Goal: Task Accomplishment & Management: Complete application form

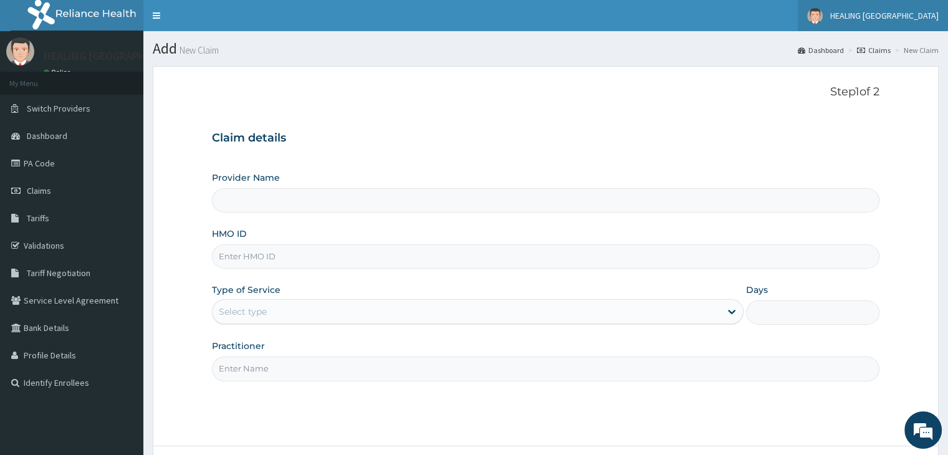
type input "HEALING VIRTUES HOSPITAL"
click at [317, 259] on input "HMO ID" at bounding box center [545, 256] width 667 height 24
type input "BCK/10115/D"
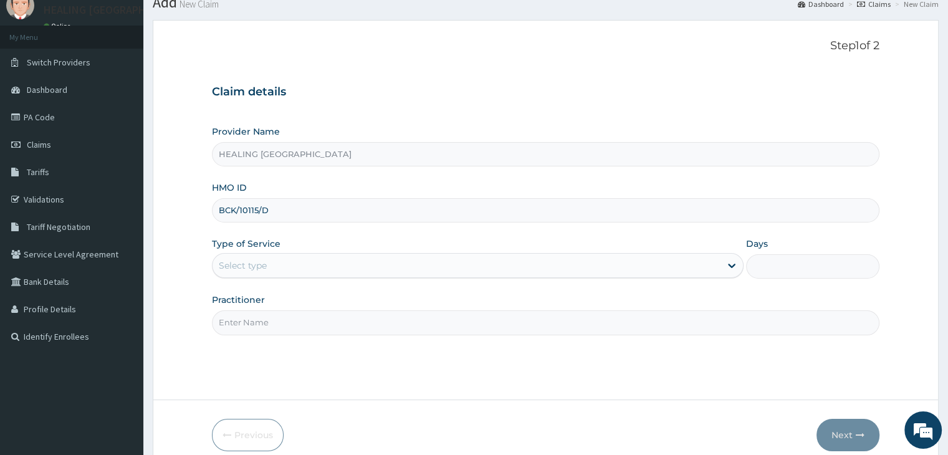
scroll to position [102, 0]
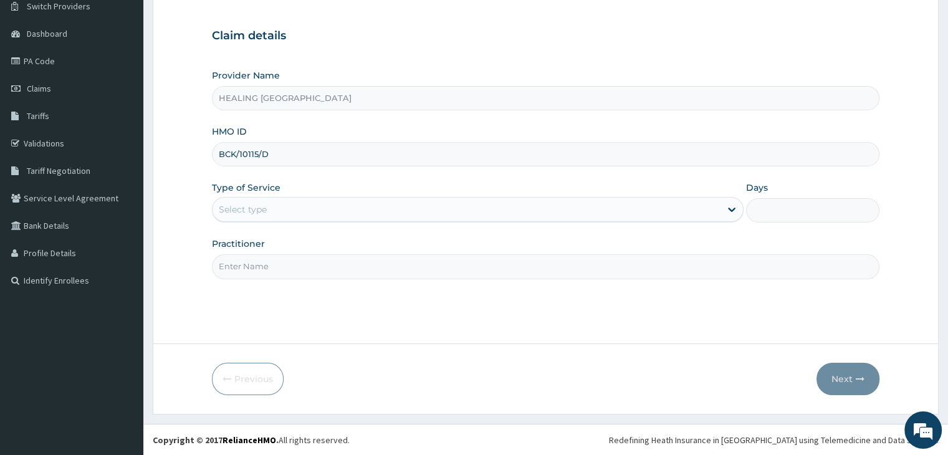
click at [378, 203] on div "Select type" at bounding box center [467, 210] width 508 height 20
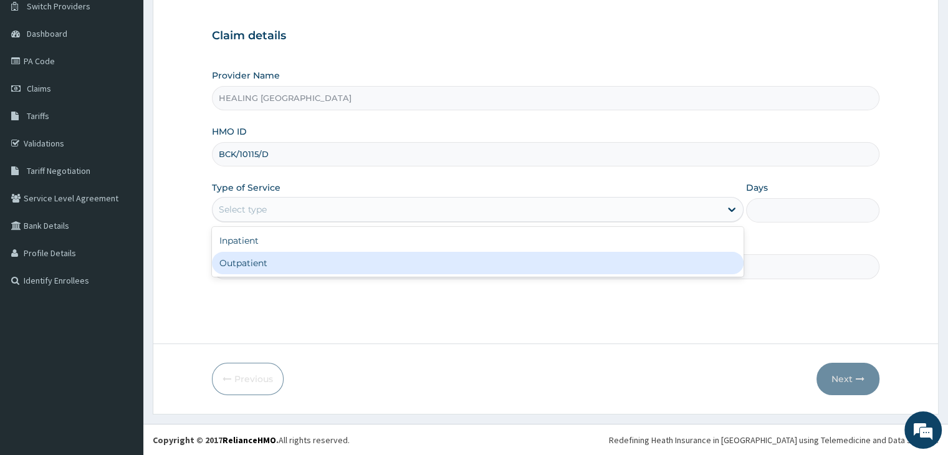
click at [375, 260] on div "Outpatient" at bounding box center [478, 263] width 532 height 22
type input "1"
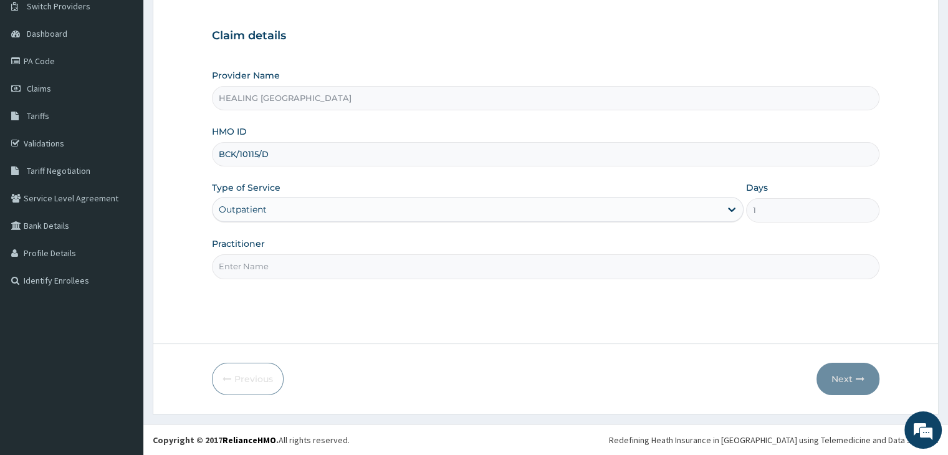
click at [377, 266] on input "Practitioner" at bounding box center [545, 266] width 667 height 24
type input "Dr Ajayi"
click at [845, 381] on button "Next" at bounding box center [848, 379] width 63 height 32
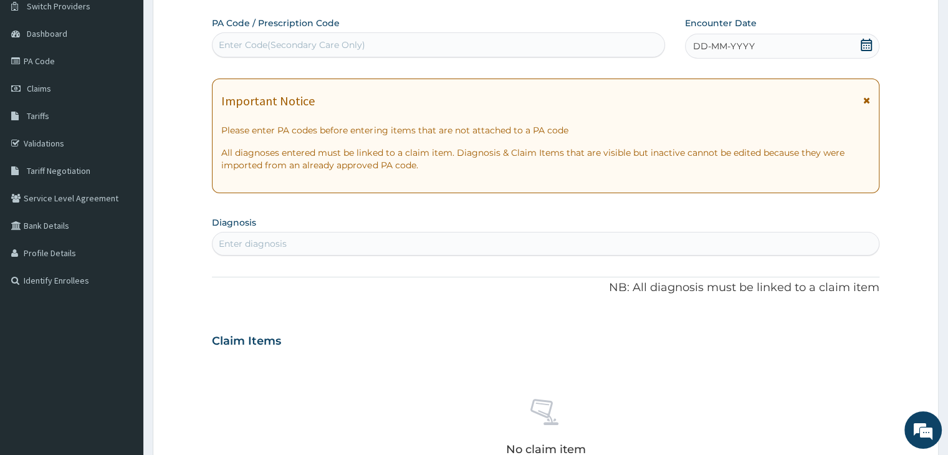
click at [868, 46] on icon at bounding box center [866, 45] width 12 height 12
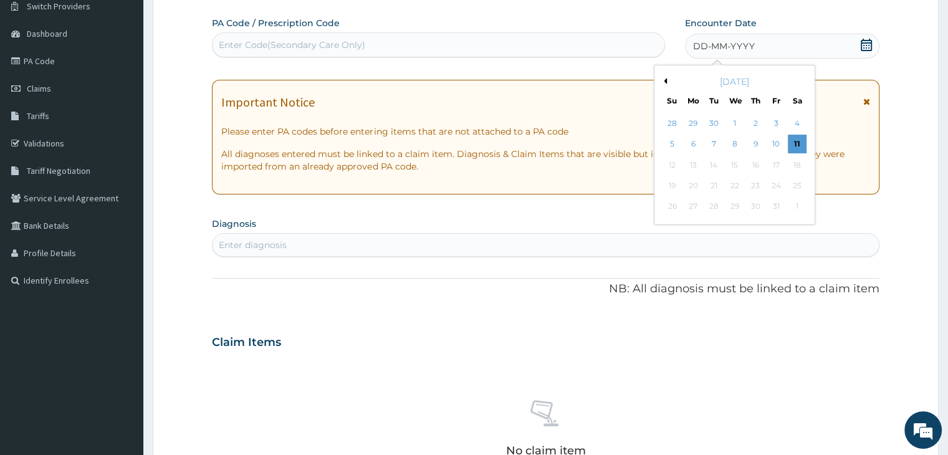
click at [668, 78] on div "October 2025" at bounding box center [735, 81] width 150 height 12
click at [666, 80] on button "Previous Month" at bounding box center [664, 81] width 6 height 6
click at [797, 139] on div "13" at bounding box center [797, 144] width 19 height 19
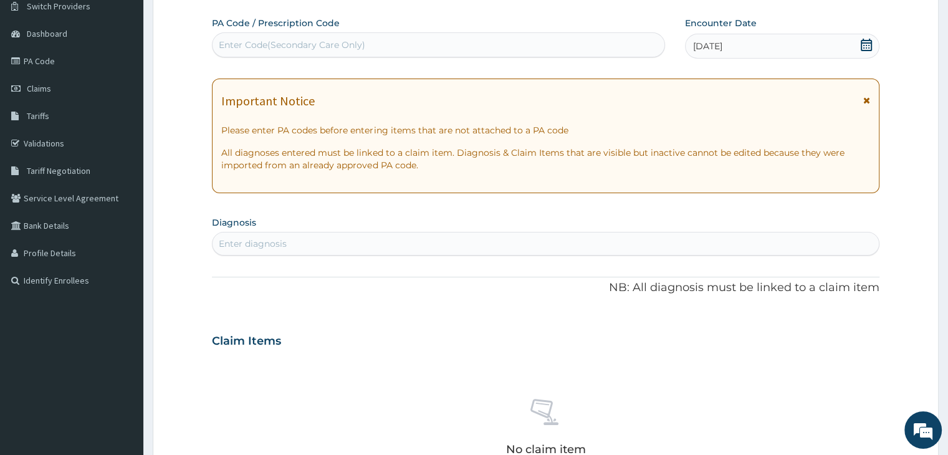
click at [397, 236] on div "Enter diagnosis" at bounding box center [546, 244] width 666 height 20
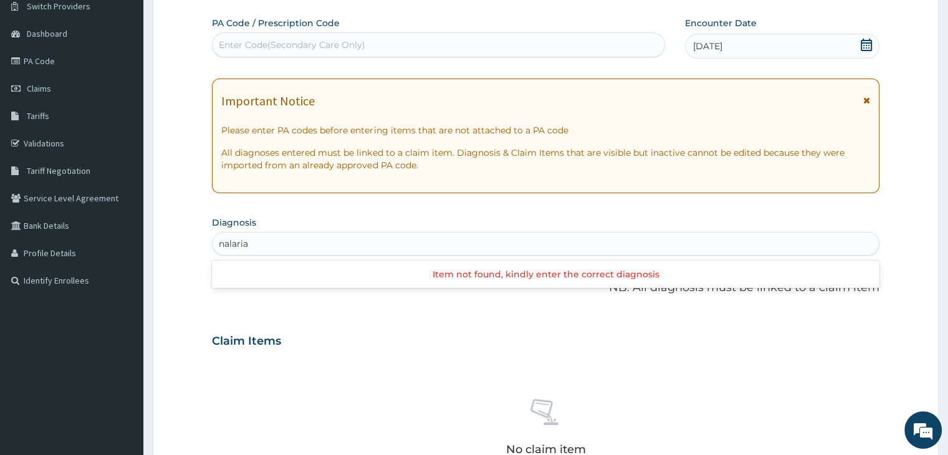
click at [224, 242] on input "nalaria" at bounding box center [234, 244] width 31 height 12
type input "malaria"
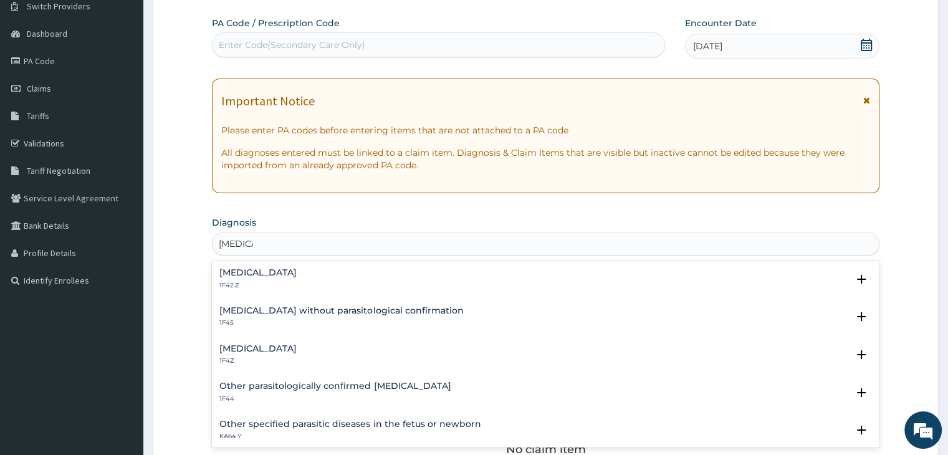
click at [267, 347] on h4 "Malaria, unspecified" at bounding box center [257, 348] width 77 height 9
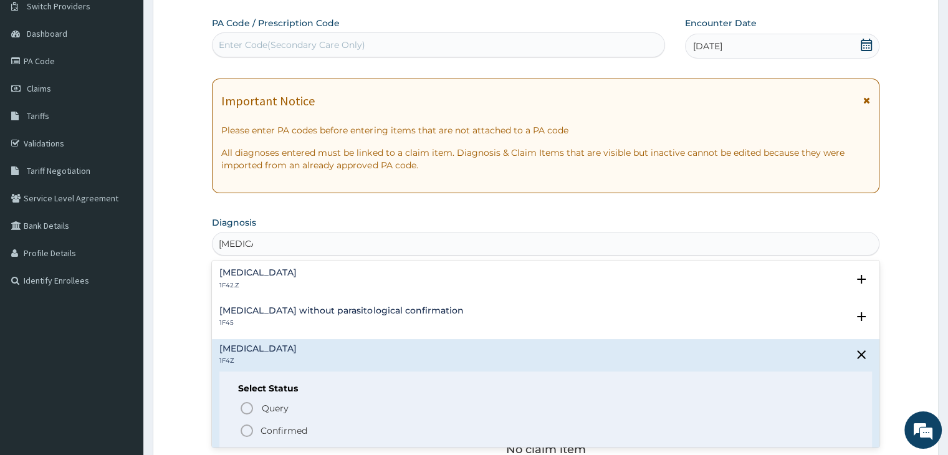
click at [242, 429] on icon "status option filled" at bounding box center [246, 430] width 15 height 15
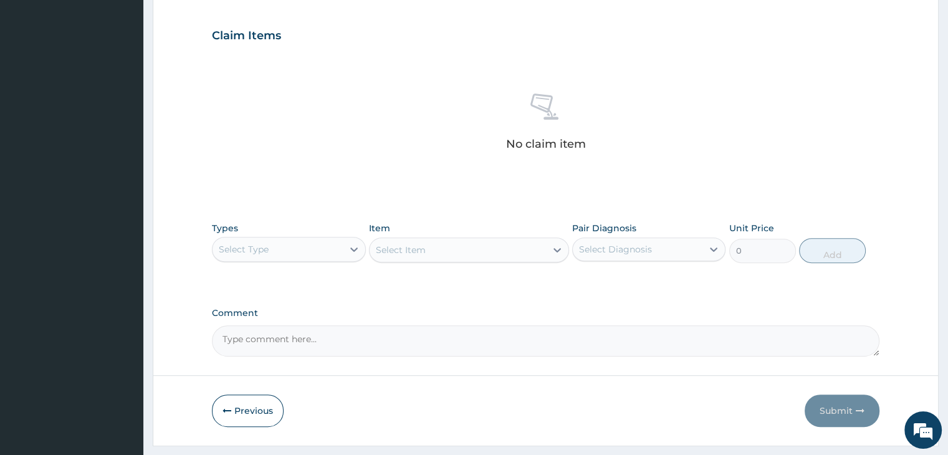
scroll to position [443, 0]
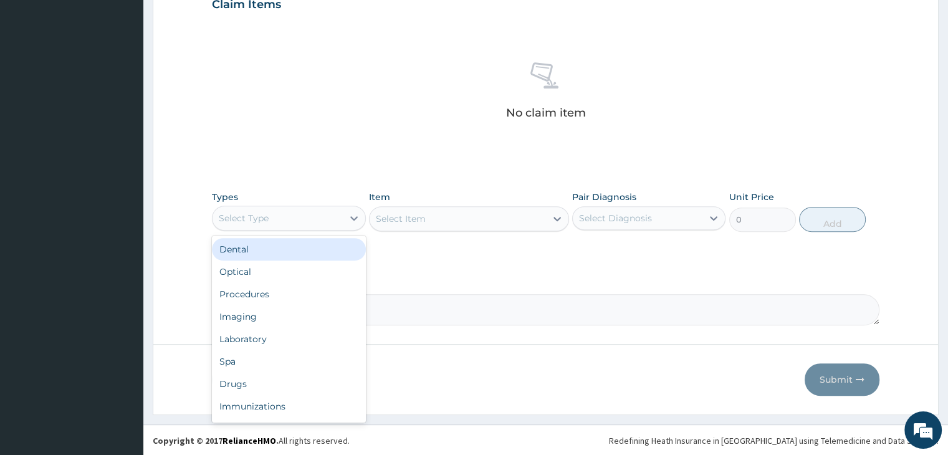
click at [291, 222] on div "Select Type" at bounding box center [278, 218] width 130 height 20
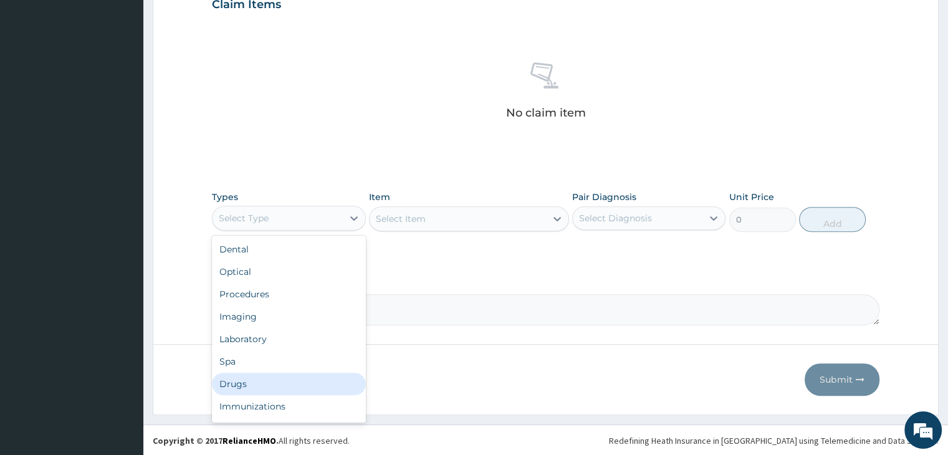
click at [296, 382] on div "Drugs" at bounding box center [288, 384] width 153 height 22
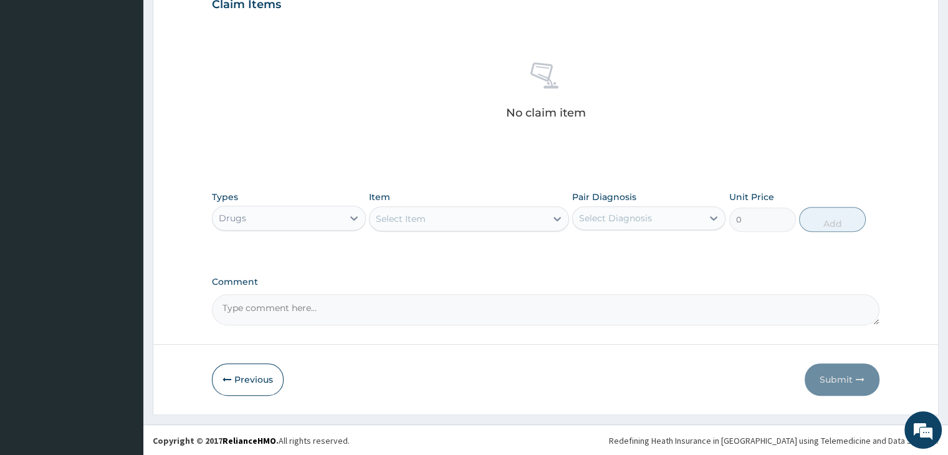
click at [494, 221] on div "Select Item" at bounding box center [458, 219] width 176 height 20
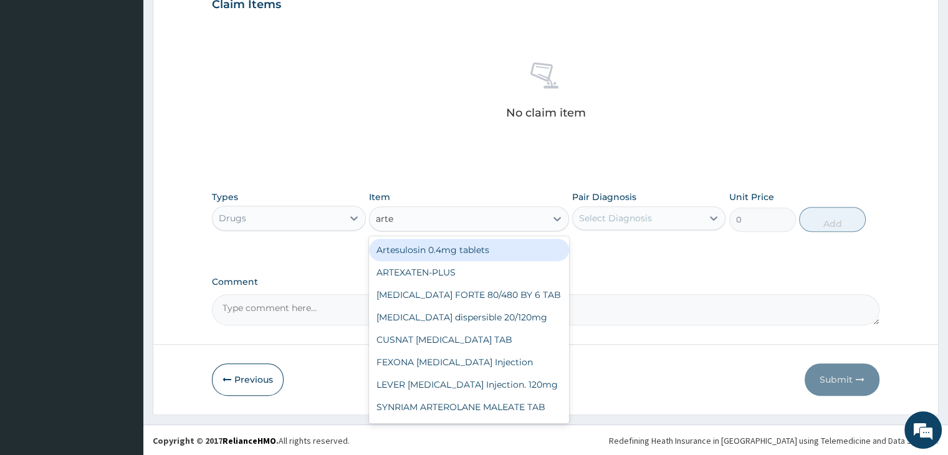
click at [386, 215] on input "arte" at bounding box center [385, 219] width 19 height 12
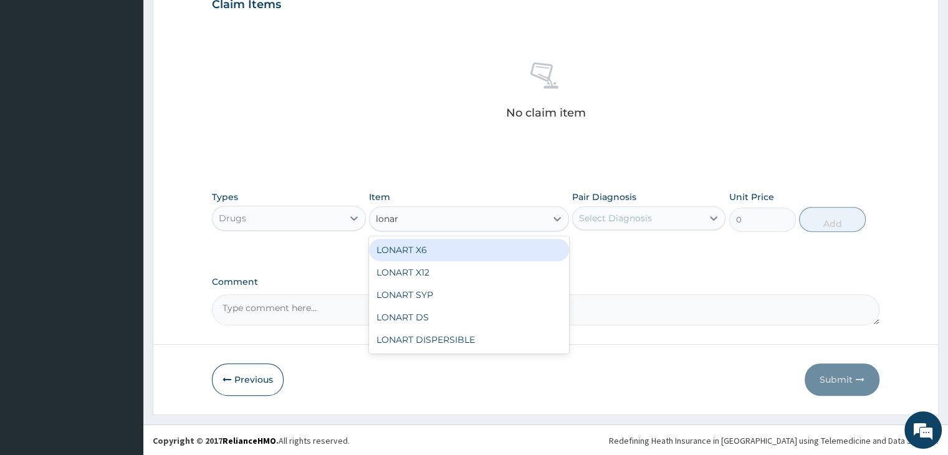
type input "lonart"
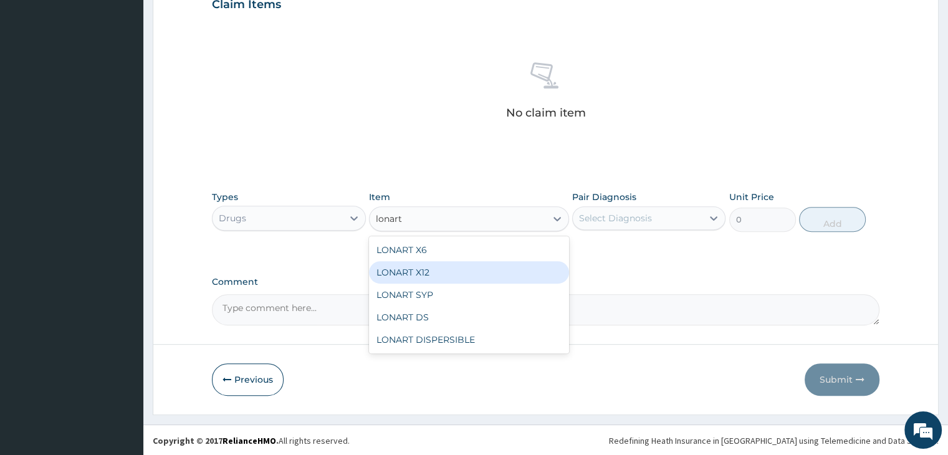
click at [473, 272] on div "LONART X12" at bounding box center [469, 272] width 200 height 22
type input "120.175"
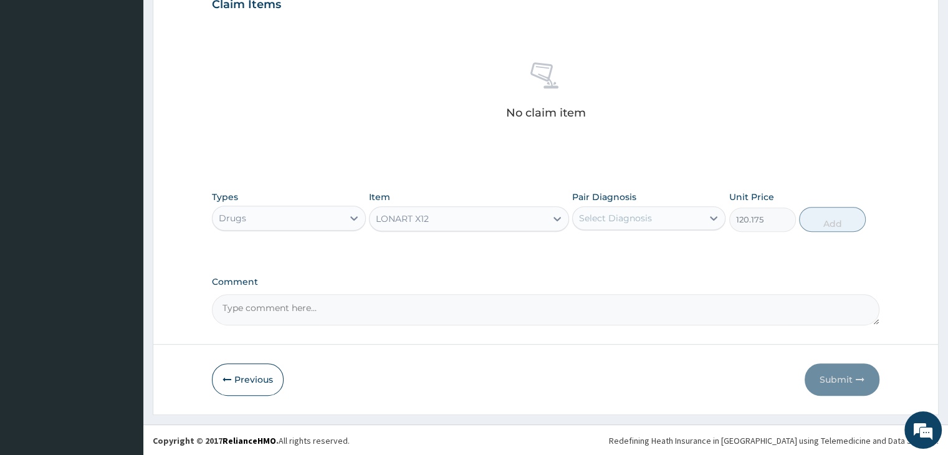
click at [678, 223] on div "Select Diagnosis" at bounding box center [638, 218] width 130 height 20
drag, startPoint x: 660, startPoint y: 250, endPoint x: 797, endPoint y: 233, distance: 138.8
click at [659, 250] on label "Malaria, unspecified" at bounding box center [631, 249] width 77 height 12
checkbox input "true"
click at [842, 221] on button "Add" at bounding box center [832, 219] width 67 height 25
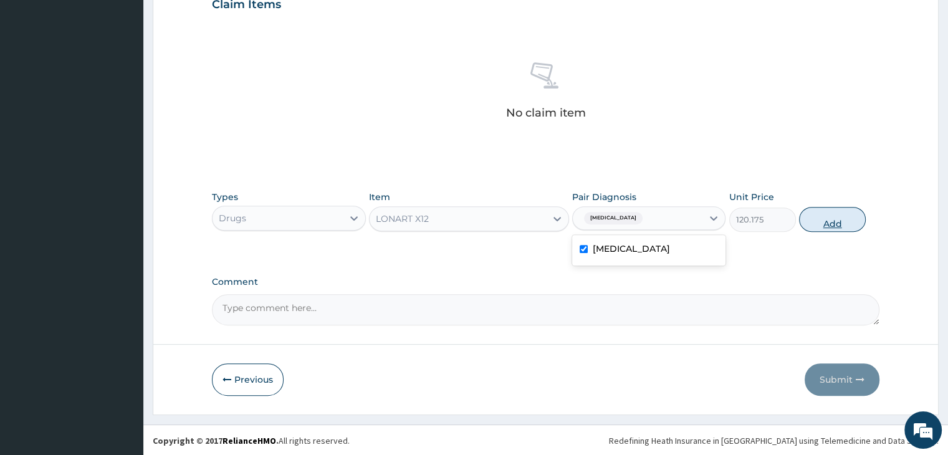
type input "0"
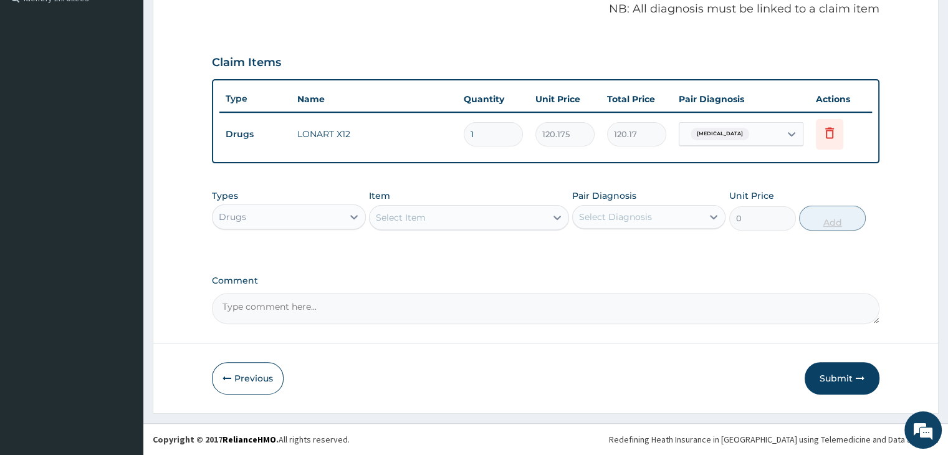
scroll to position [383, 0]
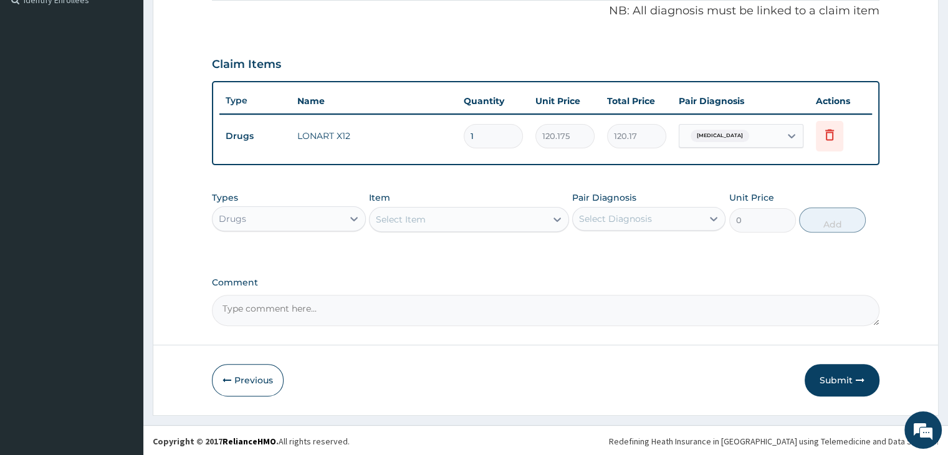
click at [509, 214] on div "Select Item" at bounding box center [458, 219] width 176 height 20
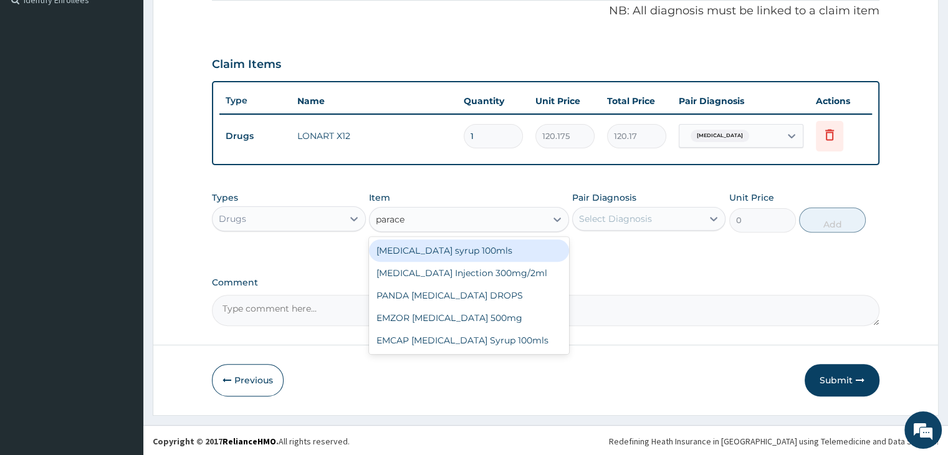
type input "paracet"
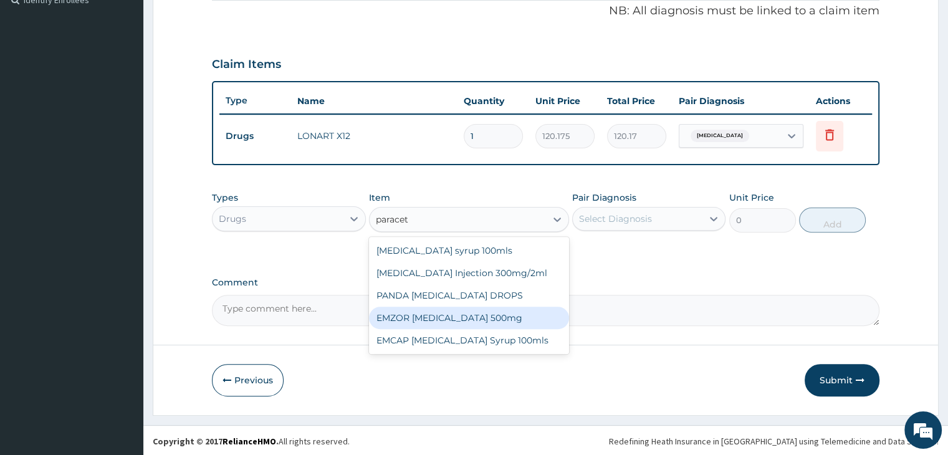
click at [443, 317] on div "EMZOR PARACETAMOL 500mg" at bounding box center [469, 318] width 200 height 22
type input "25.3"
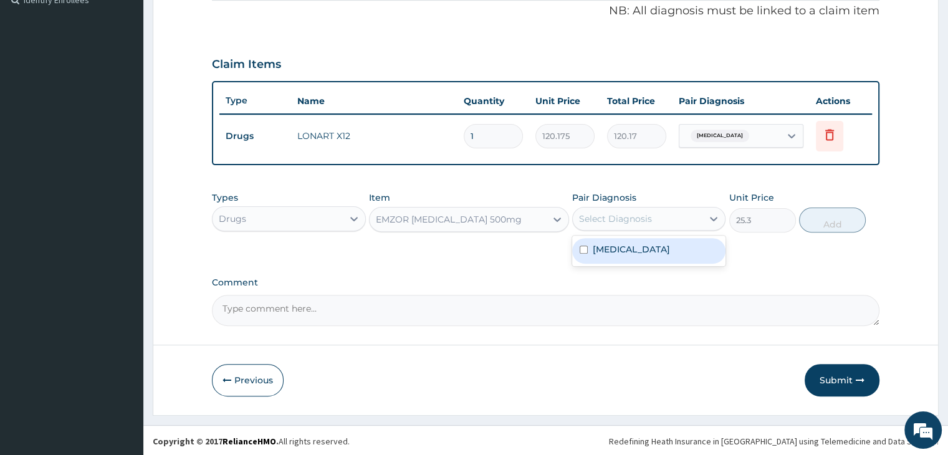
click at [678, 219] on div "Select Diagnosis" at bounding box center [638, 219] width 130 height 20
click at [670, 254] on div "Malaria, unspecified" at bounding box center [648, 251] width 153 height 26
checkbox input "true"
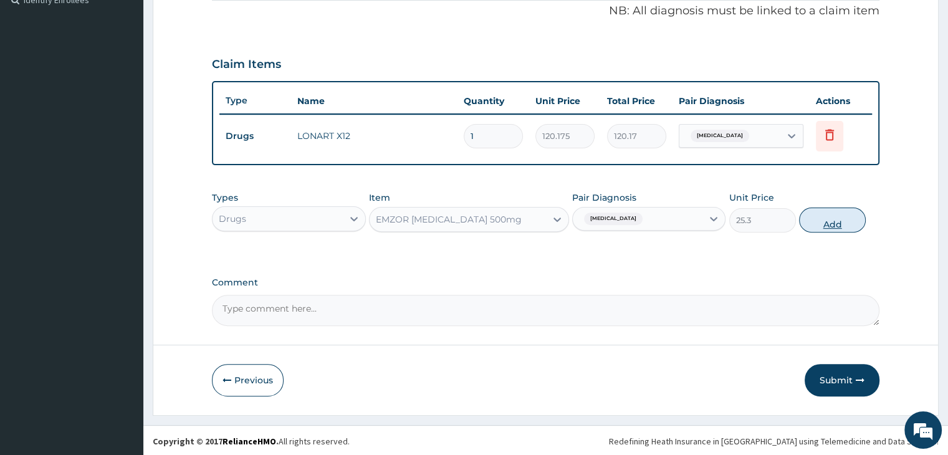
click at [820, 225] on button "Add" at bounding box center [832, 220] width 67 height 25
type input "0"
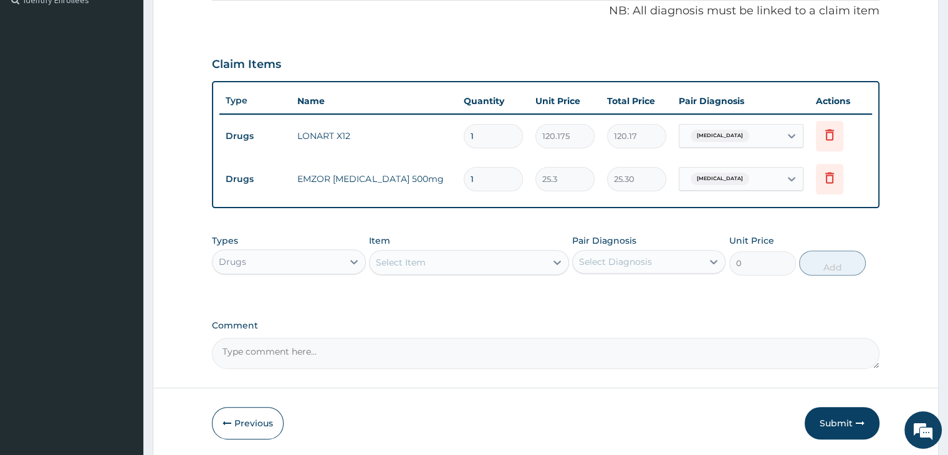
scroll to position [426, 0]
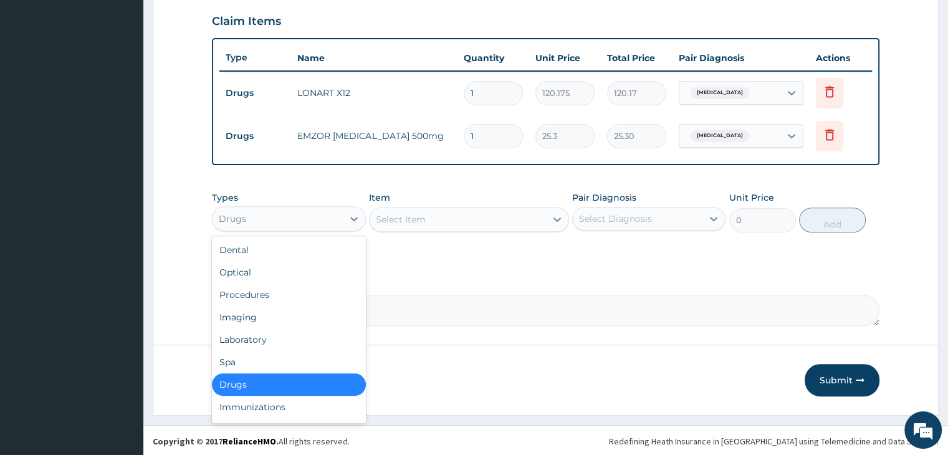
click at [314, 218] on div "Drugs" at bounding box center [278, 219] width 130 height 20
click at [279, 330] on div "Laboratory" at bounding box center [288, 340] width 153 height 22
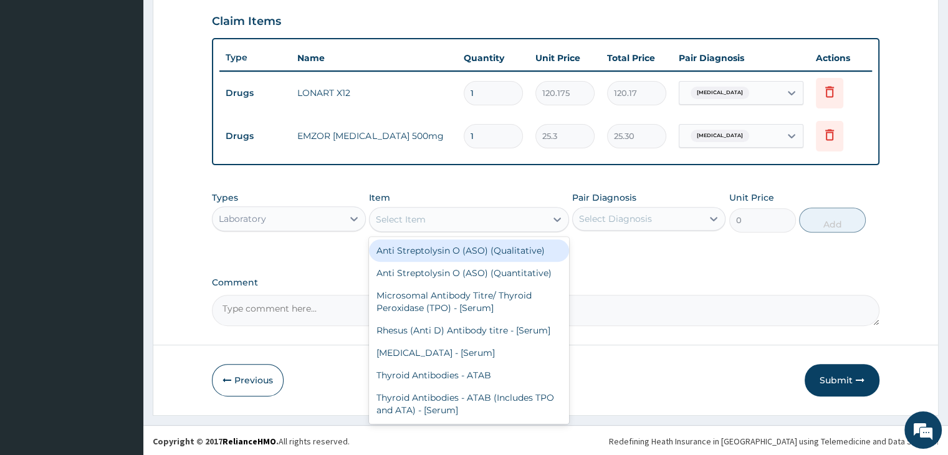
click at [513, 209] on div "Select Item" at bounding box center [458, 219] width 176 height 20
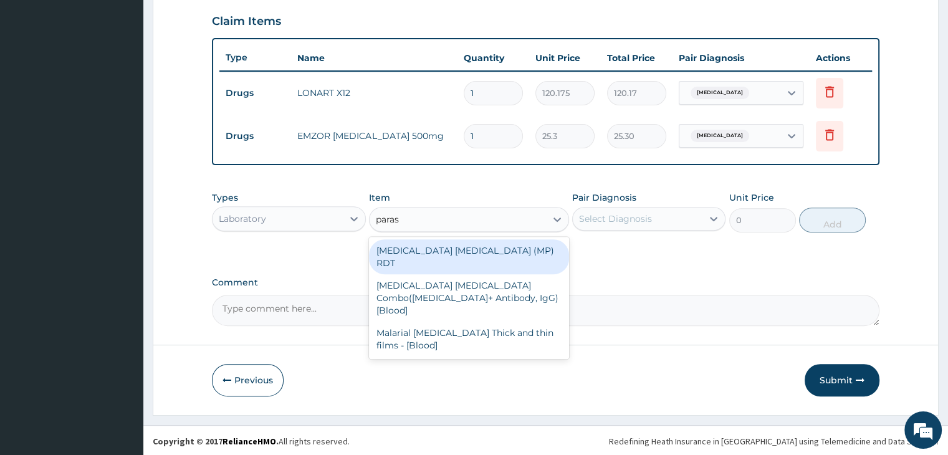
type input "parasi"
click at [469, 254] on div "MALARIA PARASITE (MP) RDT" at bounding box center [469, 256] width 200 height 35
type input "1725"
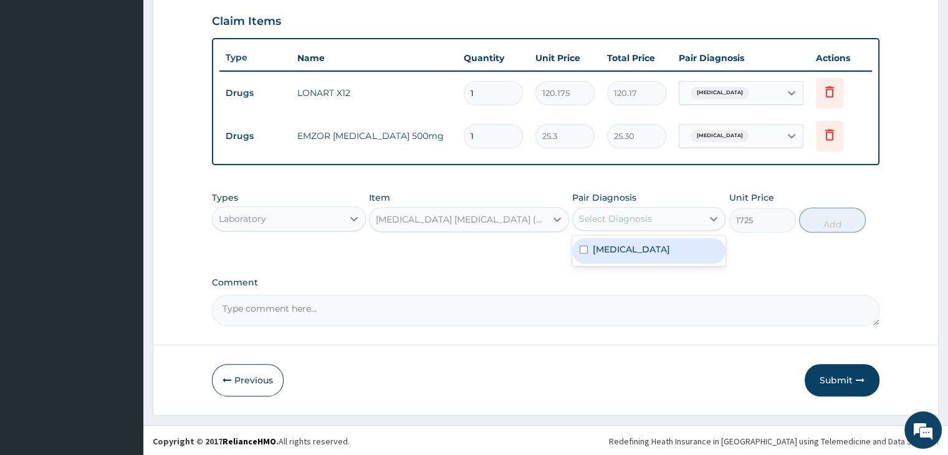
click at [653, 215] on div "Select Diagnosis" at bounding box center [638, 219] width 130 height 20
click at [641, 253] on label "Malaria, unspecified" at bounding box center [631, 249] width 77 height 12
checkbox input "true"
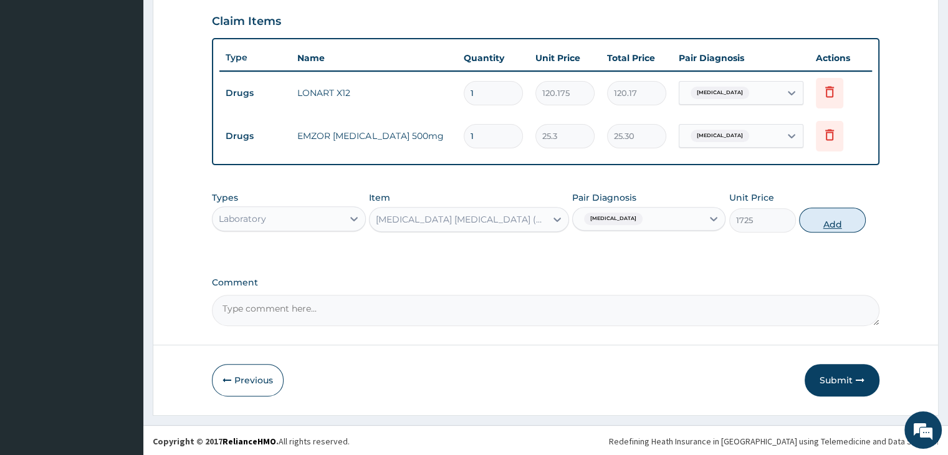
click at [851, 216] on button "Add" at bounding box center [832, 220] width 67 height 25
type input "0"
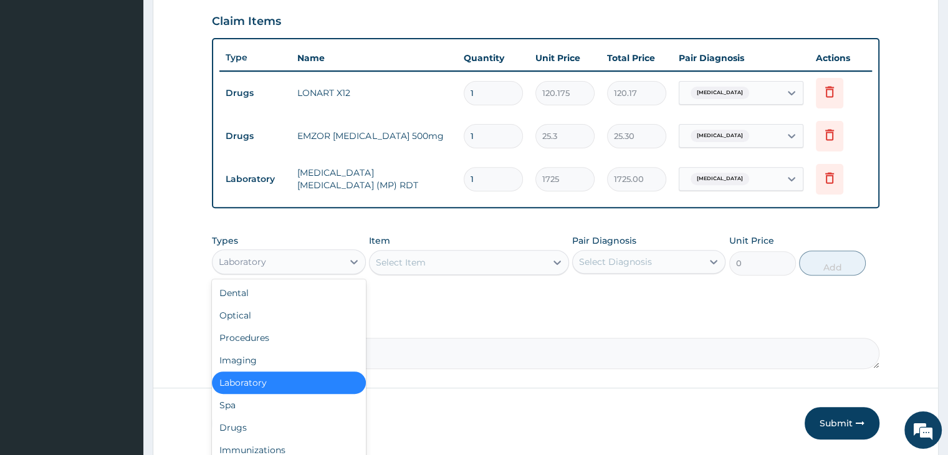
click at [324, 255] on div "Laboratory" at bounding box center [278, 262] width 130 height 20
click at [292, 330] on div "Procedures" at bounding box center [288, 338] width 153 height 22
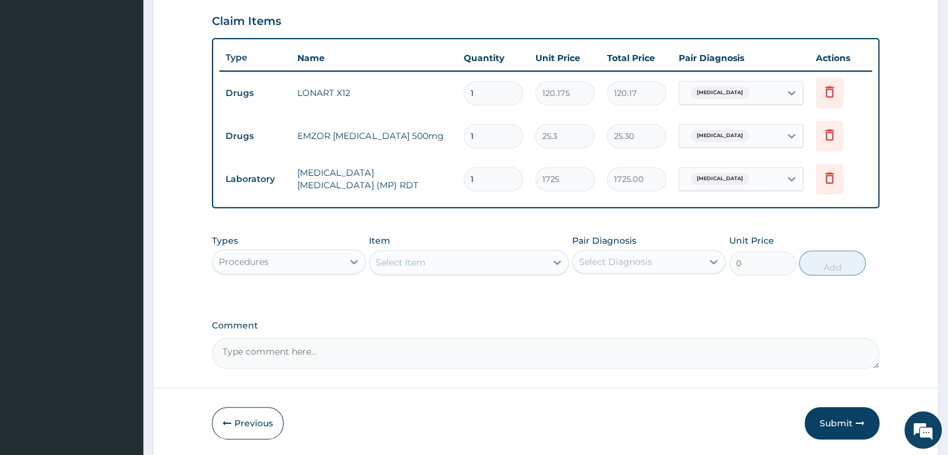
click at [459, 263] on div "Select Item" at bounding box center [458, 263] width 176 height 20
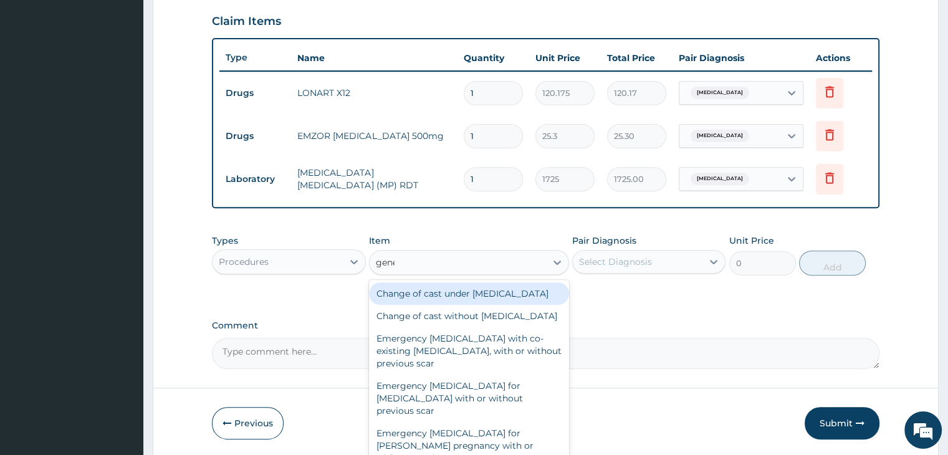
type input "gener"
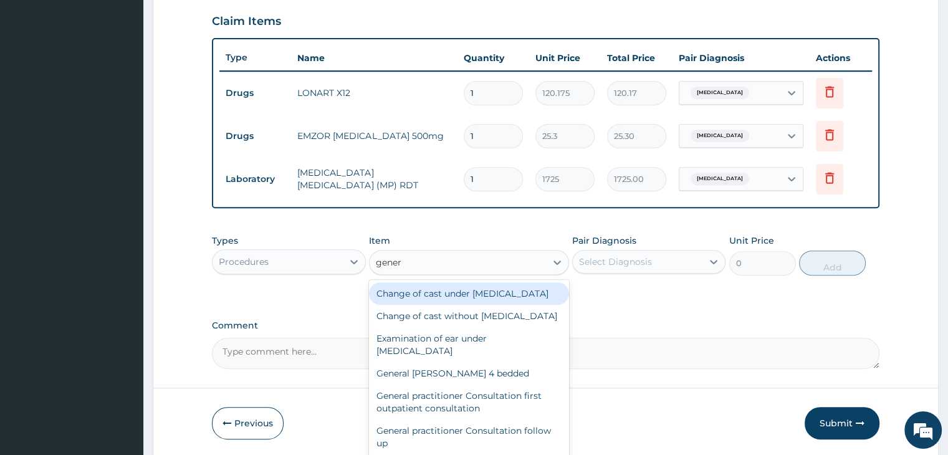
scroll to position [125, 0]
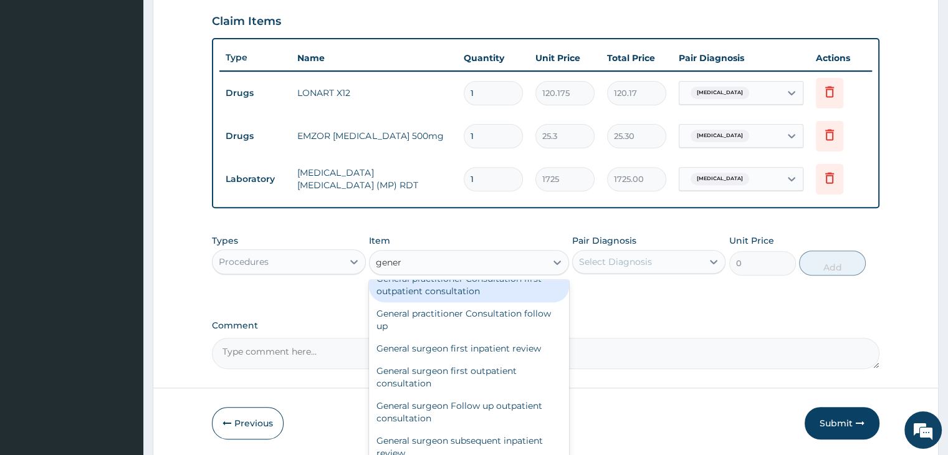
click at [469, 302] on div "General practitioner Consultation first outpatient consultation" at bounding box center [469, 284] width 200 height 35
type input "3795"
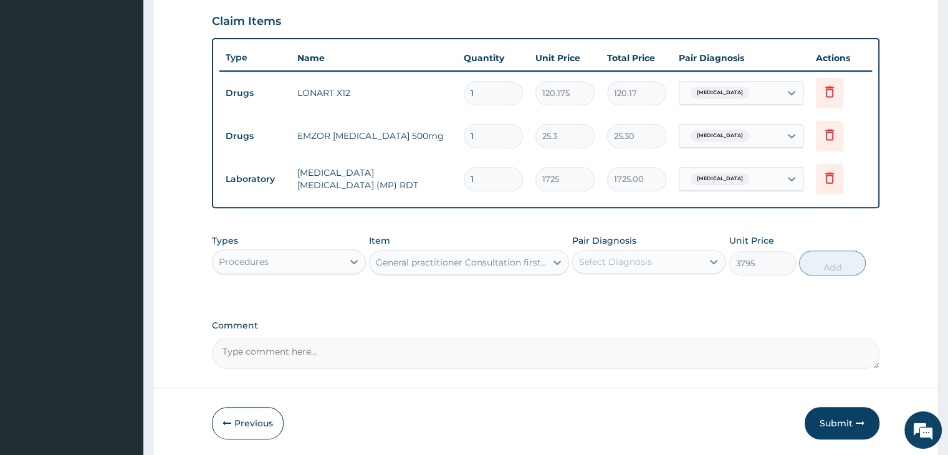
click at [641, 267] on div "Select Diagnosis" at bounding box center [638, 262] width 130 height 20
click at [628, 294] on label "Malaria, unspecified" at bounding box center [631, 292] width 77 height 12
checkbox input "true"
click at [833, 262] on button "Add" at bounding box center [832, 263] width 67 height 25
type input "0"
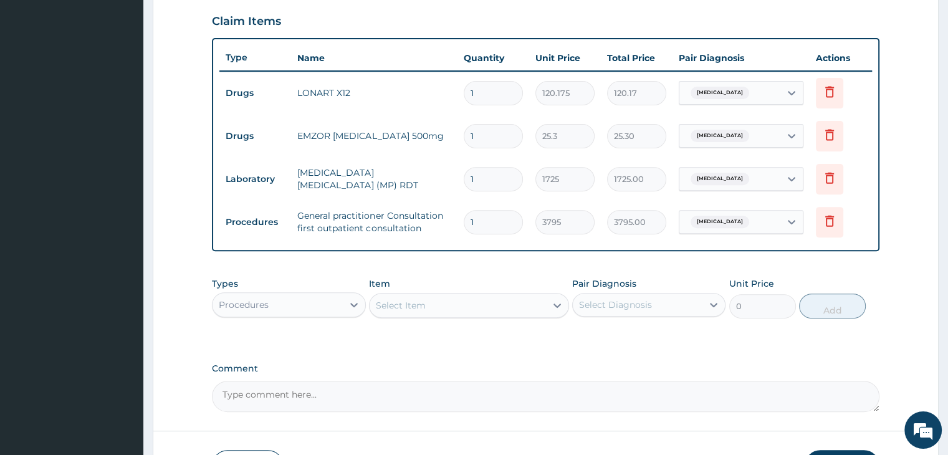
click at [509, 95] on input "1" at bounding box center [493, 93] width 59 height 24
type input "12"
type input "1442.10"
type input "12"
click at [509, 133] on input "1" at bounding box center [493, 136] width 59 height 24
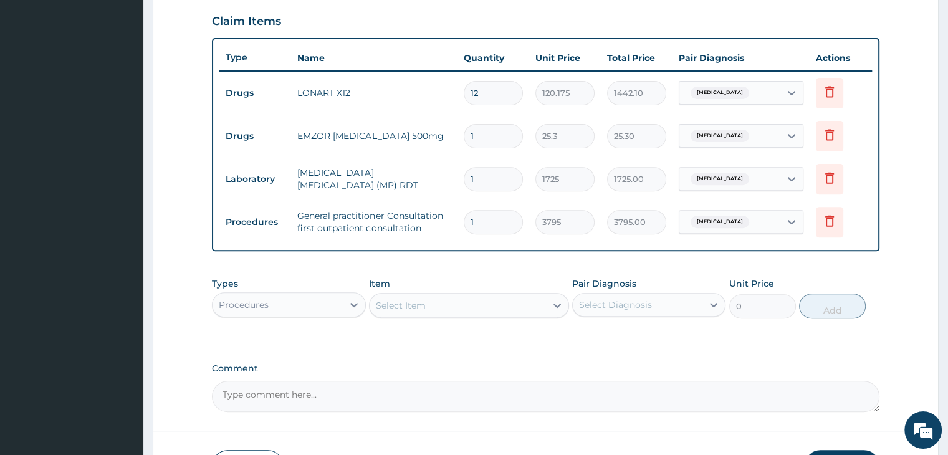
type input "18"
type input "455.40"
type input "18"
click at [452, 355] on div "PA Code / Prescription Code Enter Code(Secondary Care Only) Encounter Date 13-0…" at bounding box center [545, 52] width 667 height 719
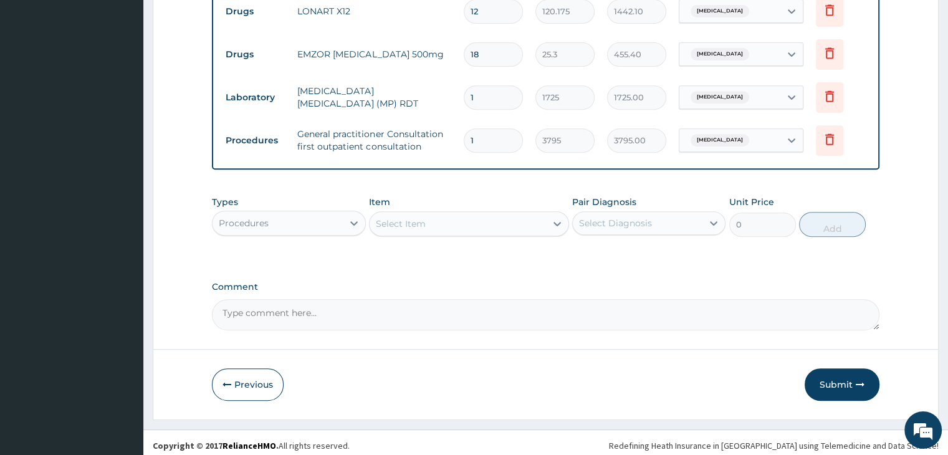
scroll to position [511, 0]
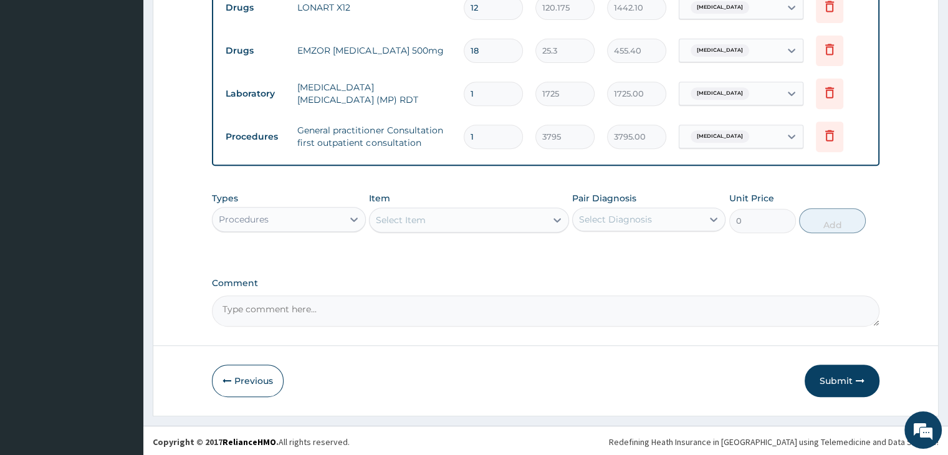
click at [854, 375] on button "Submit" at bounding box center [842, 381] width 75 height 32
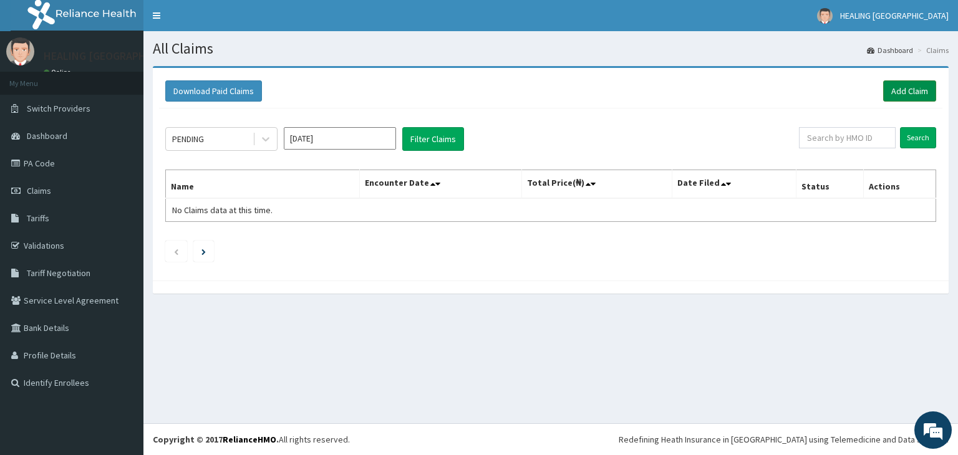
click at [895, 92] on link "Add Claim" at bounding box center [909, 90] width 53 height 21
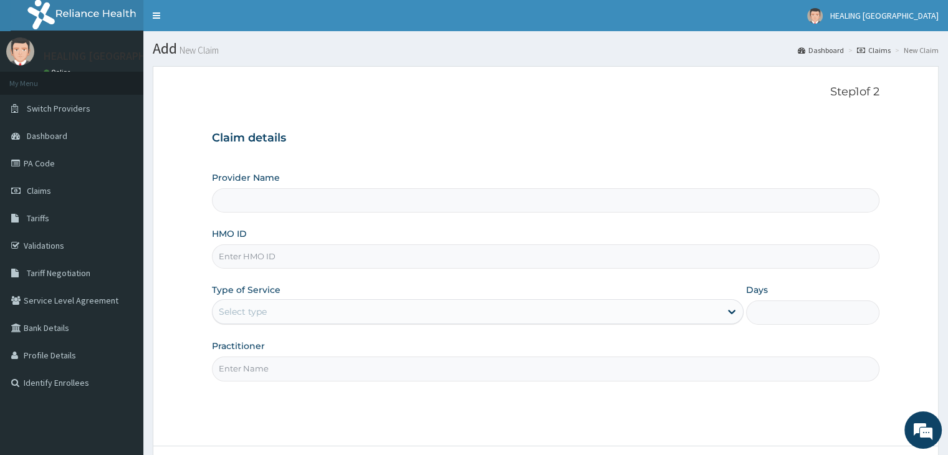
click at [326, 255] on input "HMO ID" at bounding box center [545, 256] width 667 height 24
paste input "CYU/10111/b"
type input "CYU/10111/b"
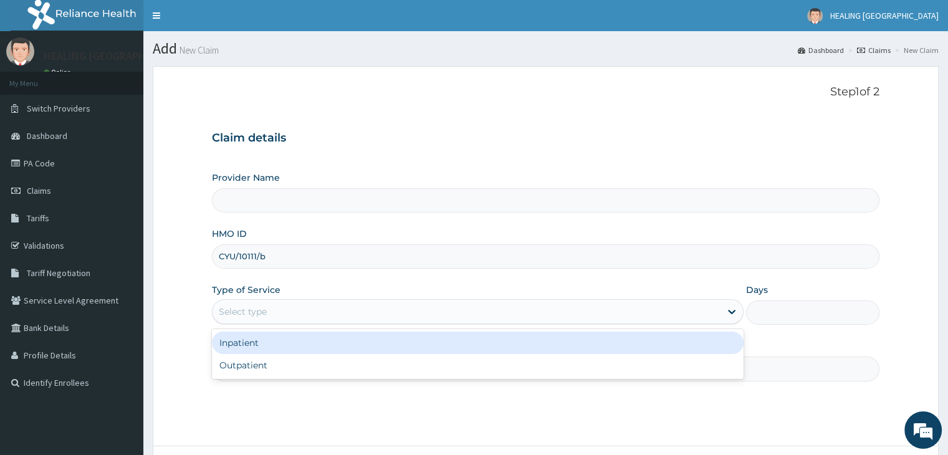
click at [337, 301] on div "Select type" at bounding box center [478, 311] width 532 height 25
type input "HEALING VIRTUES HOSPITAL"
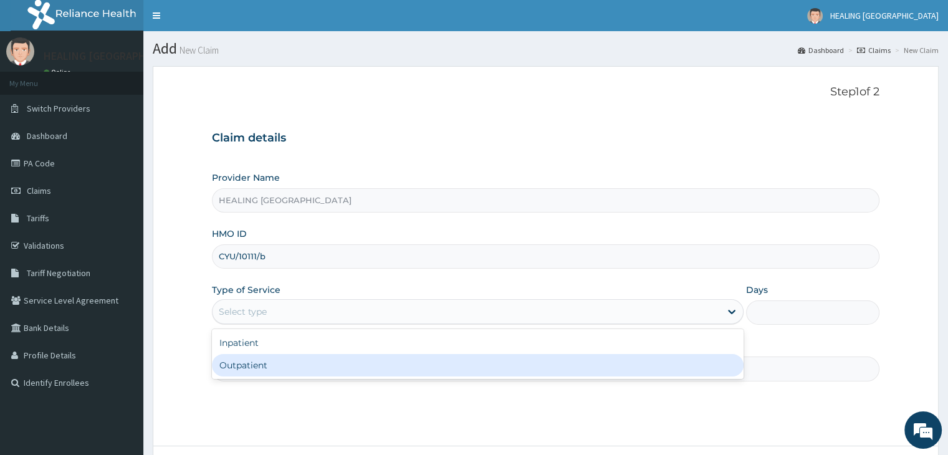
click at [341, 364] on div "Outpatient" at bounding box center [478, 365] width 532 height 22
type input "1"
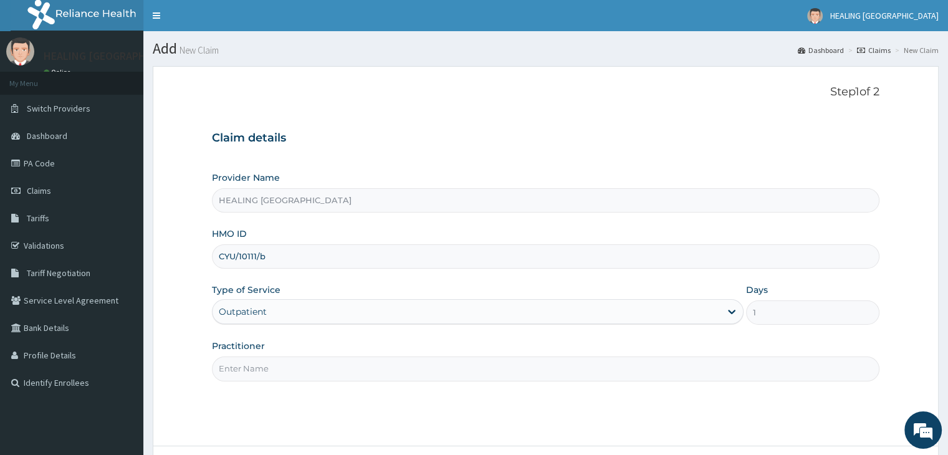
click at [342, 373] on input "Practitioner" at bounding box center [545, 369] width 667 height 24
type input "Dr Ajayi"
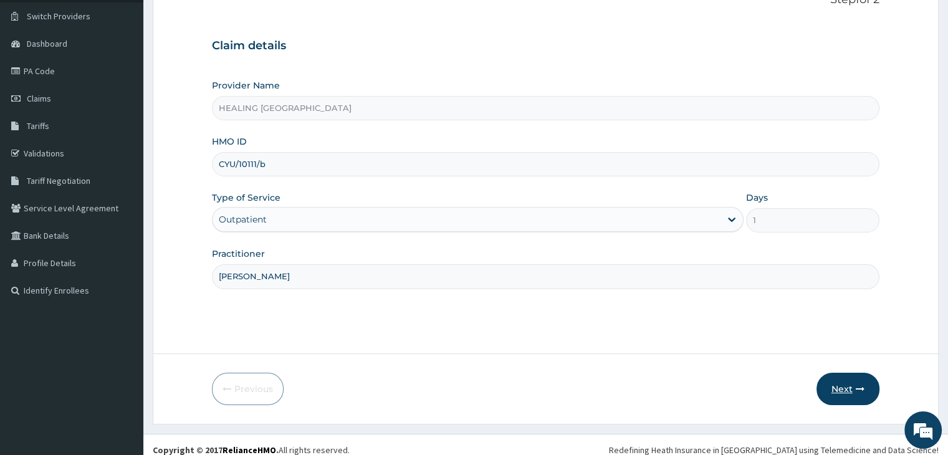
scroll to position [102, 0]
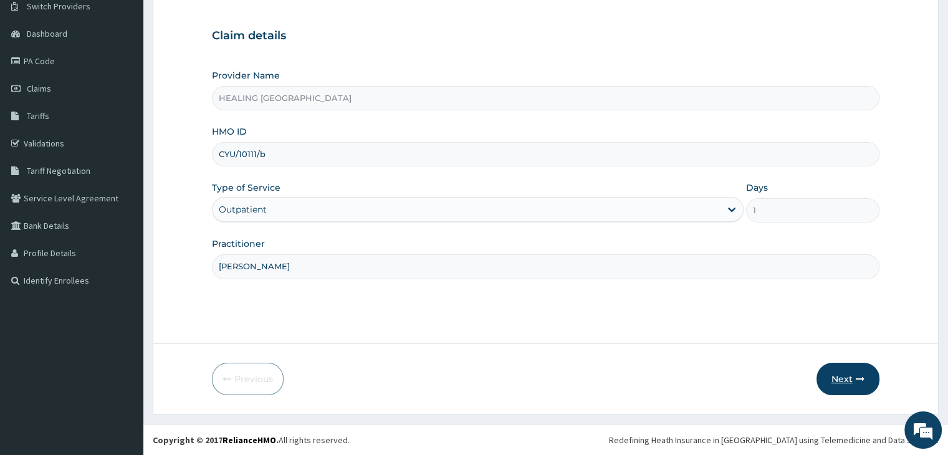
click at [852, 377] on button "Next" at bounding box center [848, 379] width 63 height 32
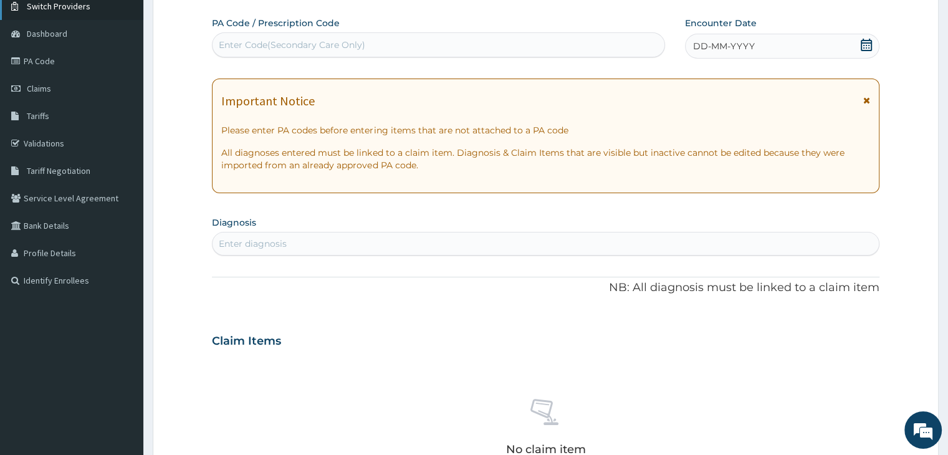
scroll to position [0, 0]
click at [378, 41] on div "Enter Code(Secondary Care Only)" at bounding box center [439, 45] width 452 height 20
paste input "PA/5EC10A"
type input "PA/5EC10A"
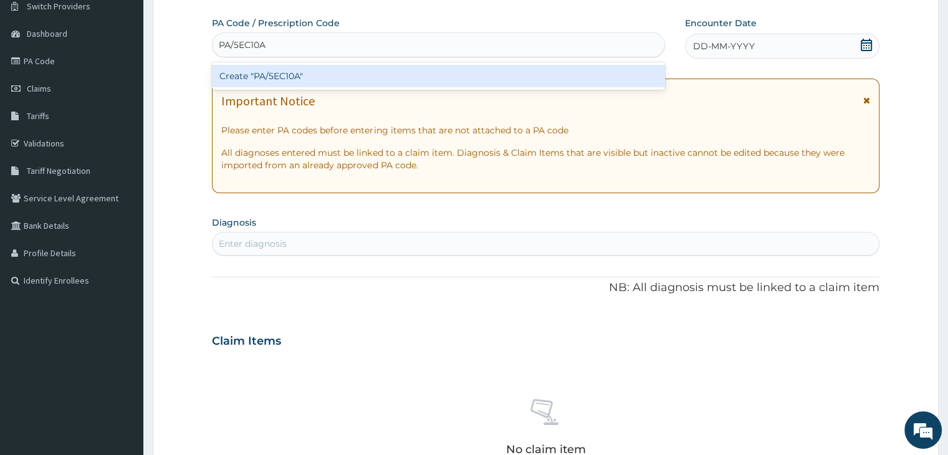
click at [399, 70] on div "Create "PA/5EC10A"" at bounding box center [438, 76] width 453 height 22
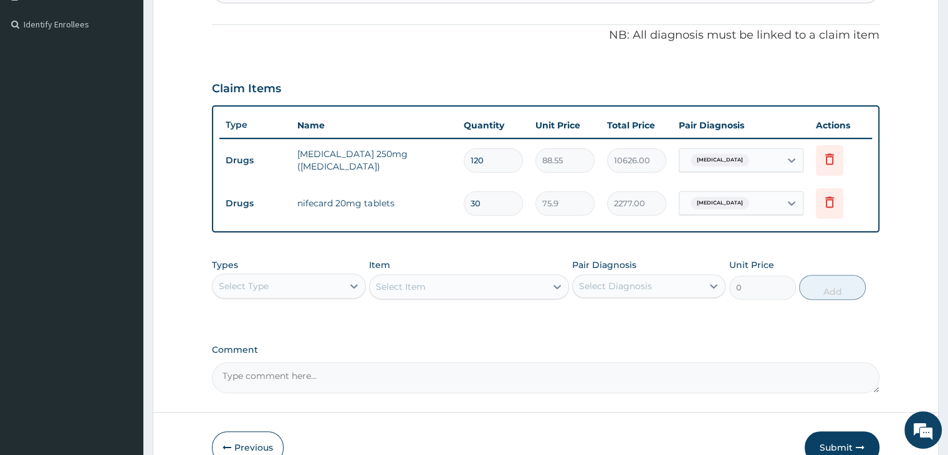
scroll to position [367, 0]
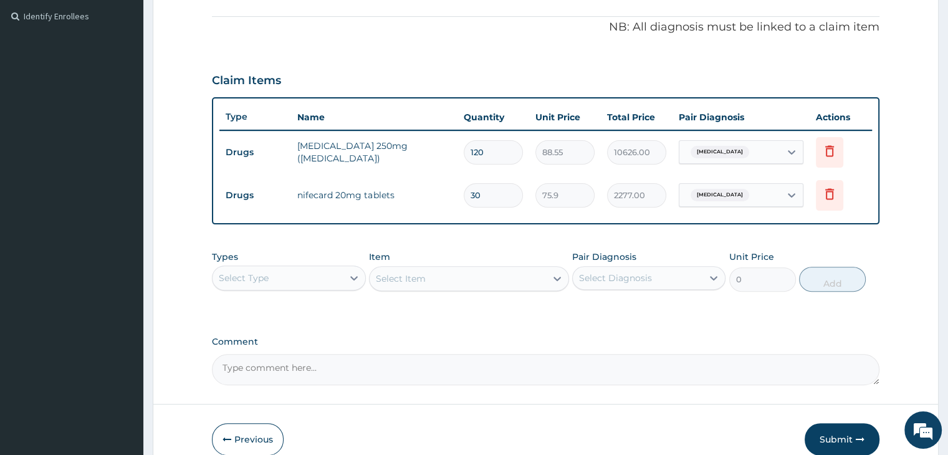
click at [306, 276] on div "Select Type" at bounding box center [278, 278] width 130 height 20
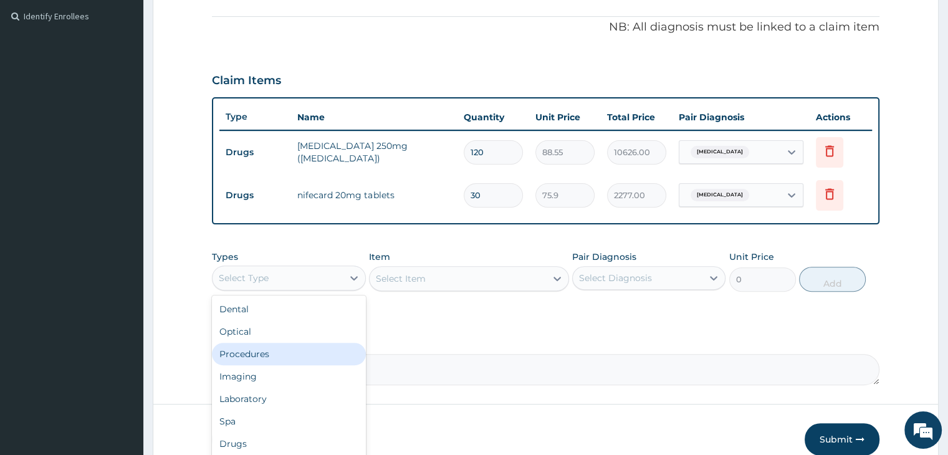
click at [276, 350] on div "Procedures" at bounding box center [288, 354] width 153 height 22
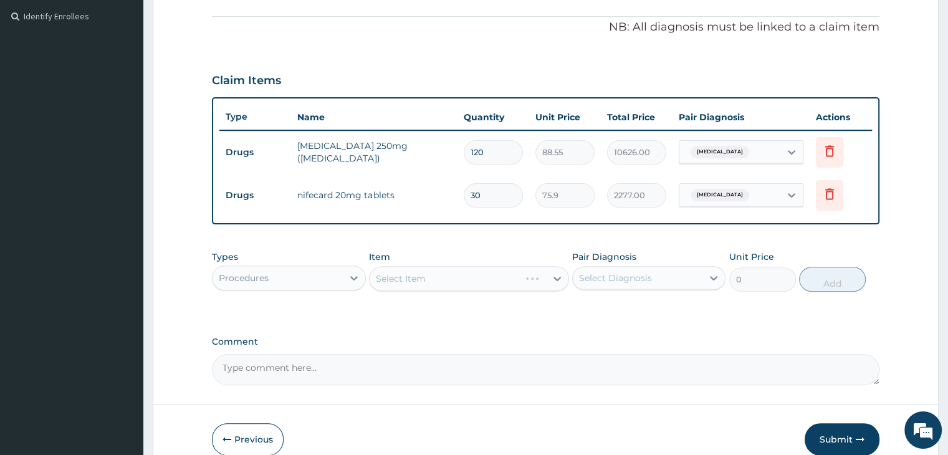
click at [474, 275] on div "Select Item" at bounding box center [469, 278] width 200 height 25
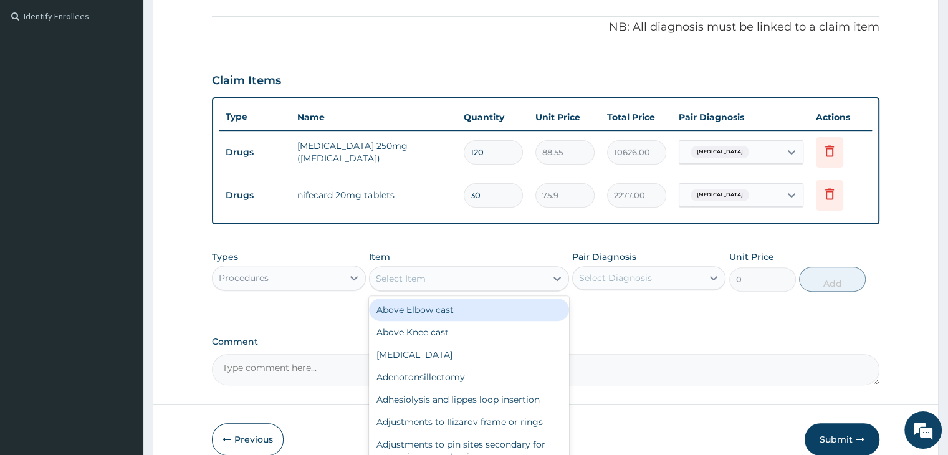
click at [474, 275] on div "Select Item" at bounding box center [458, 279] width 176 height 20
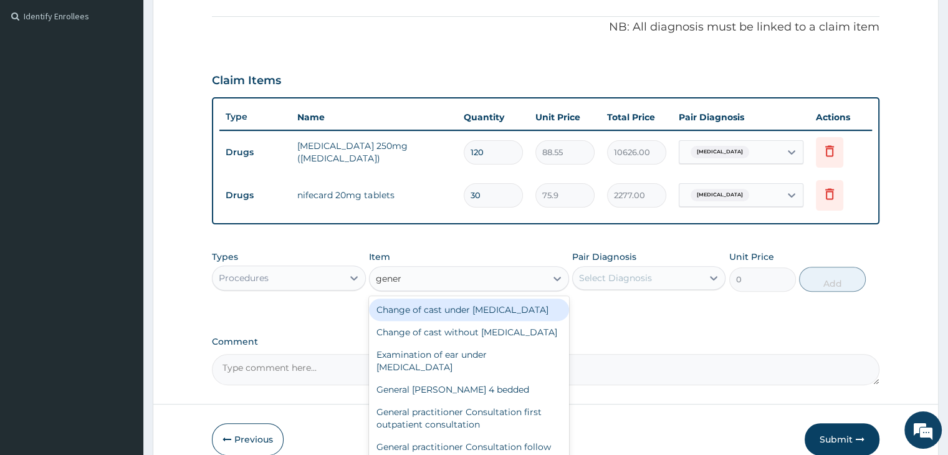
type input "genera"
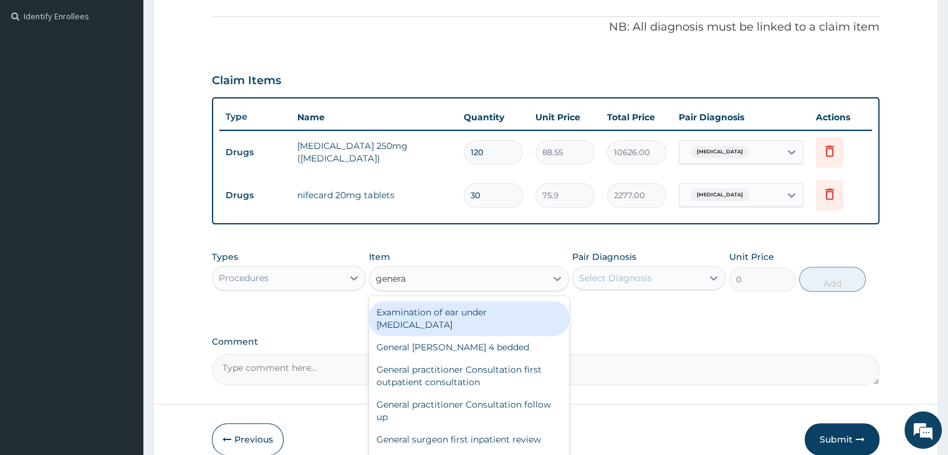
scroll to position [62, 0]
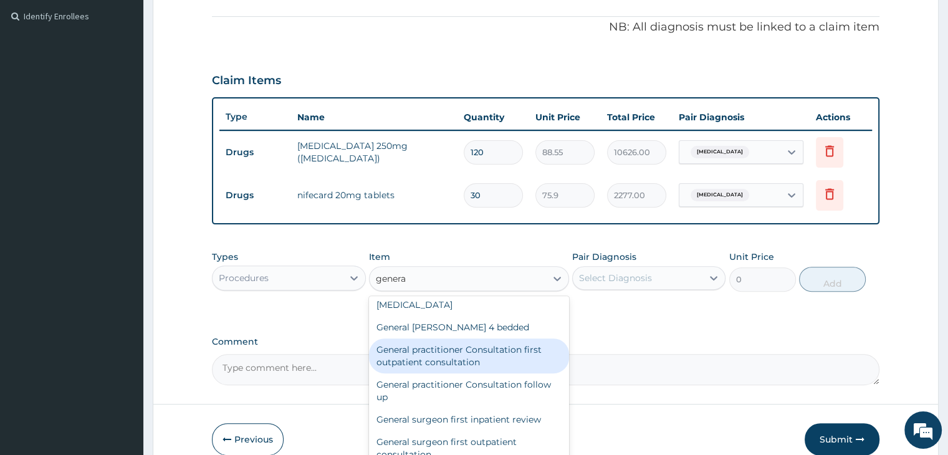
click at [454, 373] on div "General practitioner Consultation first outpatient consultation" at bounding box center [469, 356] width 200 height 35
type input "3795"
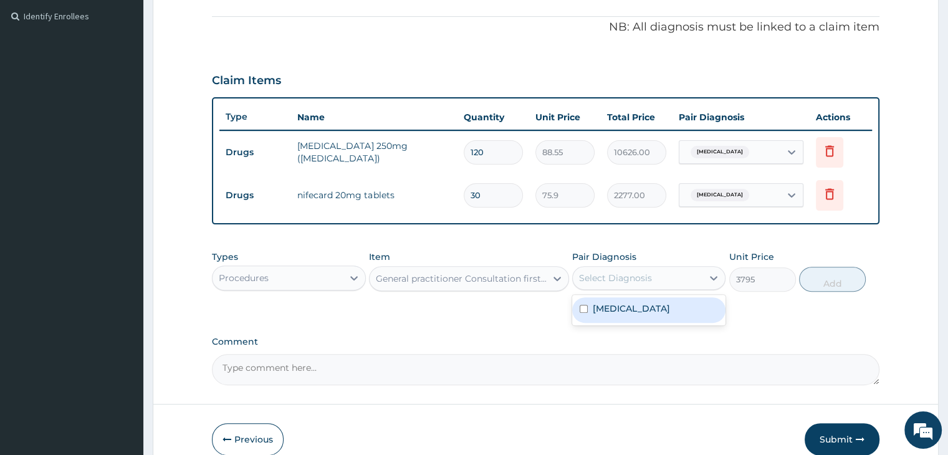
click at [681, 277] on div "Select Diagnosis" at bounding box center [638, 278] width 130 height 20
drag, startPoint x: 647, startPoint y: 305, endPoint x: 678, endPoint y: 305, distance: 31.2
click at [648, 305] on label "Essential hypertension" at bounding box center [631, 308] width 77 height 12
checkbox input "true"
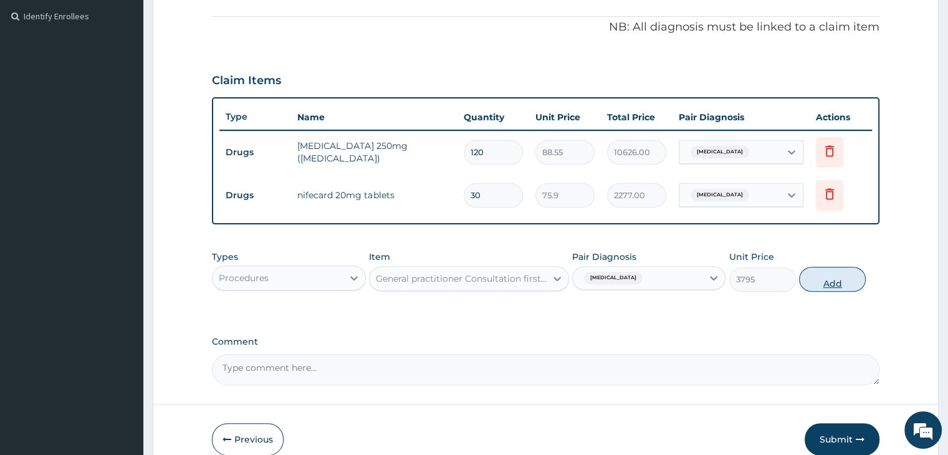
click at [837, 277] on button "Add" at bounding box center [832, 279] width 67 height 25
type input "0"
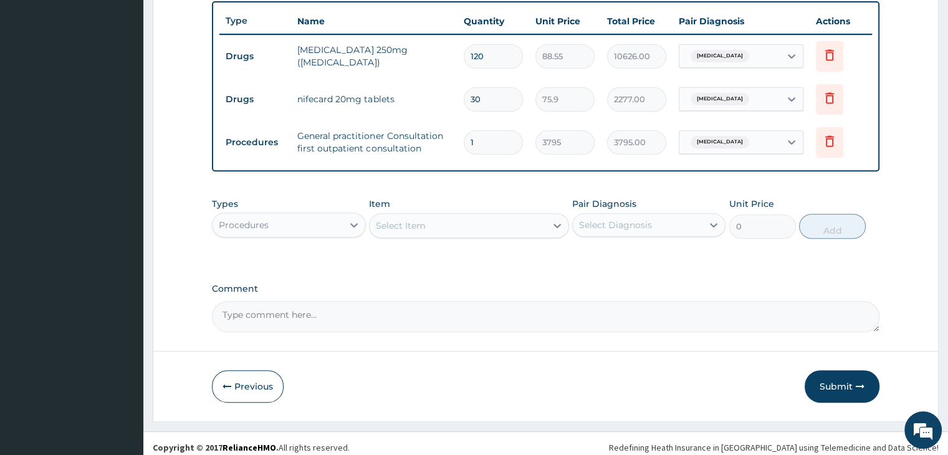
scroll to position [469, 0]
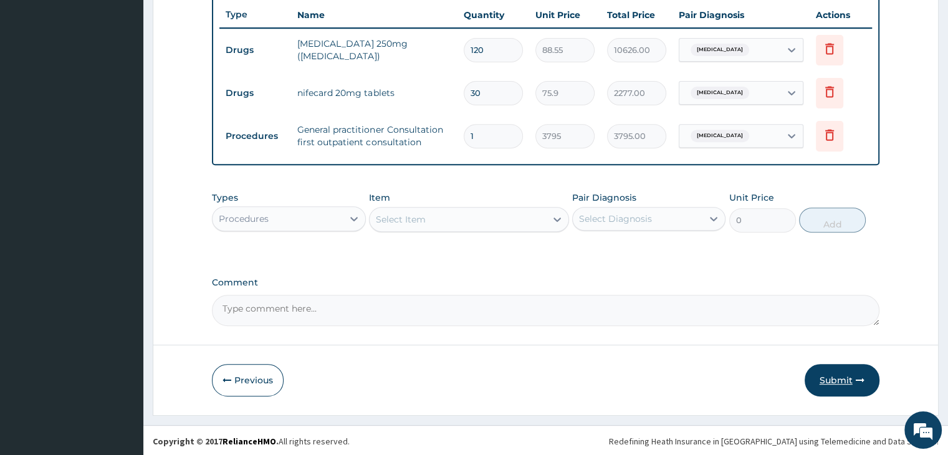
click at [843, 378] on button "Submit" at bounding box center [842, 380] width 75 height 32
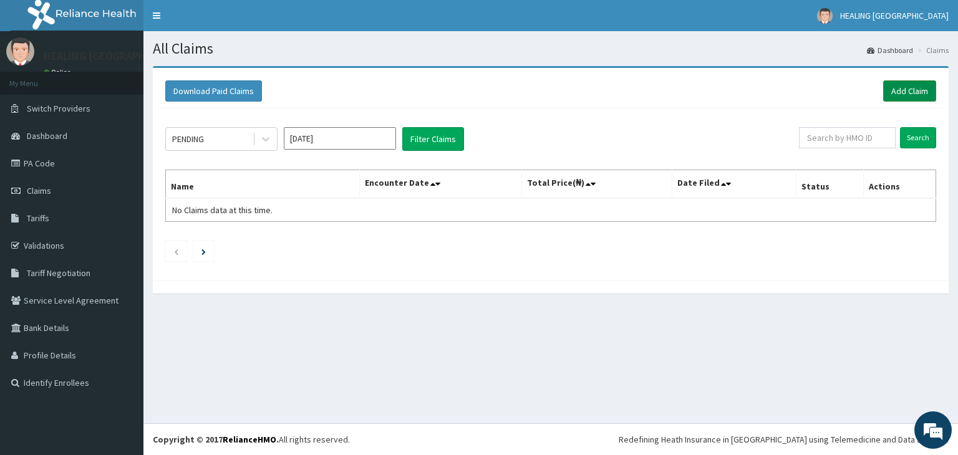
click at [916, 99] on link "Add Claim" at bounding box center [909, 90] width 53 height 21
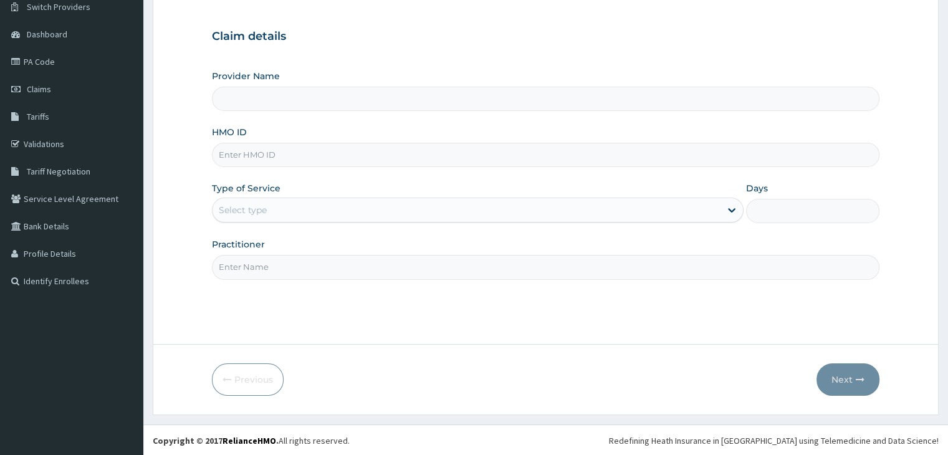
scroll to position [102, 0]
click at [340, 166] on div "Provider Name HMO ID Type of Service Select type Days Practitioner" at bounding box center [545, 173] width 667 height 209
click at [337, 159] on input "HMO ID" at bounding box center [545, 154] width 667 height 24
paste input "bwi/10210/b"
type input "bwi/10210/b"
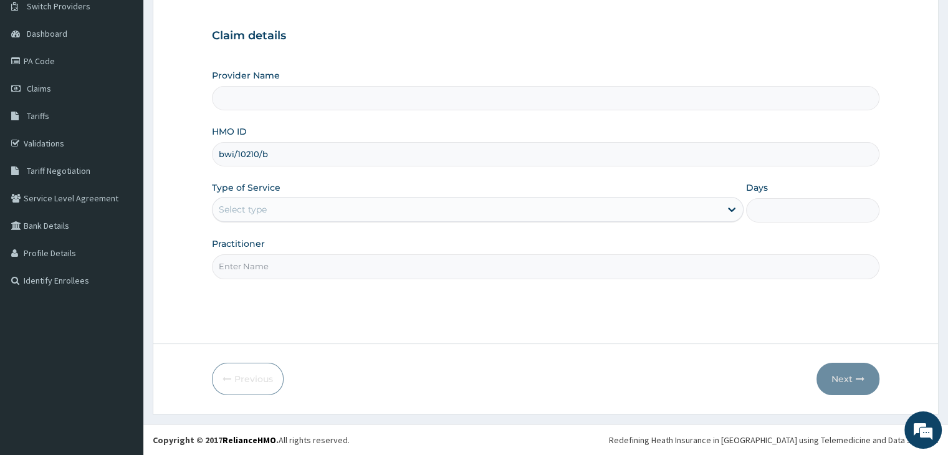
type input "HEALING VIRTUES HOSPITAL"
type input "bwi/10210/b"
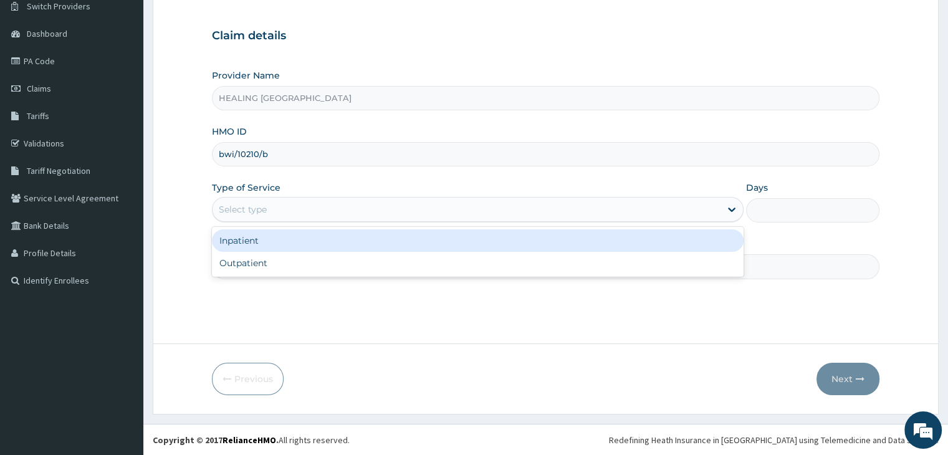
click at [343, 213] on div "Select type" at bounding box center [467, 210] width 508 height 20
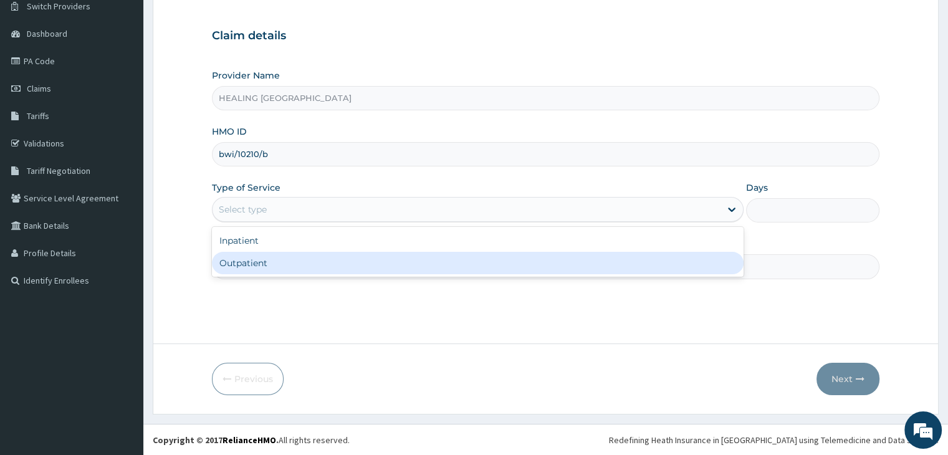
click at [326, 260] on div "Outpatient" at bounding box center [478, 263] width 532 height 22
type input "1"
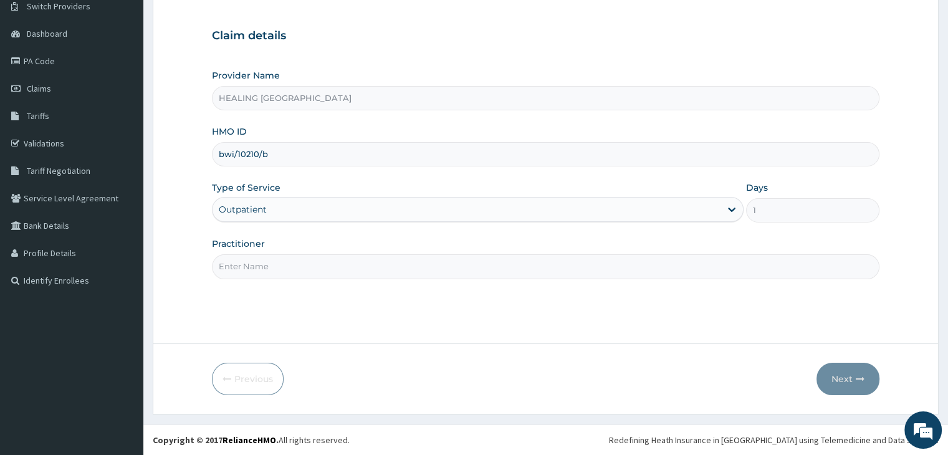
click at [326, 260] on input "Practitioner" at bounding box center [545, 266] width 667 height 24
type input "Dr Ajayi"
click at [843, 374] on button "Next" at bounding box center [848, 379] width 63 height 32
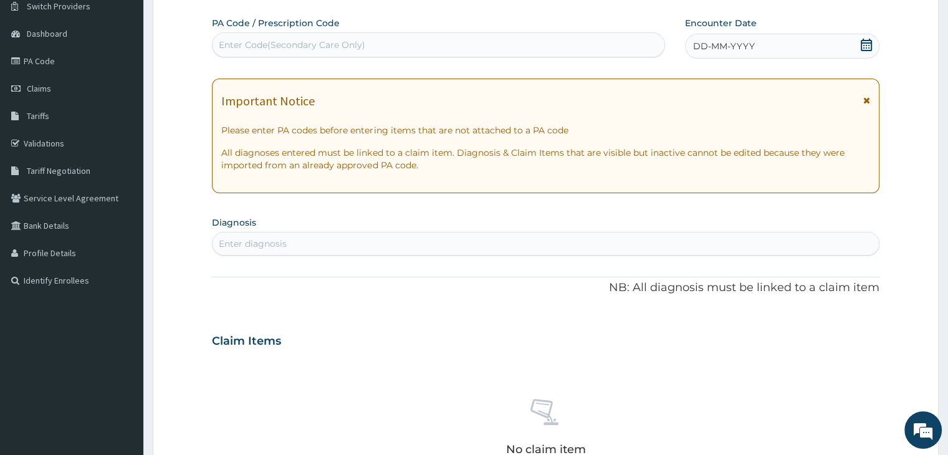
scroll to position [0, 0]
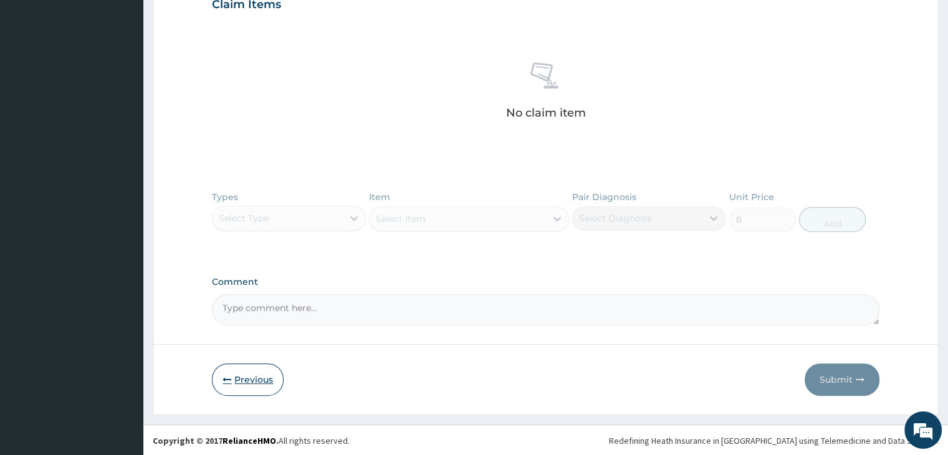
click at [257, 377] on button "Previous" at bounding box center [248, 379] width 72 height 32
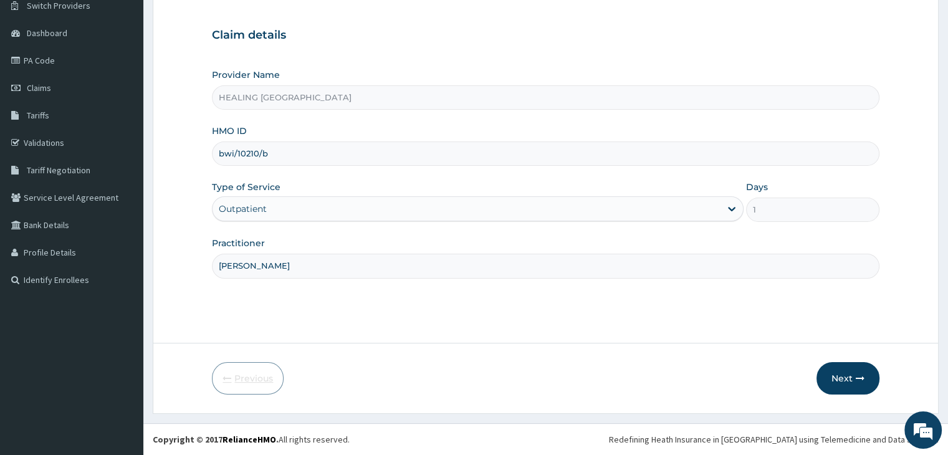
scroll to position [102, 0]
click at [841, 375] on button "Next" at bounding box center [848, 379] width 63 height 32
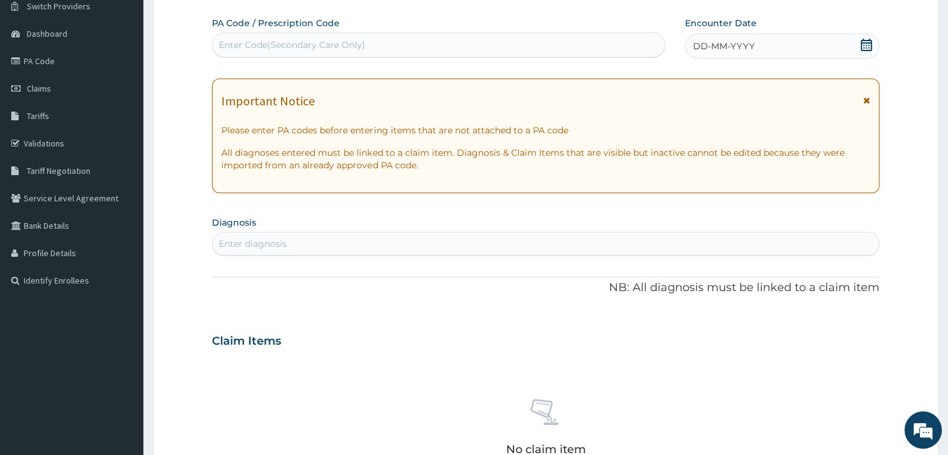
click at [863, 43] on icon at bounding box center [866, 45] width 12 height 12
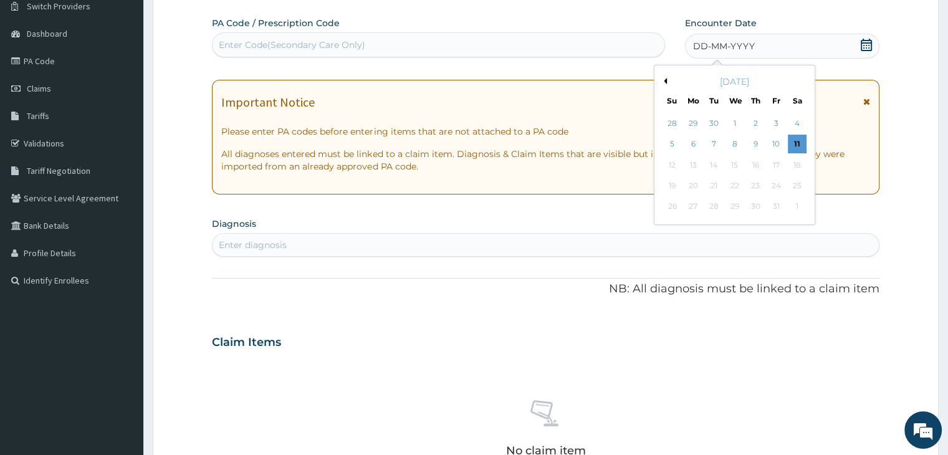
click at [666, 78] on button "Previous Month" at bounding box center [664, 81] width 6 height 6
click at [733, 163] on div "17" at bounding box center [735, 165] width 19 height 19
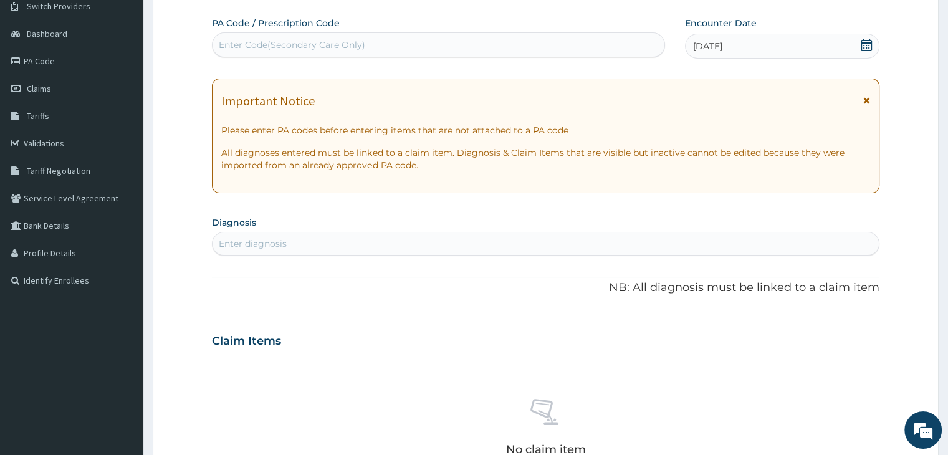
click at [470, 241] on div "Enter diagnosis" at bounding box center [546, 244] width 666 height 20
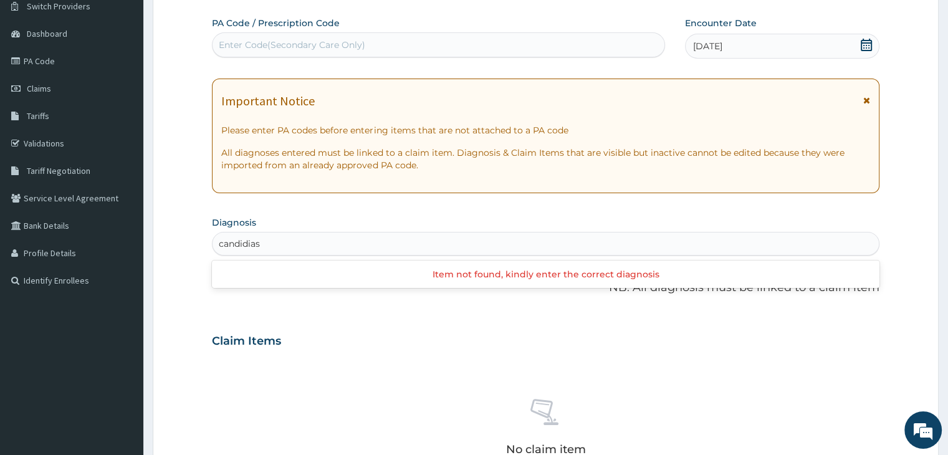
click at [259, 242] on input "candidias" at bounding box center [240, 244] width 43 height 12
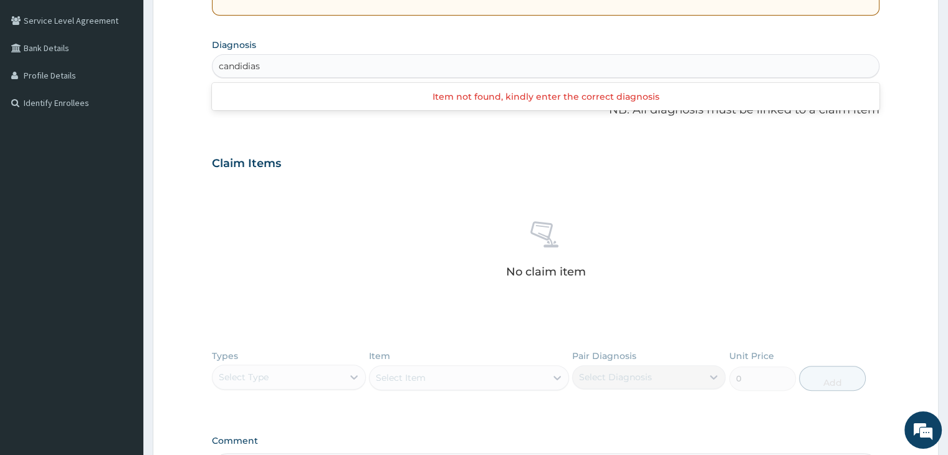
scroll to position [289, 0]
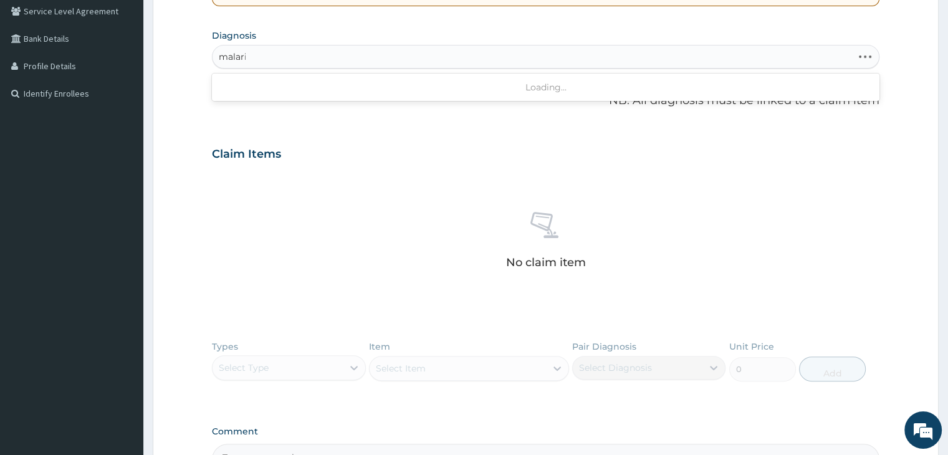
type input "malaria"
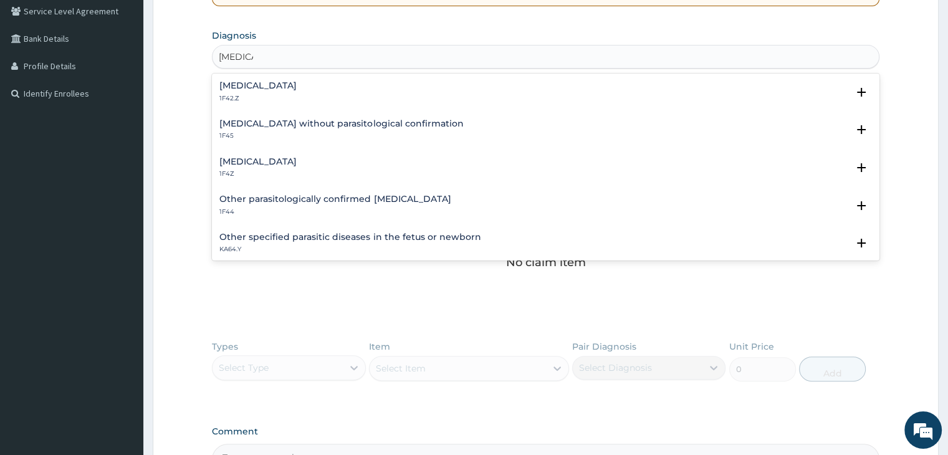
click at [279, 165] on h4 "Malaria, unspecified" at bounding box center [257, 161] width 77 height 9
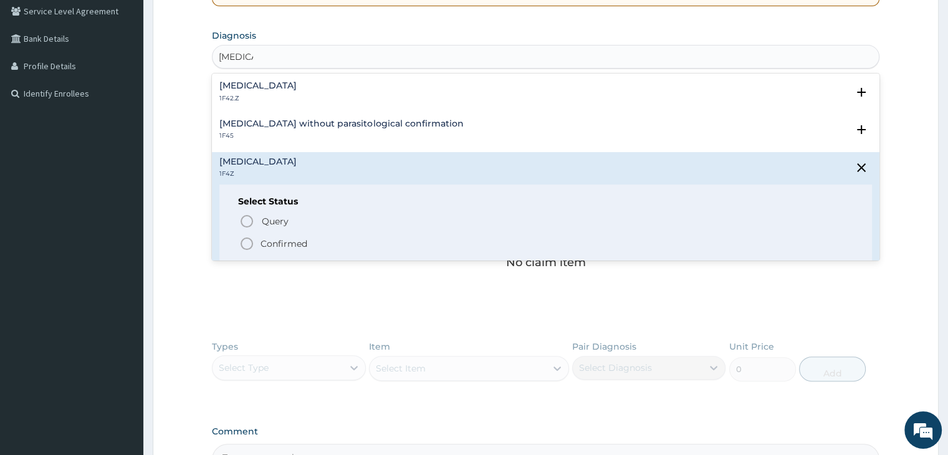
click at [239, 244] on div "Query Query covers suspected (?), Keep in view (kiv), Ruled out (r/o) Confirmed" at bounding box center [545, 232] width 615 height 38
click at [244, 244] on icon "status option filled" at bounding box center [246, 243] width 15 height 15
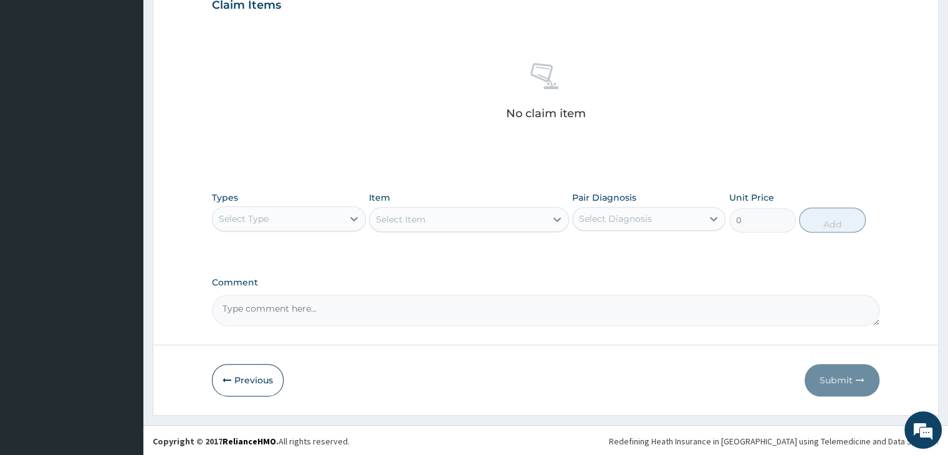
scroll to position [443, 0]
click at [309, 212] on div "Select Type" at bounding box center [278, 218] width 130 height 20
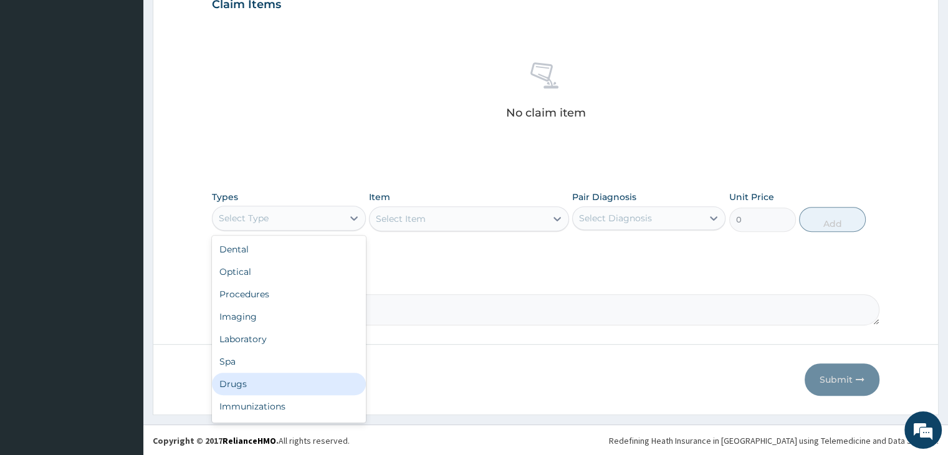
click at [289, 373] on div "Drugs" at bounding box center [288, 384] width 153 height 22
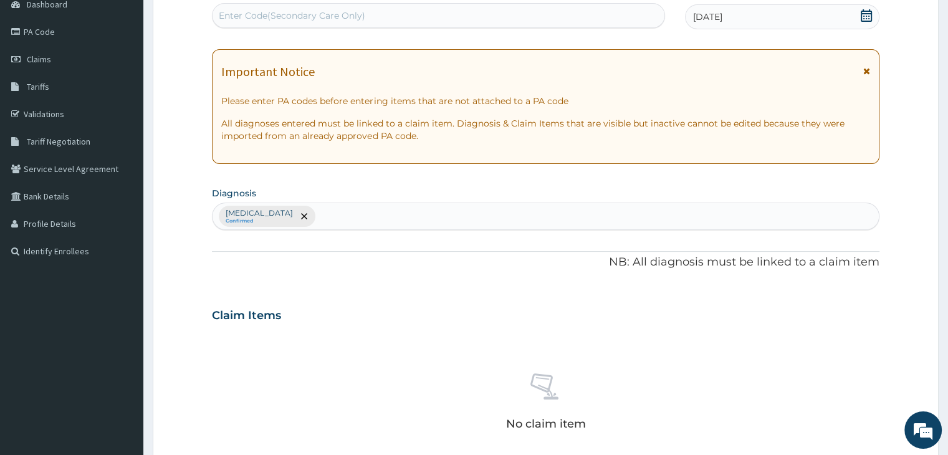
scroll to position [131, 0]
click at [471, 223] on div "Malaria, unspecified Confirmed" at bounding box center [546, 217] width 666 height 26
type input "fever"
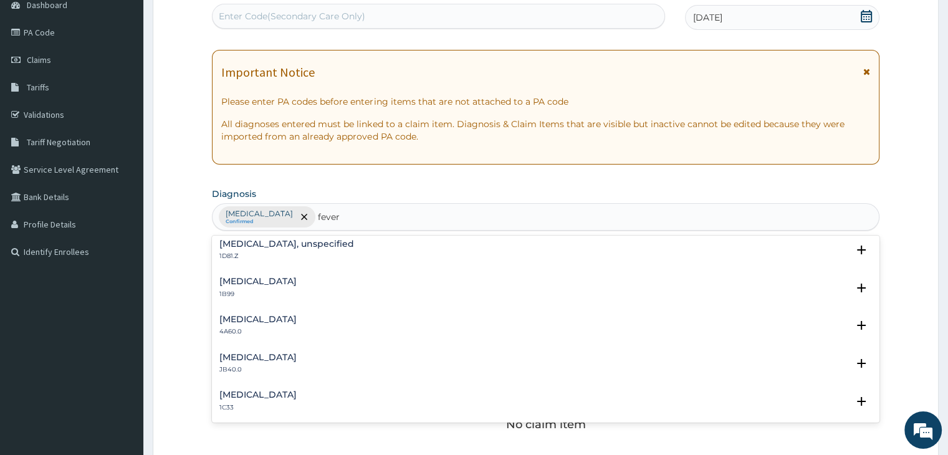
scroll to position [0, 0]
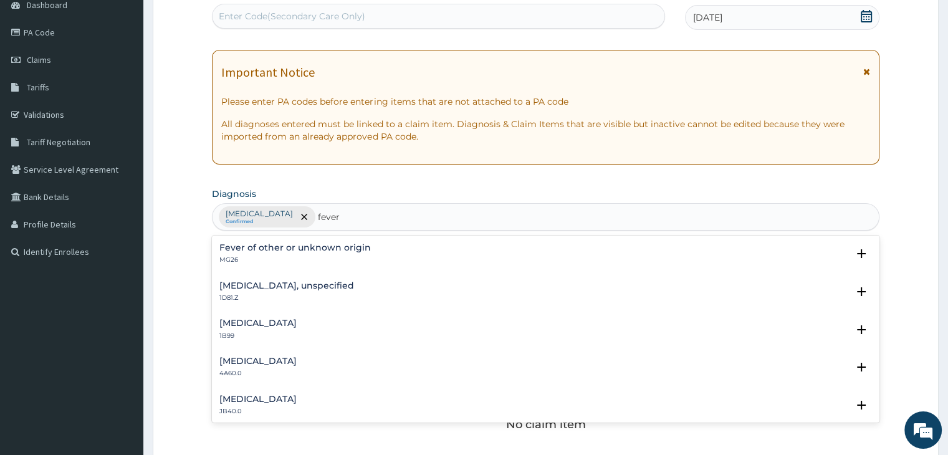
click at [388, 260] on div "Fever of other or unknown origin MG26" at bounding box center [545, 254] width 652 height 22
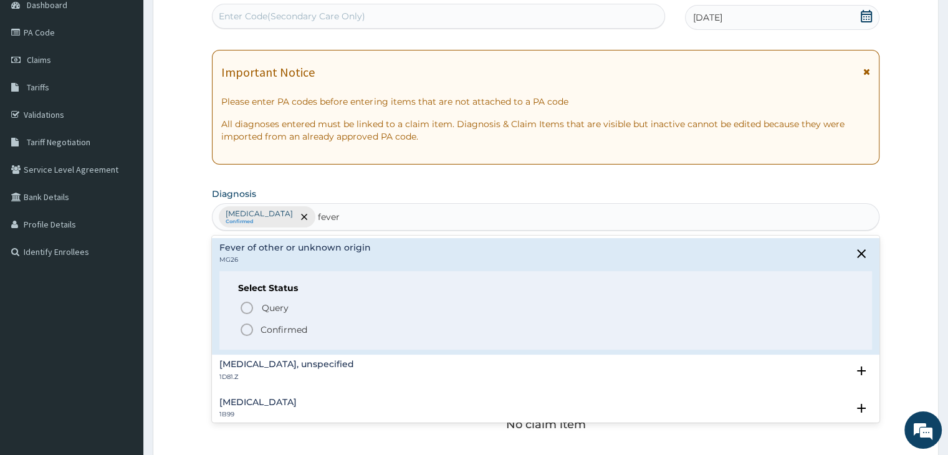
click at [249, 326] on icon "status option filled" at bounding box center [246, 329] width 15 height 15
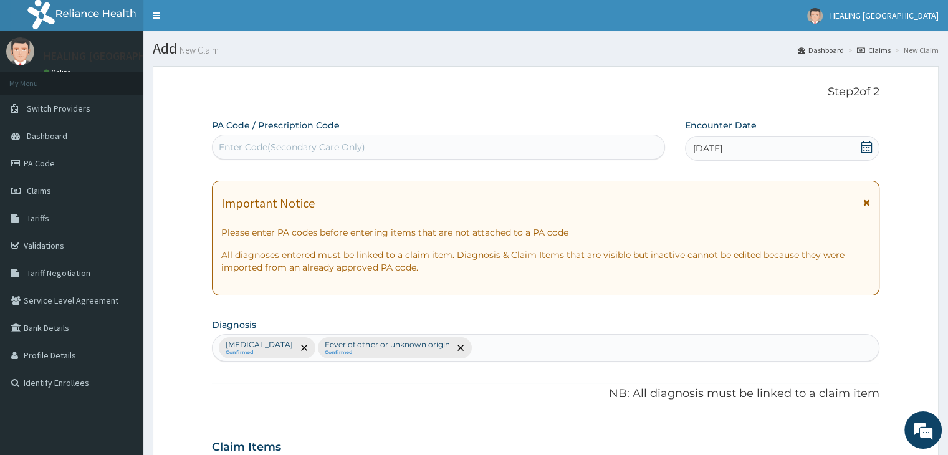
click at [866, 141] on icon at bounding box center [866, 147] width 12 height 12
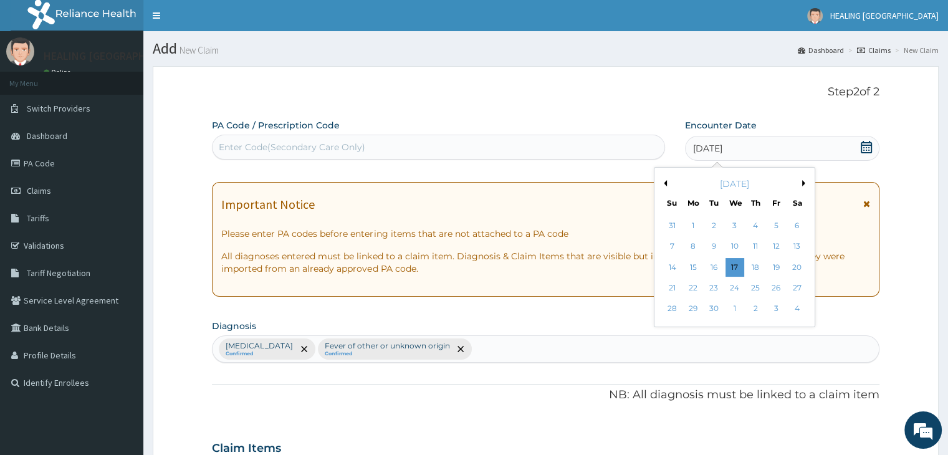
click at [666, 180] on div "September 2025" at bounding box center [735, 184] width 150 height 12
click at [662, 180] on button "Previous Month" at bounding box center [664, 183] width 6 height 6
click at [803, 181] on button "Next Month" at bounding box center [805, 183] width 6 height 6
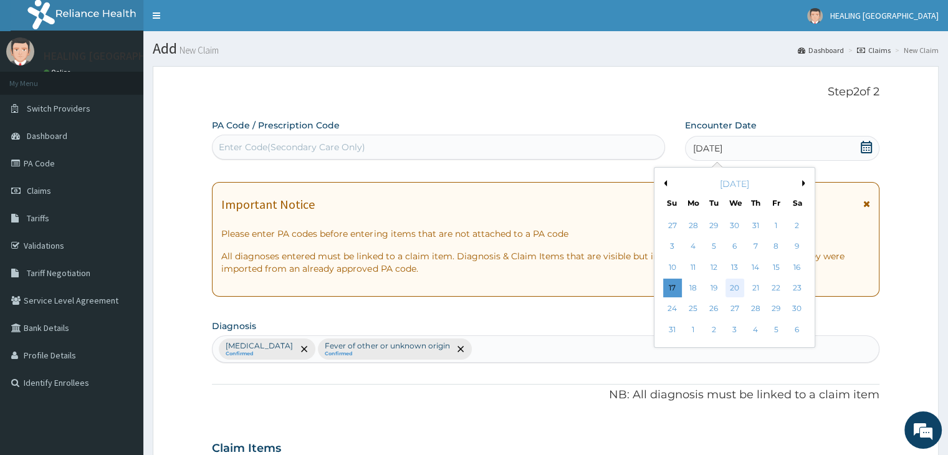
click at [728, 289] on div "20" at bounding box center [735, 288] width 19 height 19
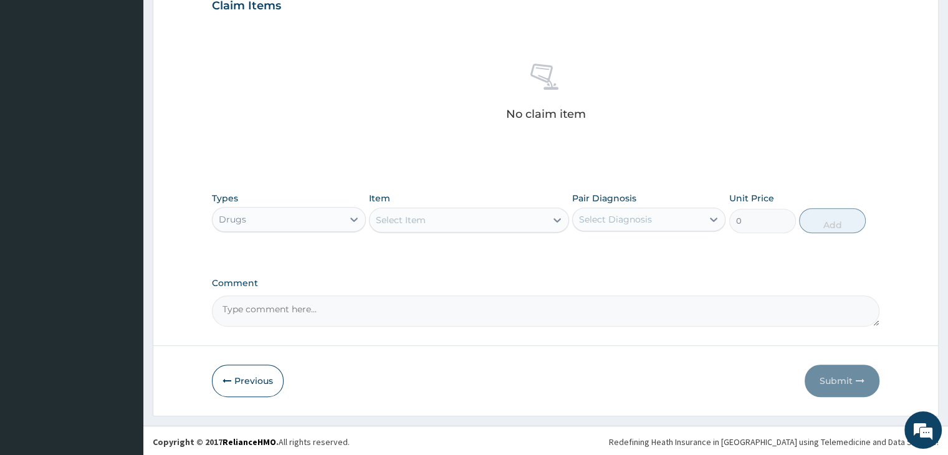
scroll to position [443, 0]
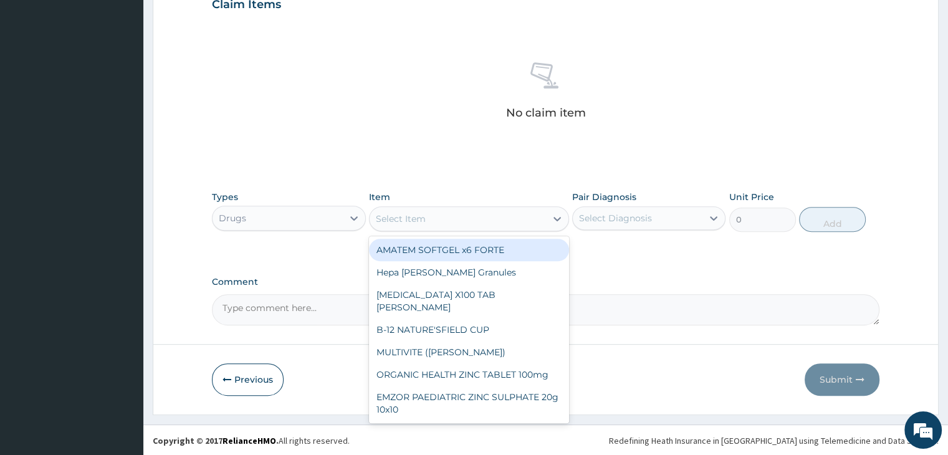
click at [464, 215] on div "Select Item" at bounding box center [458, 219] width 176 height 20
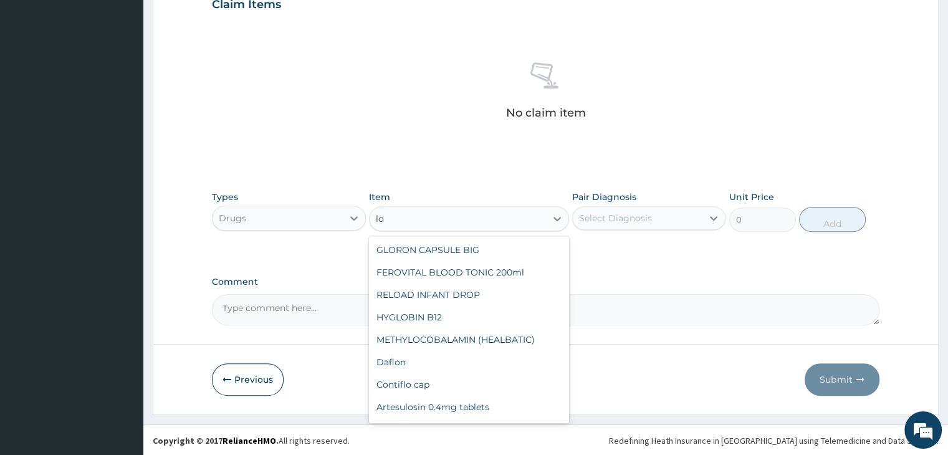
type input "l"
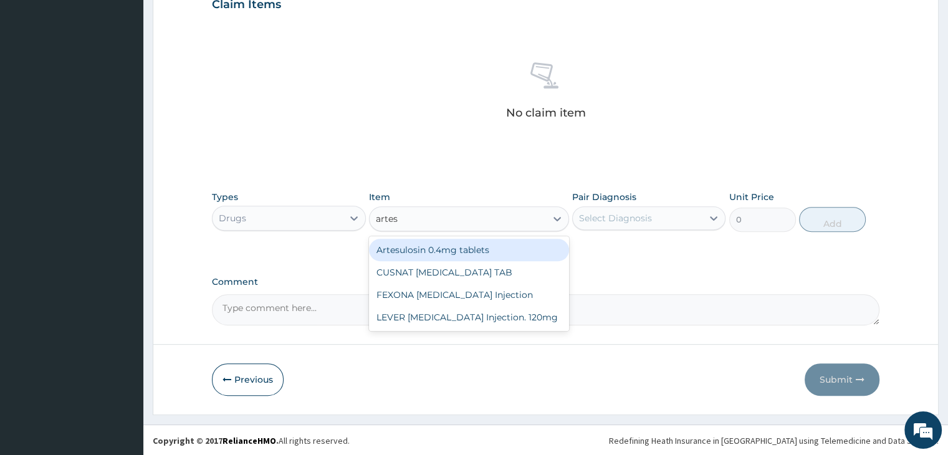
type input "artesu"
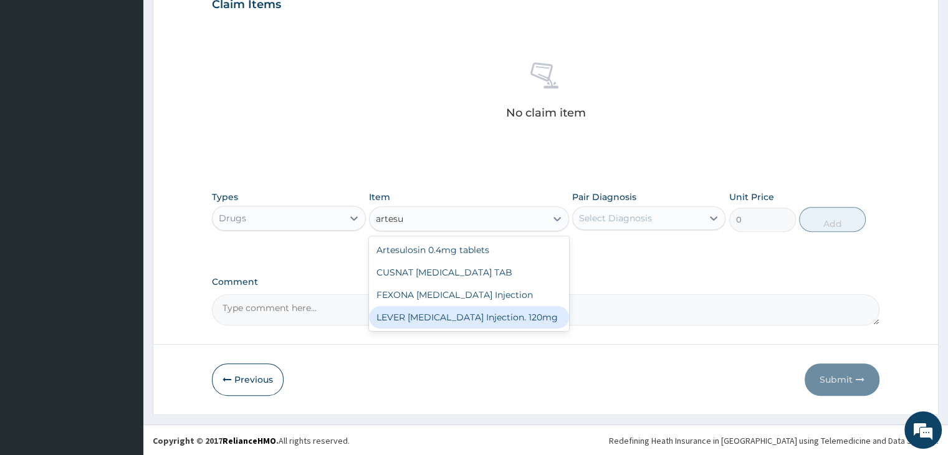
click at [461, 312] on div "LEVER ARTESUNATE Injection. 120mg" at bounding box center [469, 317] width 200 height 22
type input "2530"
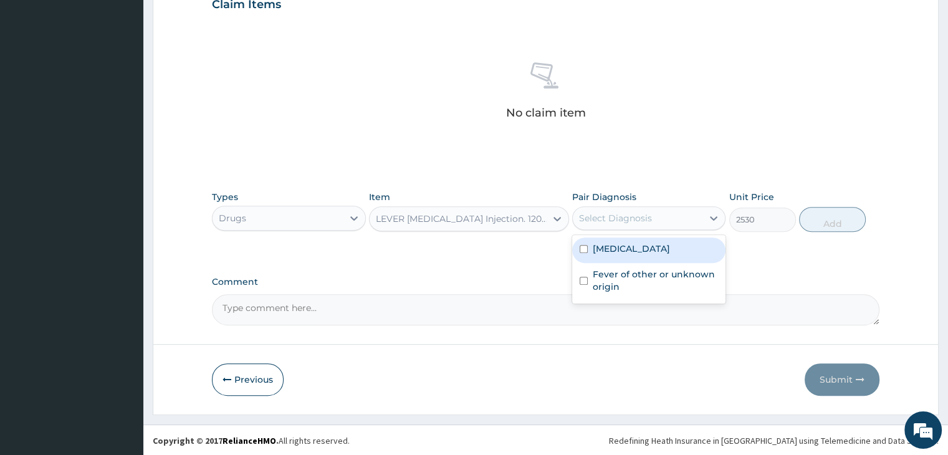
click at [658, 218] on div "Select Diagnosis" at bounding box center [638, 218] width 130 height 20
click at [648, 247] on label "Malaria, unspecified" at bounding box center [631, 249] width 77 height 12
checkbox input "true"
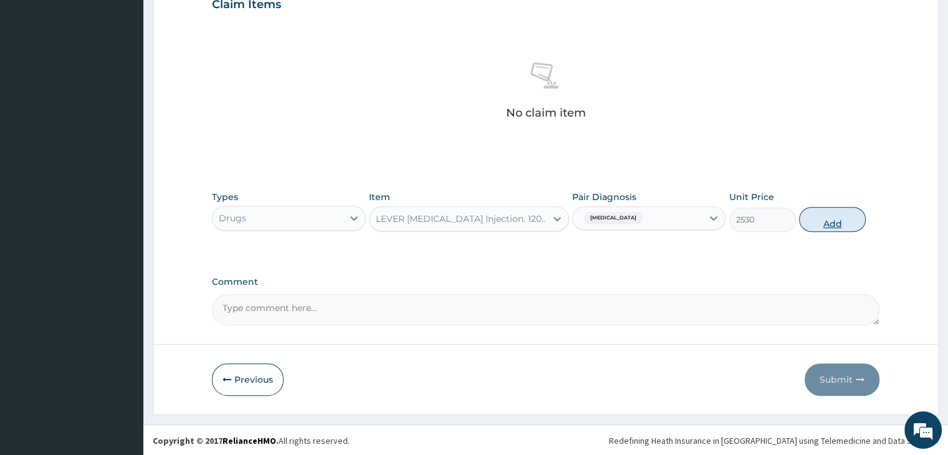
click at [825, 223] on button "Add" at bounding box center [832, 219] width 67 height 25
type input "0"
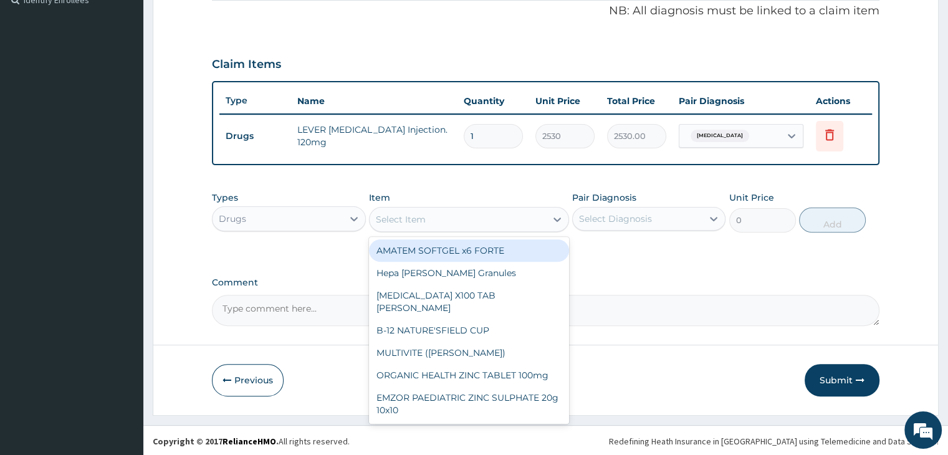
click at [512, 218] on div "Select Item" at bounding box center [458, 219] width 176 height 20
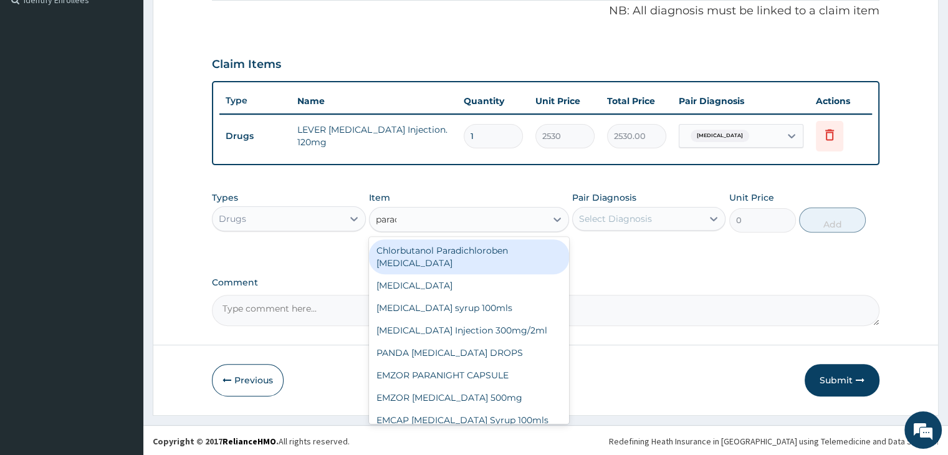
type input "parace"
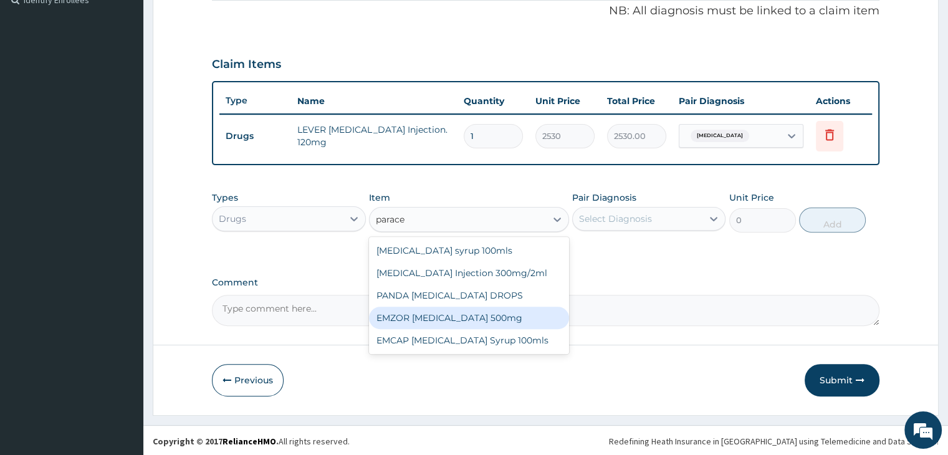
click at [476, 319] on div "EMZOR PARACETAMOL 500mg" at bounding box center [469, 318] width 200 height 22
type input "25.3"
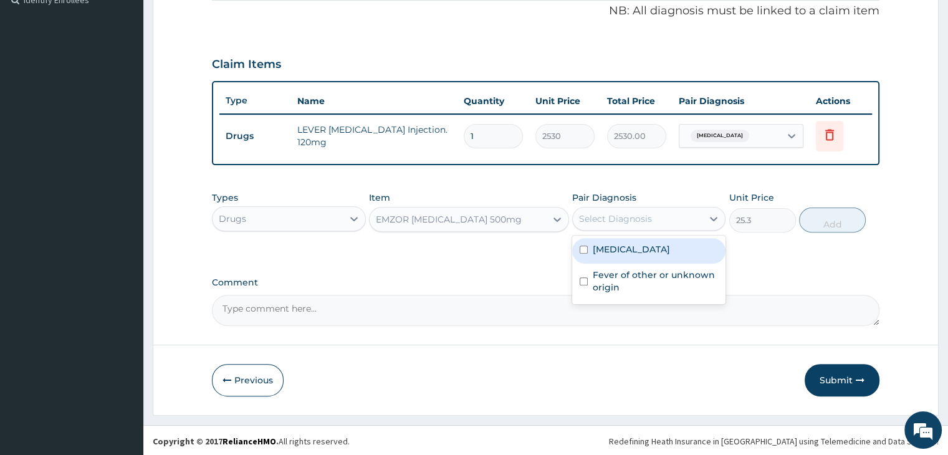
click at [666, 221] on div "Select Diagnosis" at bounding box center [638, 219] width 130 height 20
click at [643, 248] on label "Malaria, unspecified" at bounding box center [631, 249] width 77 height 12
checkbox input "true"
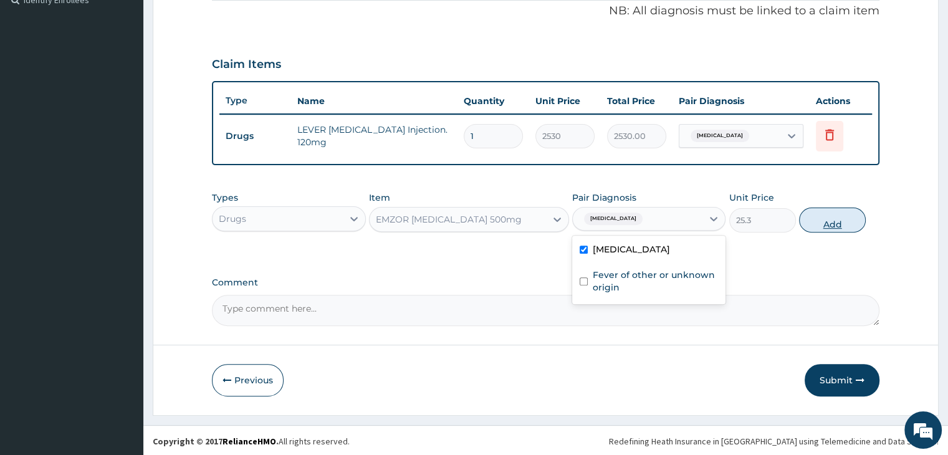
click at [855, 215] on button "Add" at bounding box center [832, 220] width 67 height 25
type input "0"
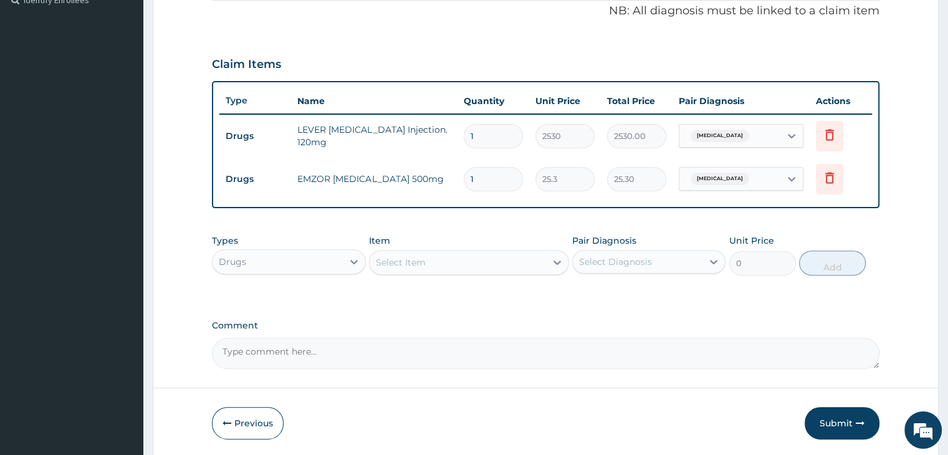
click at [481, 257] on div "Select Item" at bounding box center [458, 263] width 176 height 20
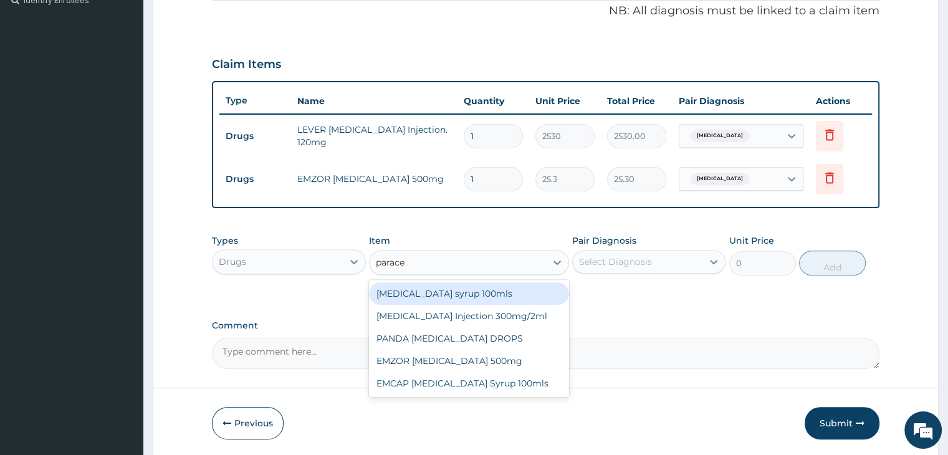
type input "paracet"
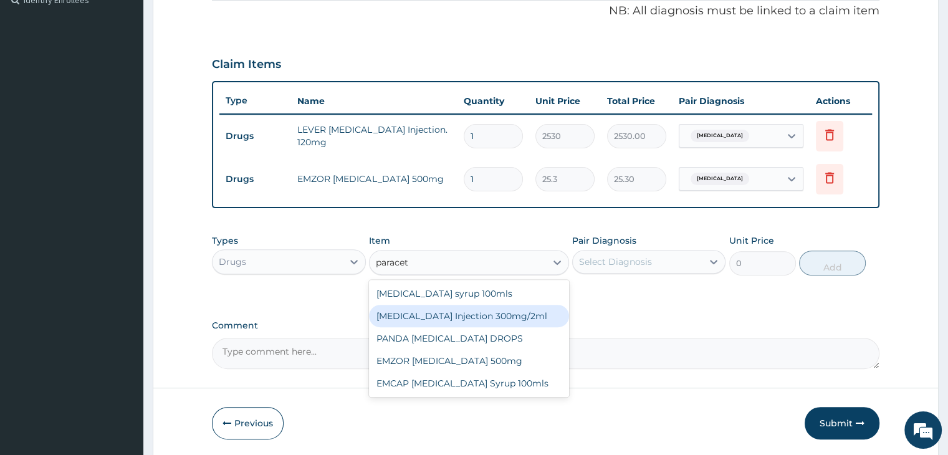
click at [479, 315] on div "PARACETAMOL Injection 300mg/2ml" at bounding box center [469, 316] width 200 height 22
type input "278.3"
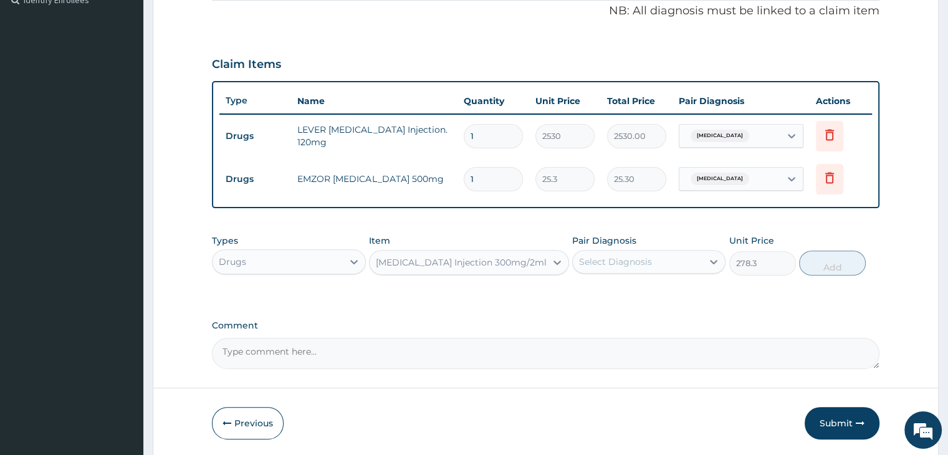
click at [670, 255] on div "Select Diagnosis" at bounding box center [638, 262] width 130 height 20
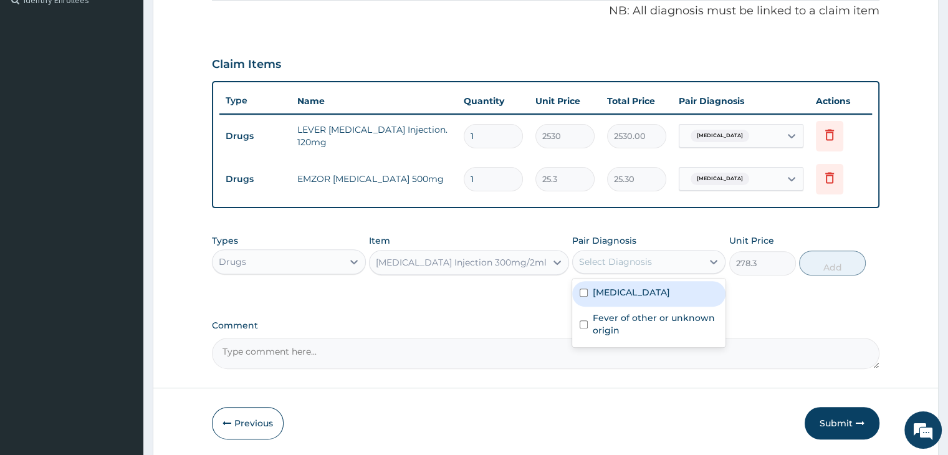
click at [651, 289] on label "Malaria, unspecified" at bounding box center [631, 292] width 77 height 12
checkbox input "true"
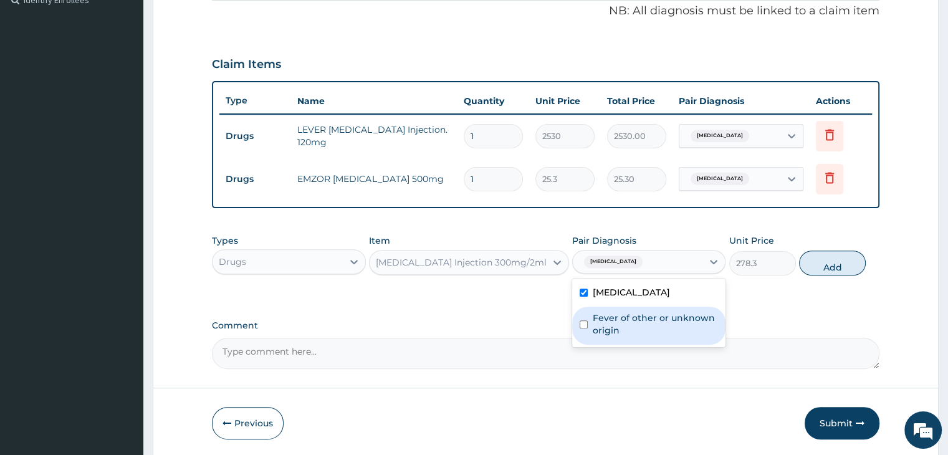
click at [661, 331] on label "Fever of other or unknown origin" at bounding box center [655, 324] width 125 height 25
checkbox input "true"
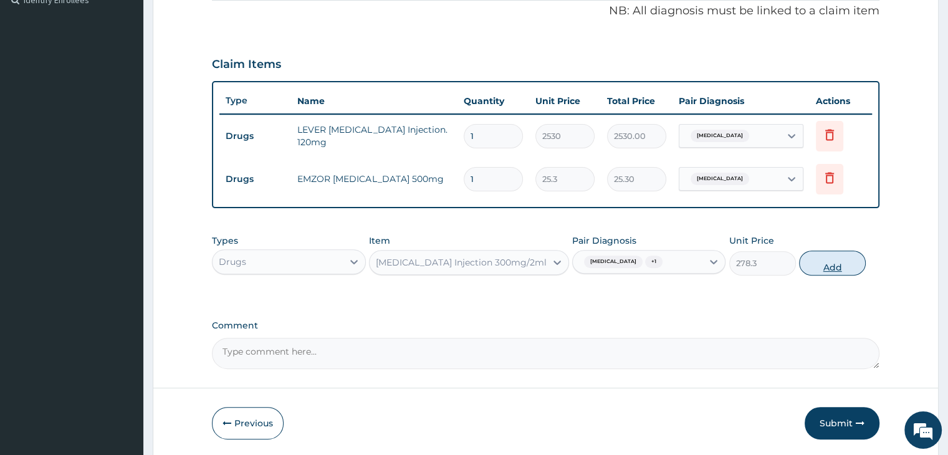
click at [835, 263] on button "Add" at bounding box center [832, 263] width 67 height 25
type input "0"
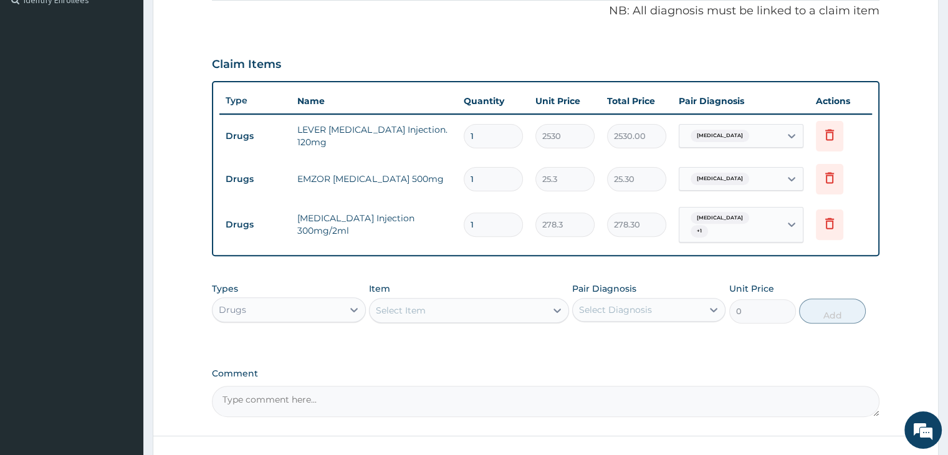
click at [507, 135] on input "1" at bounding box center [493, 136] width 59 height 24
type input "0.00"
type input "3"
type input "7590.00"
type input "3"
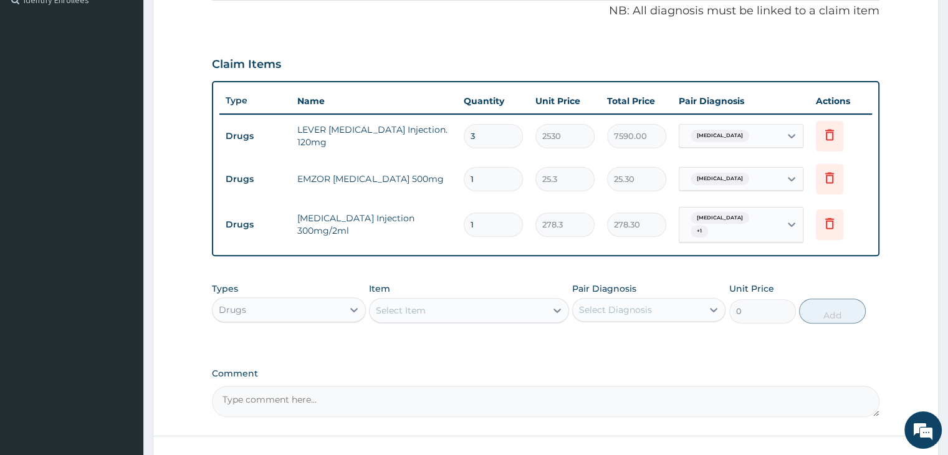
click at [498, 174] on input "1" at bounding box center [493, 179] width 59 height 24
type input "18"
type input "455.40"
type input "18"
click at [501, 224] on input "1" at bounding box center [493, 225] width 59 height 24
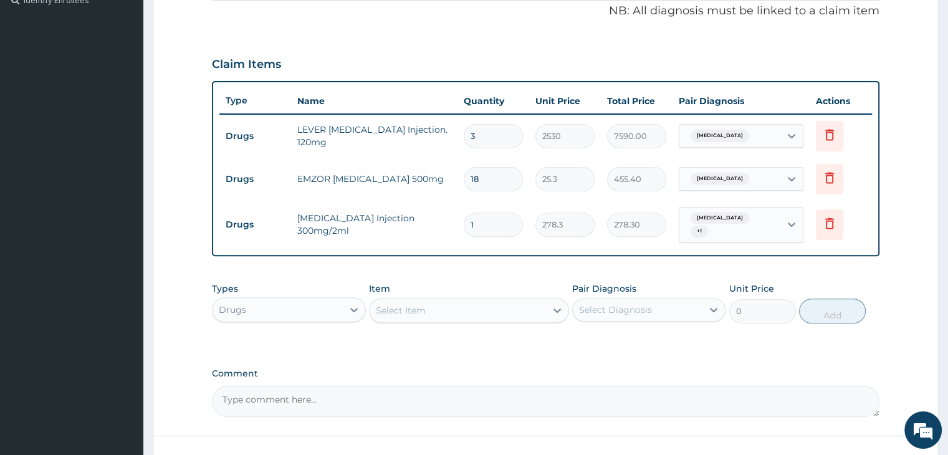
type input "0.00"
type input "2"
type input "556.60"
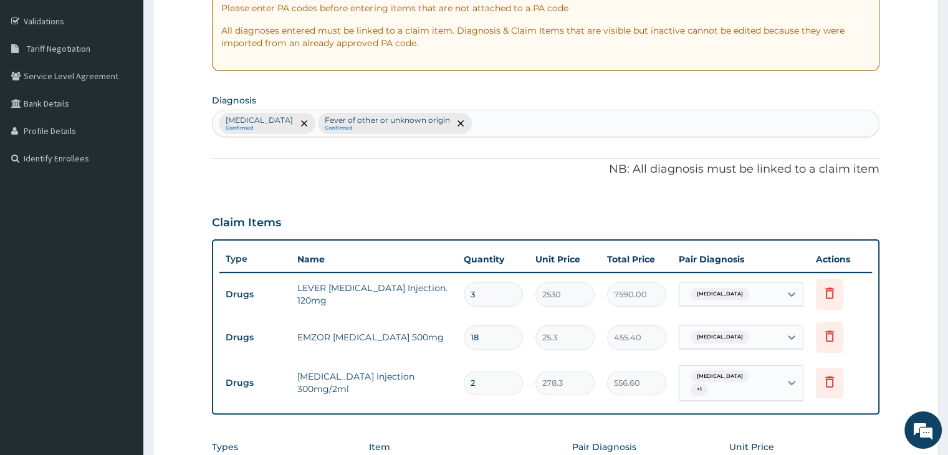
scroll to position [474, 0]
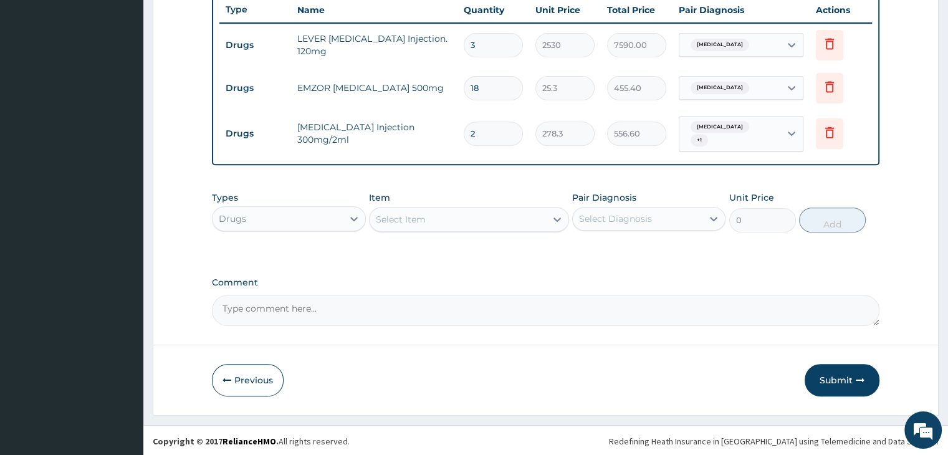
type input "2"
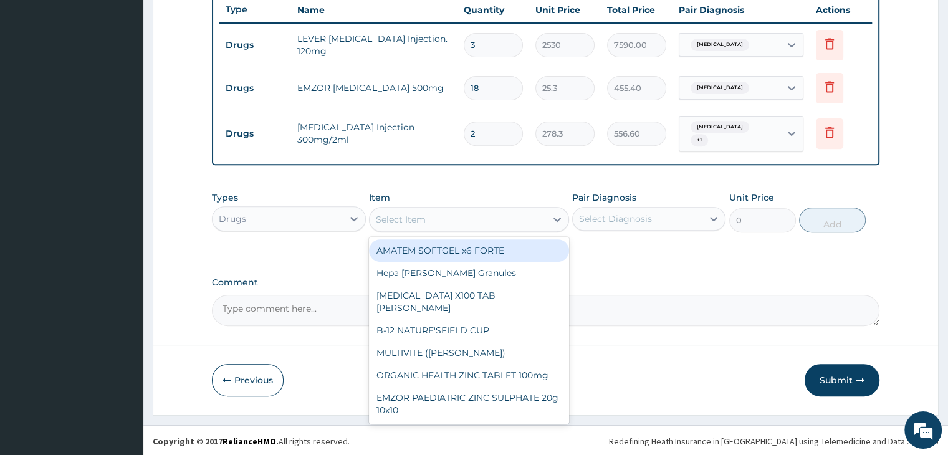
click at [476, 218] on div "Select Item" at bounding box center [458, 219] width 176 height 20
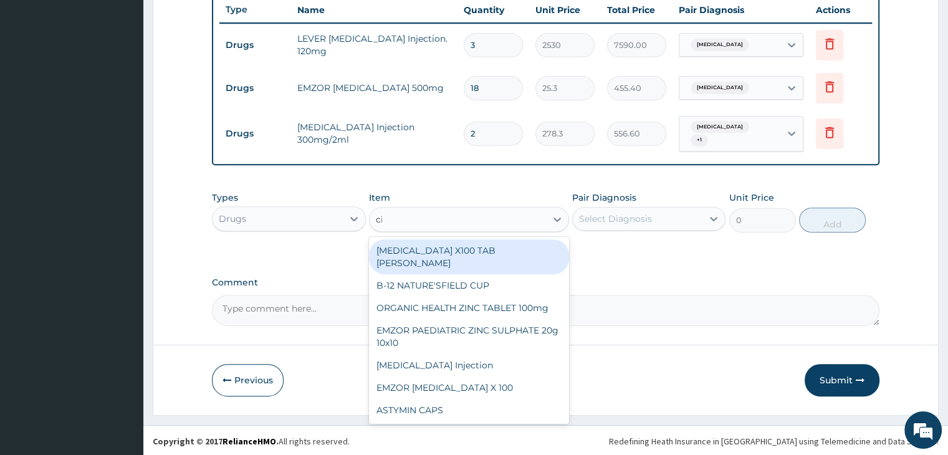
type input "cip"
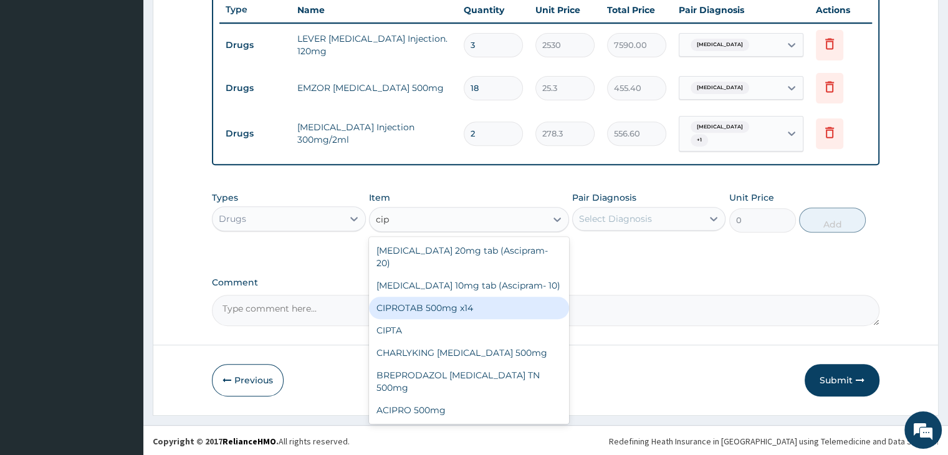
click at [469, 297] on div "CIPROTAB 500mg x14" at bounding box center [469, 308] width 200 height 22
type input "341.55"
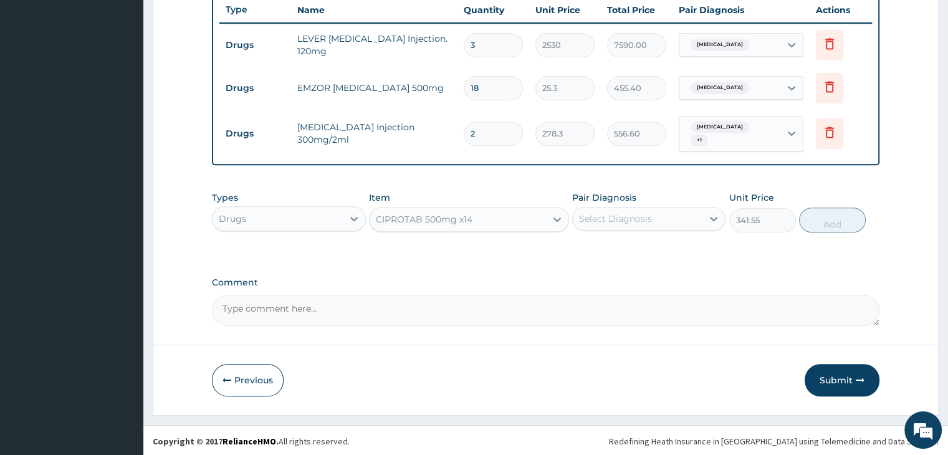
click at [672, 209] on div "Select Diagnosis" at bounding box center [638, 219] width 130 height 20
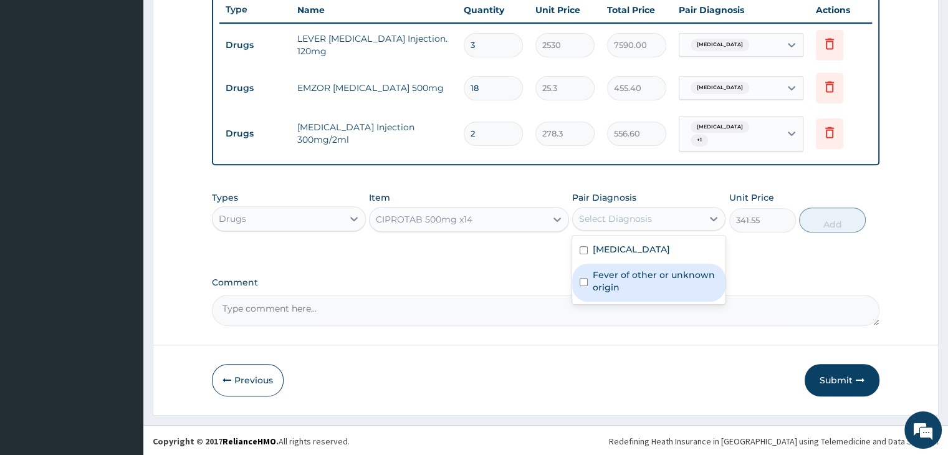
click at [650, 290] on label "Fever of other or unknown origin" at bounding box center [655, 281] width 125 height 25
checkbox input "true"
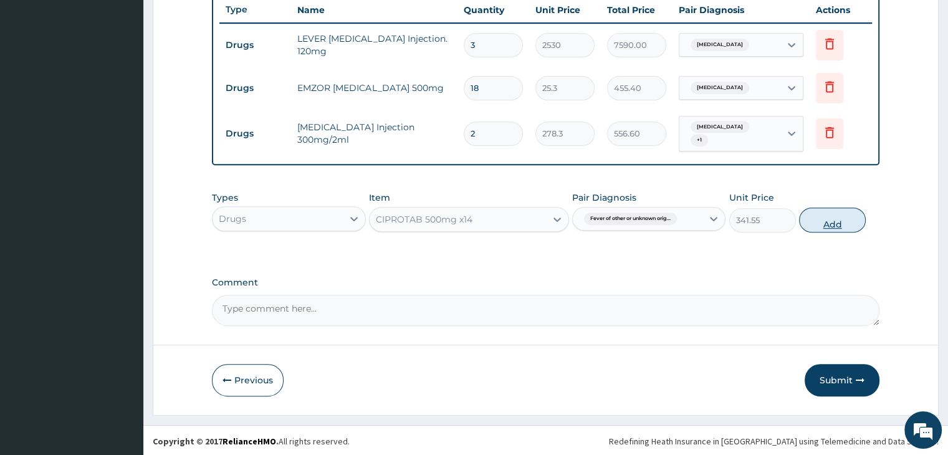
click at [840, 213] on button "Add" at bounding box center [832, 220] width 67 height 25
type input "0"
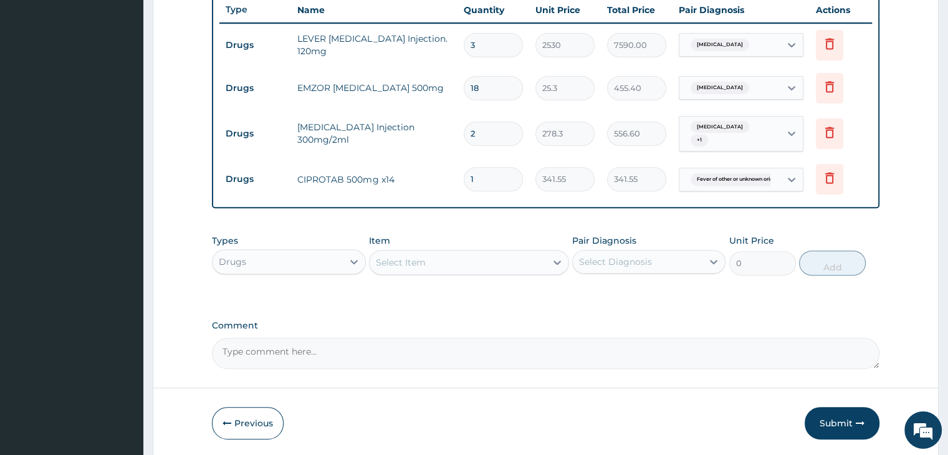
click at [314, 260] on div "Drugs" at bounding box center [278, 262] width 130 height 20
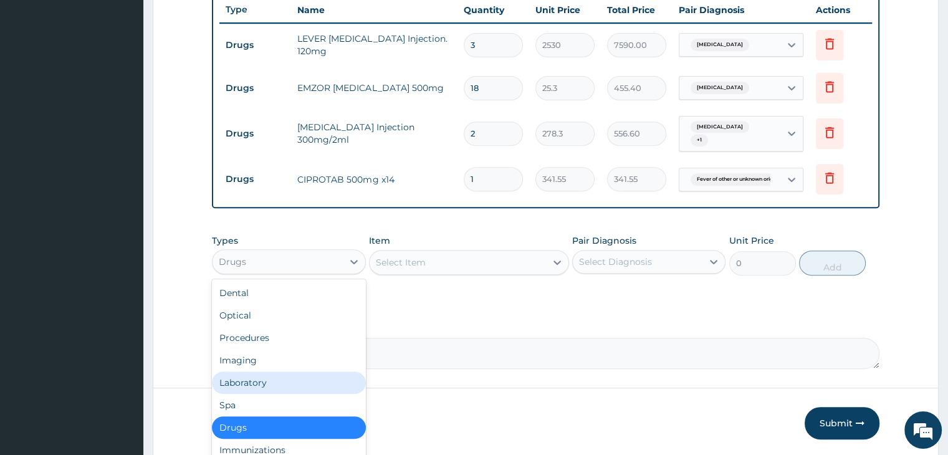
click at [277, 380] on div "Laboratory" at bounding box center [288, 383] width 153 height 22
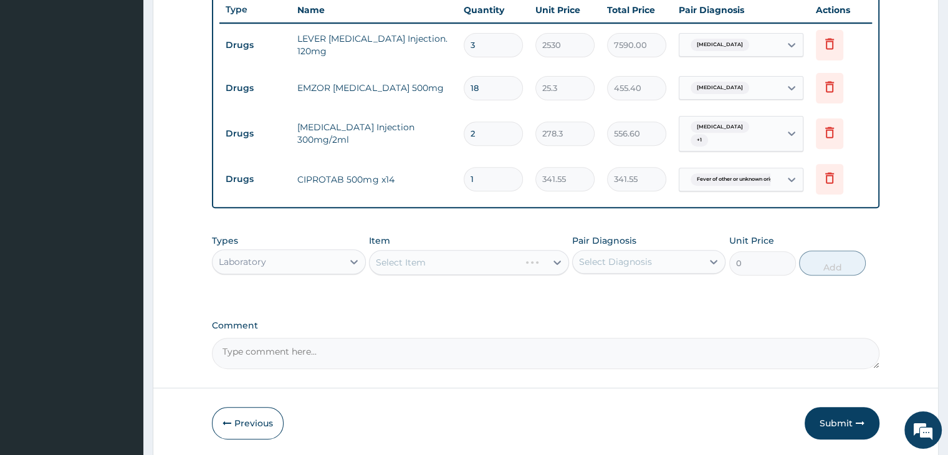
click at [467, 255] on div "Select Item" at bounding box center [469, 262] width 200 height 25
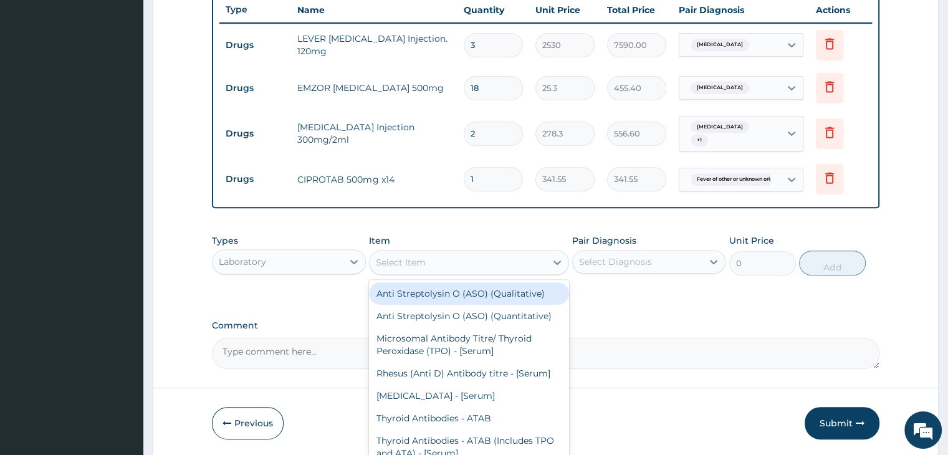
click at [467, 255] on div "Select Item" at bounding box center [458, 263] width 176 height 20
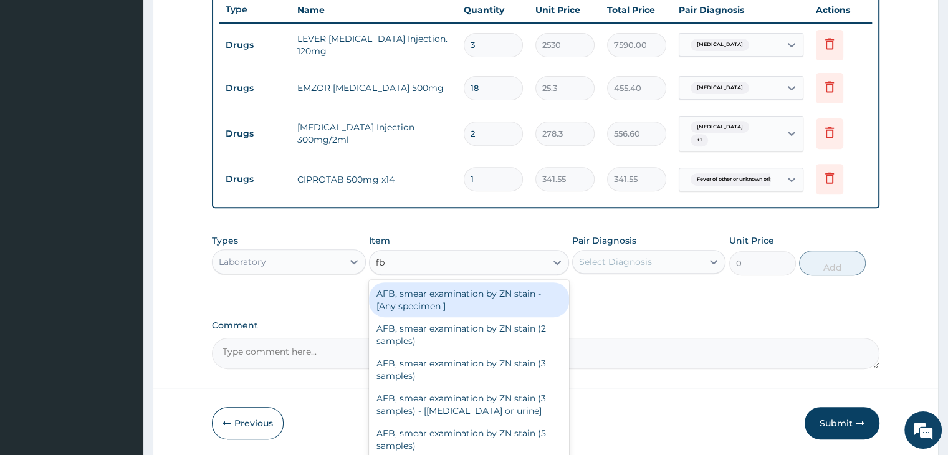
type input "fbc"
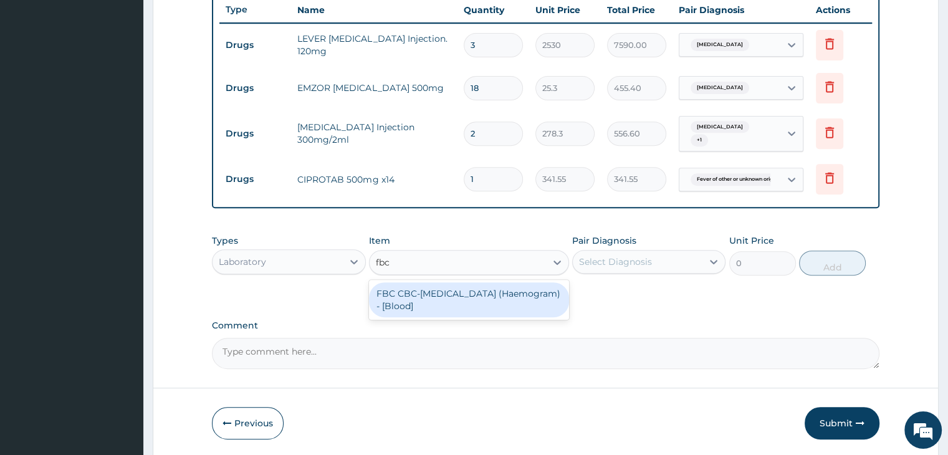
click at [463, 294] on div "FBC CBC-Complete Blood Count (Haemogram) - [Blood]" at bounding box center [469, 299] width 200 height 35
type input "4600"
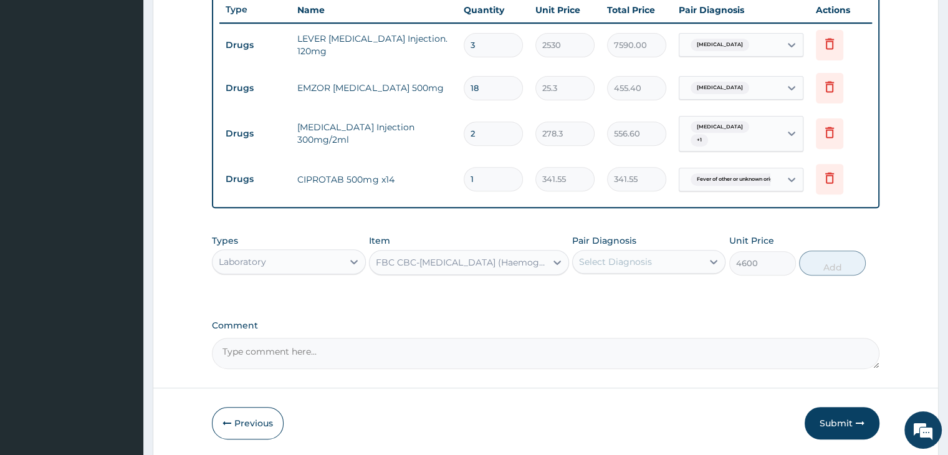
click at [666, 257] on div "Select Diagnosis" at bounding box center [638, 262] width 130 height 20
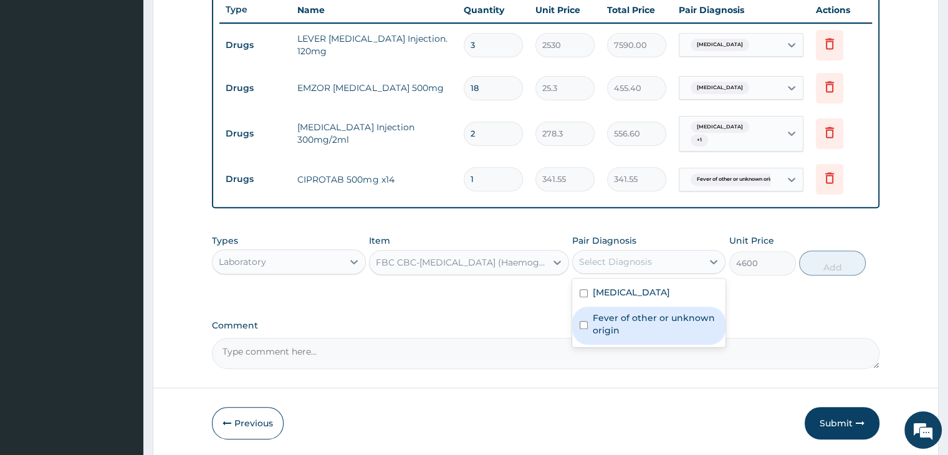
click at [630, 324] on label "Fever of other or unknown origin" at bounding box center [655, 324] width 125 height 25
checkbox input "true"
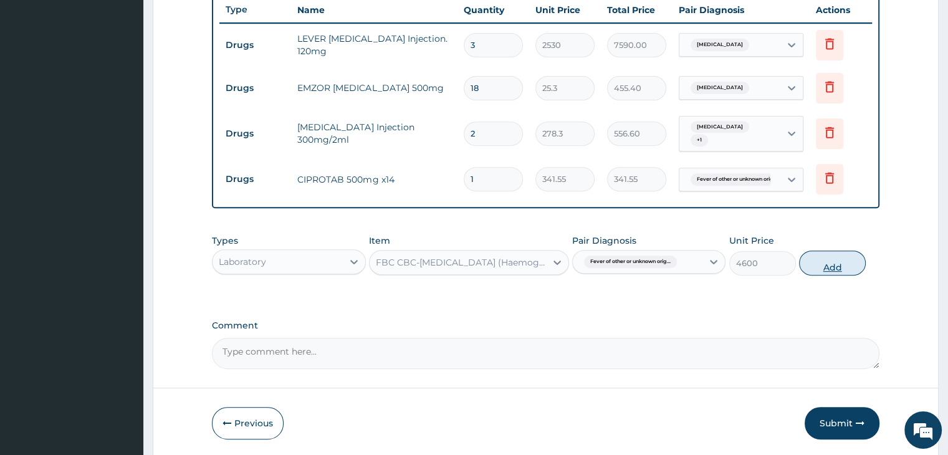
click at [830, 258] on button "Add" at bounding box center [832, 263] width 67 height 25
type input "0"
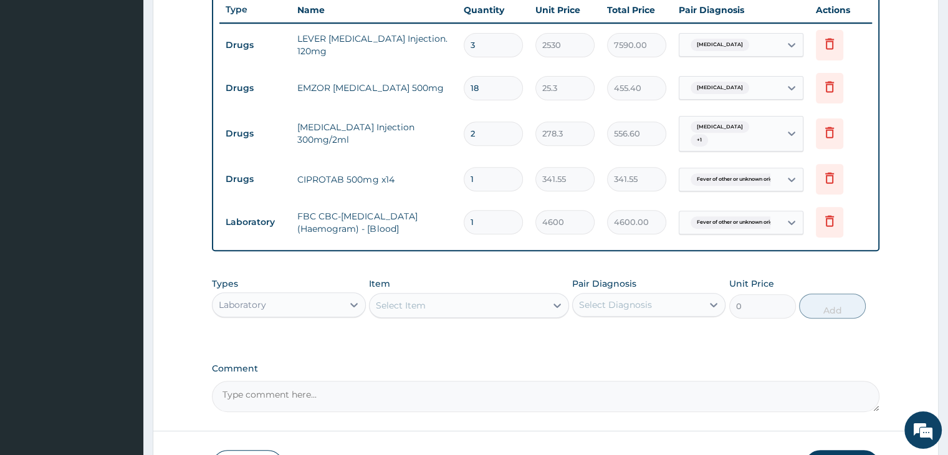
click at [459, 300] on div "Select Item" at bounding box center [458, 306] width 176 height 20
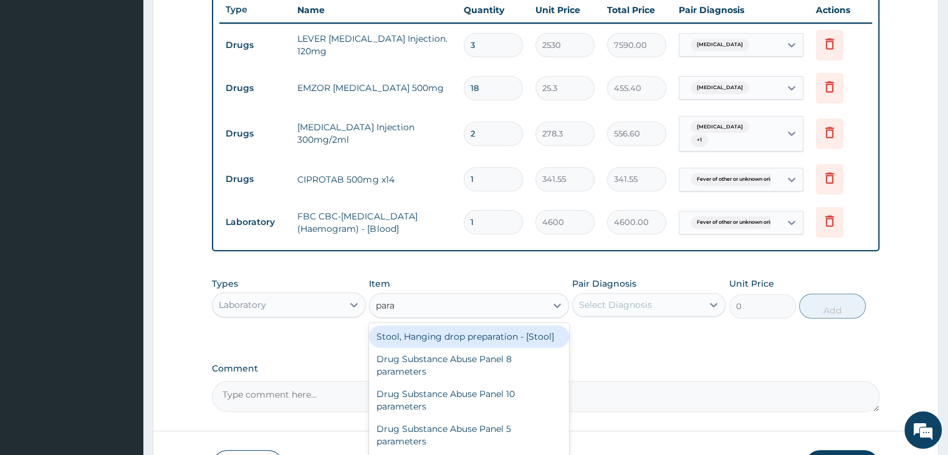
type input "paras"
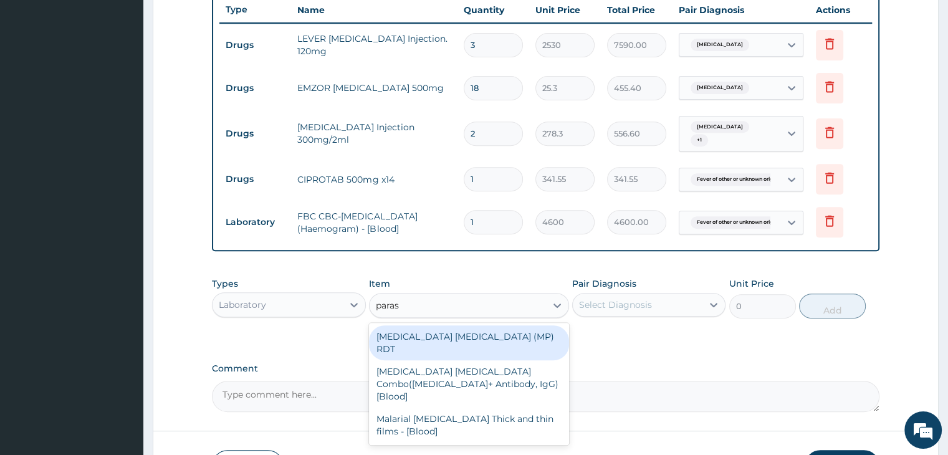
click at [459, 337] on div "MALARIA PARASITE (MP) RDT" at bounding box center [469, 342] width 200 height 35
type input "1725"
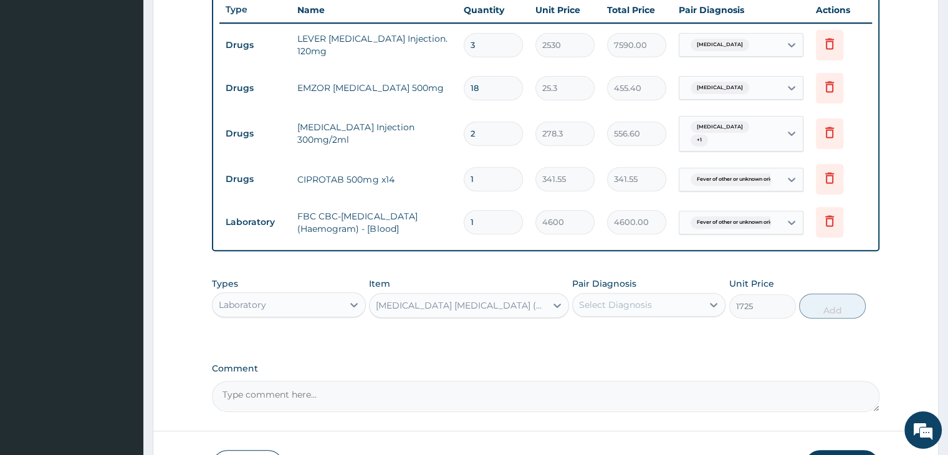
click at [638, 303] on div "Select Diagnosis" at bounding box center [615, 305] width 73 height 12
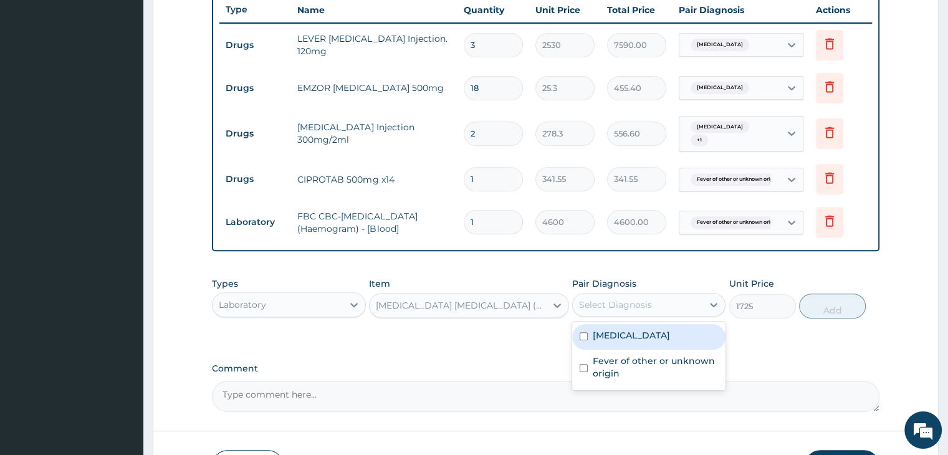
click at [640, 338] on label "Malaria, unspecified" at bounding box center [631, 335] width 77 height 12
checkbox input "true"
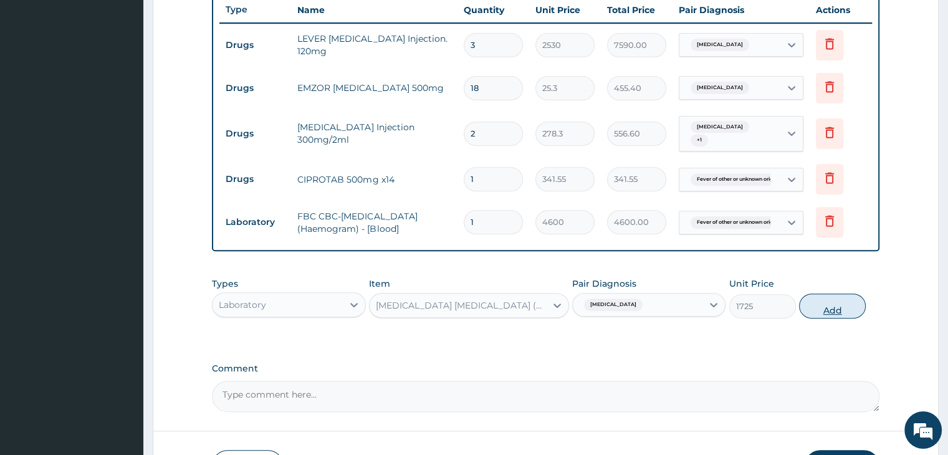
click at [837, 310] on button "Add" at bounding box center [832, 306] width 67 height 25
type input "0"
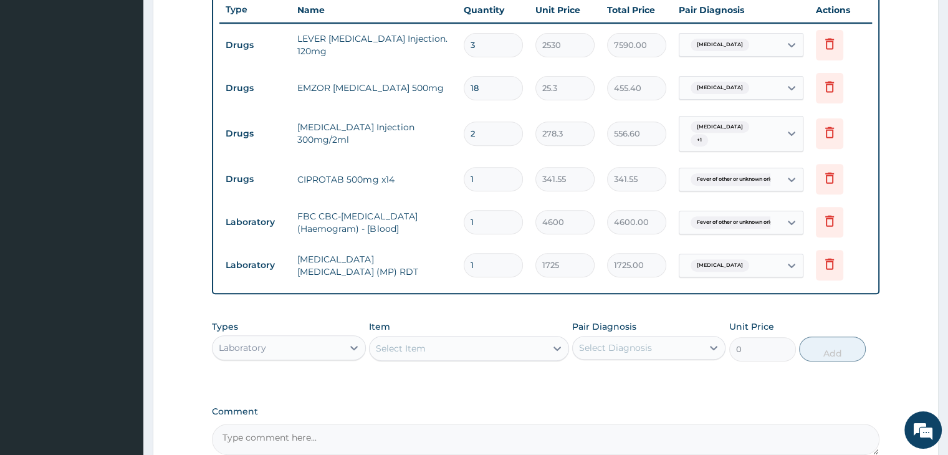
click at [910, 238] on form "Step 2 of 2 PA Code / Prescription Code Enter Code(Secondary Care Only) Encount…" at bounding box center [546, 68] width 786 height 953
click at [512, 177] on input "1" at bounding box center [493, 179] width 59 height 24
type input "14"
type input "4781.70"
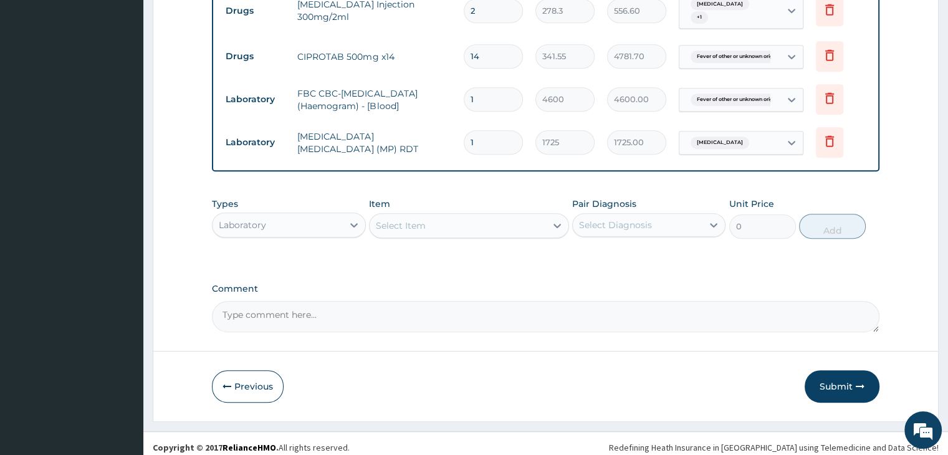
scroll to position [602, 0]
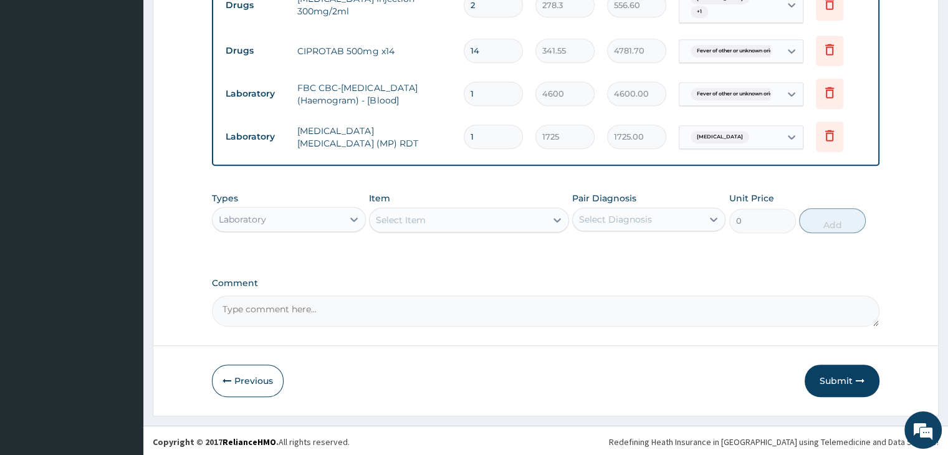
type input "14"
click at [332, 213] on div "Laboratory" at bounding box center [278, 219] width 130 height 20
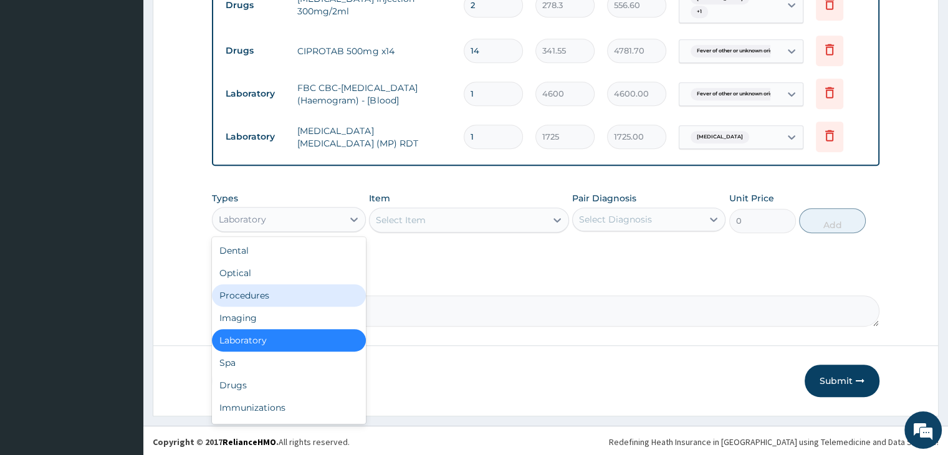
click at [296, 294] on div "Procedures" at bounding box center [288, 295] width 153 height 22
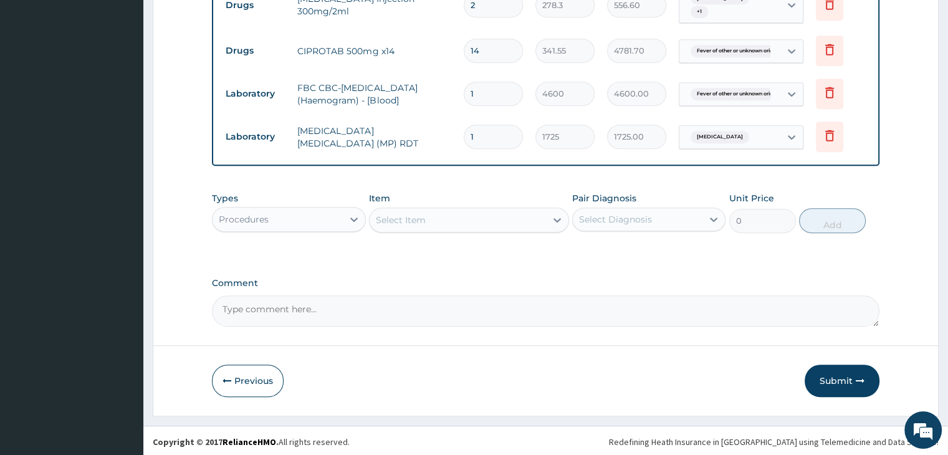
click at [484, 220] on div "Select Item" at bounding box center [458, 220] width 176 height 20
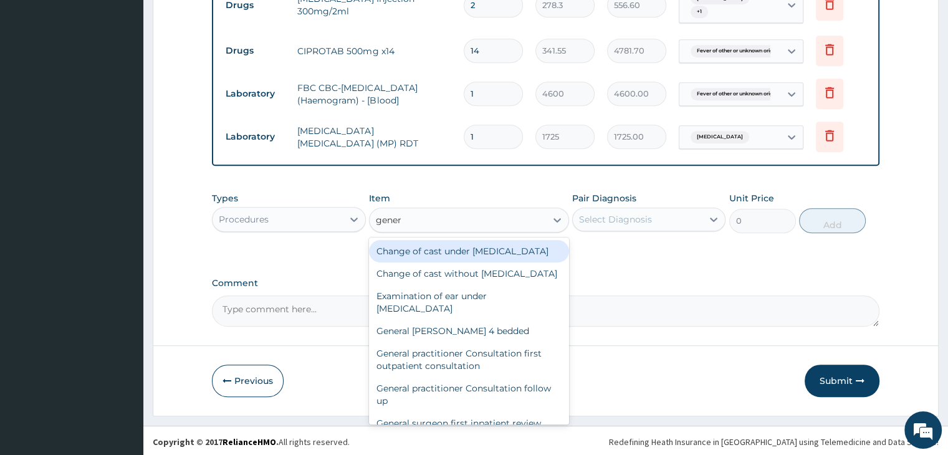
type input "genera"
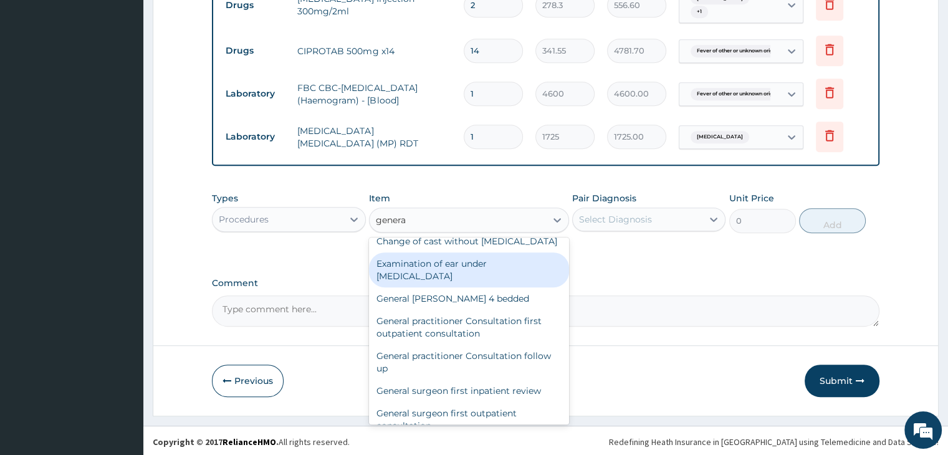
scroll to position [62, 0]
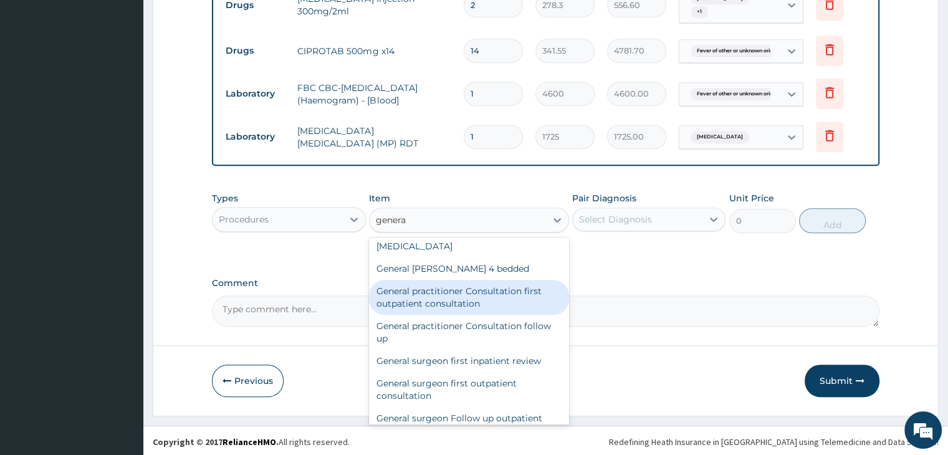
click at [464, 315] on div "General practitioner Consultation first outpatient consultation" at bounding box center [469, 297] width 200 height 35
type input "3795"
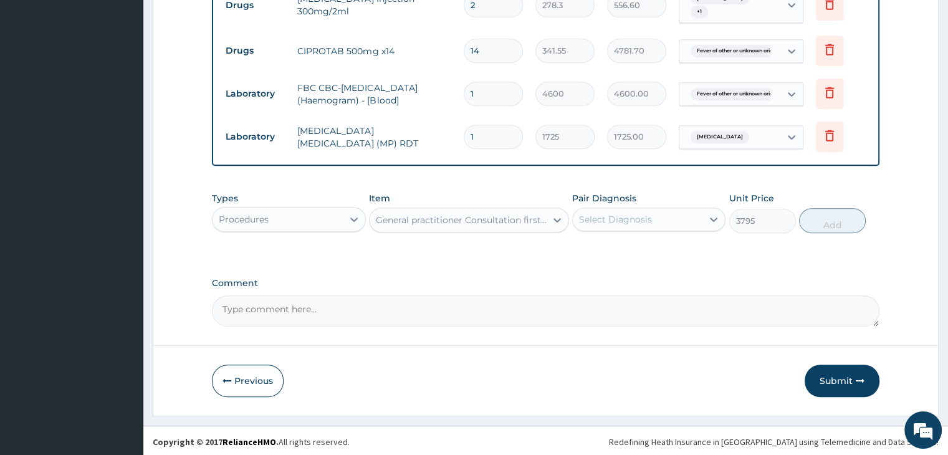
click at [640, 219] on div "Select Diagnosis" at bounding box center [615, 219] width 73 height 12
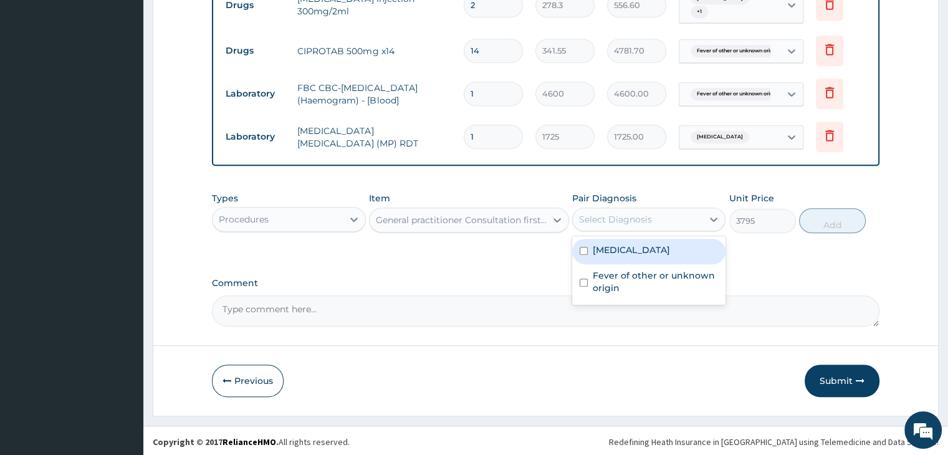
click at [644, 249] on label "Malaria, unspecified" at bounding box center [631, 250] width 77 height 12
checkbox input "true"
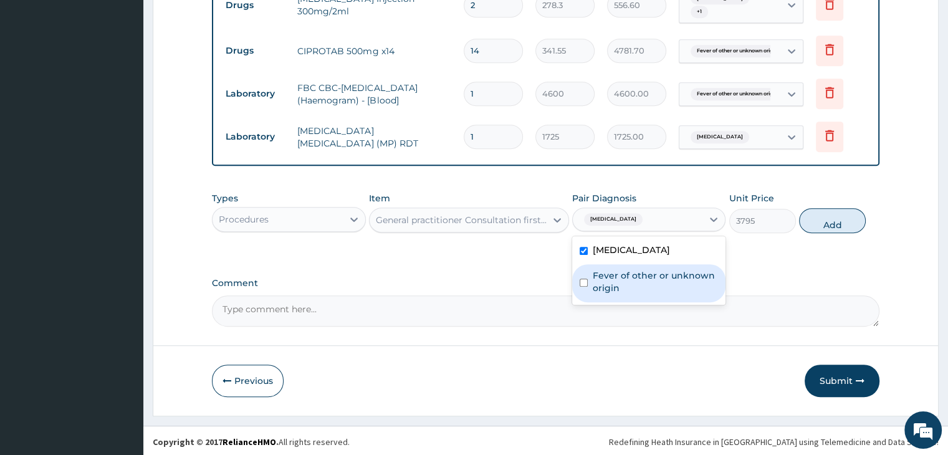
click at [639, 274] on label "Fever of other or unknown origin" at bounding box center [655, 281] width 125 height 25
checkbox input "true"
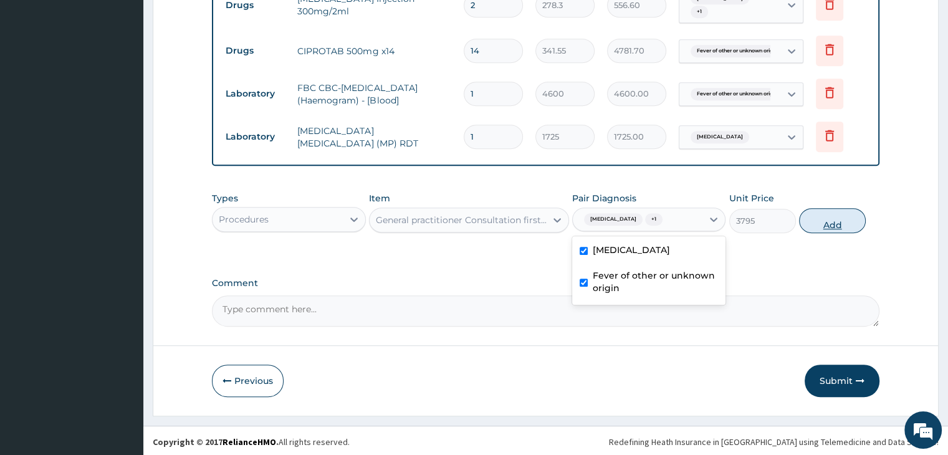
click at [842, 218] on button "Add" at bounding box center [832, 220] width 67 height 25
type input "0"
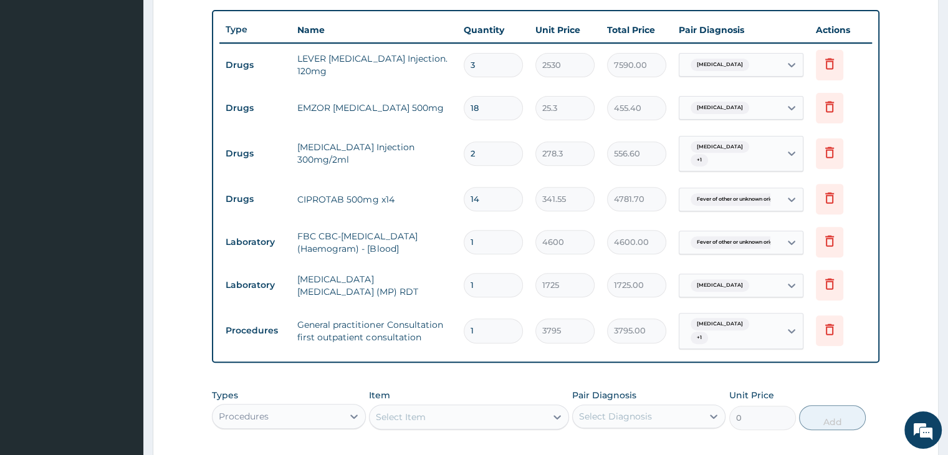
scroll to position [650, 0]
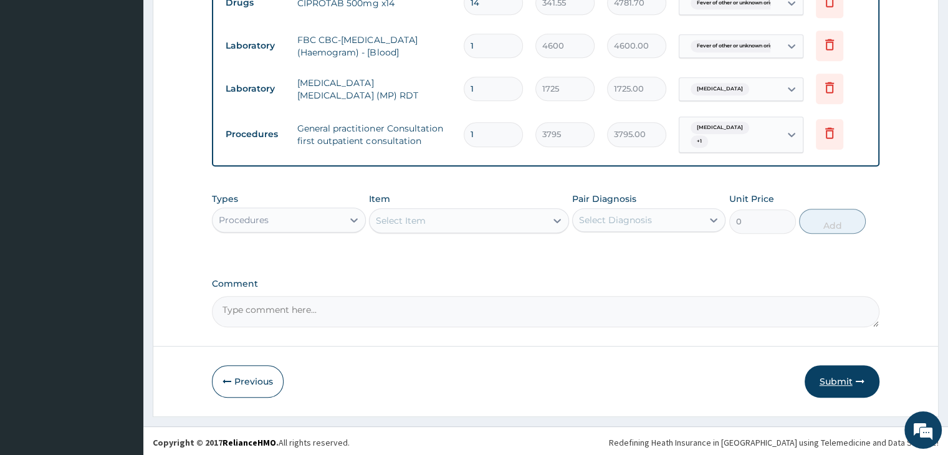
click at [843, 378] on button "Submit" at bounding box center [842, 381] width 75 height 32
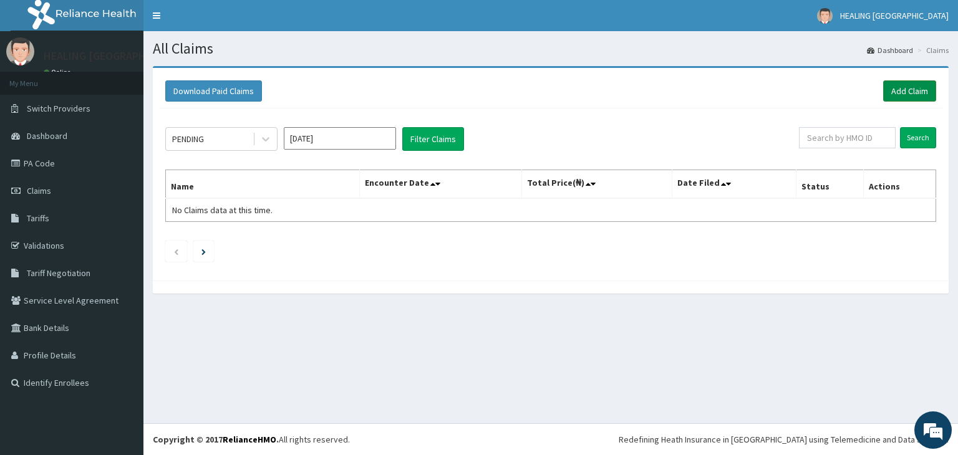
click at [915, 90] on link "Add Claim" at bounding box center [909, 90] width 53 height 21
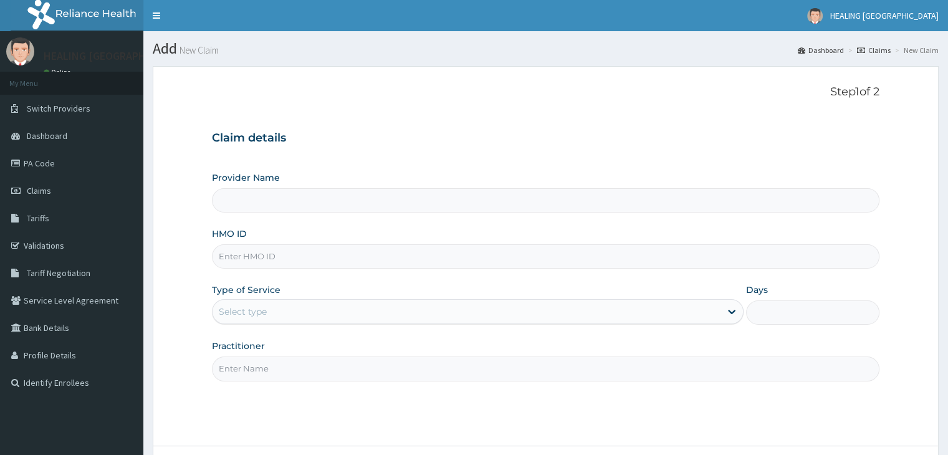
click at [377, 262] on input "HMO ID" at bounding box center [545, 256] width 667 height 24
paste input "bwi/10210/a"
type input "bwi/10210/a"
type input "HEALING [GEOGRAPHIC_DATA]"
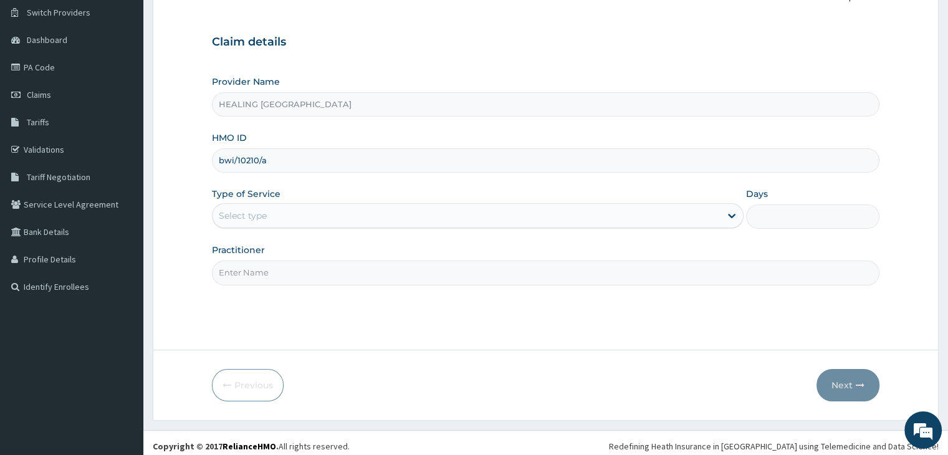
scroll to position [102, 0]
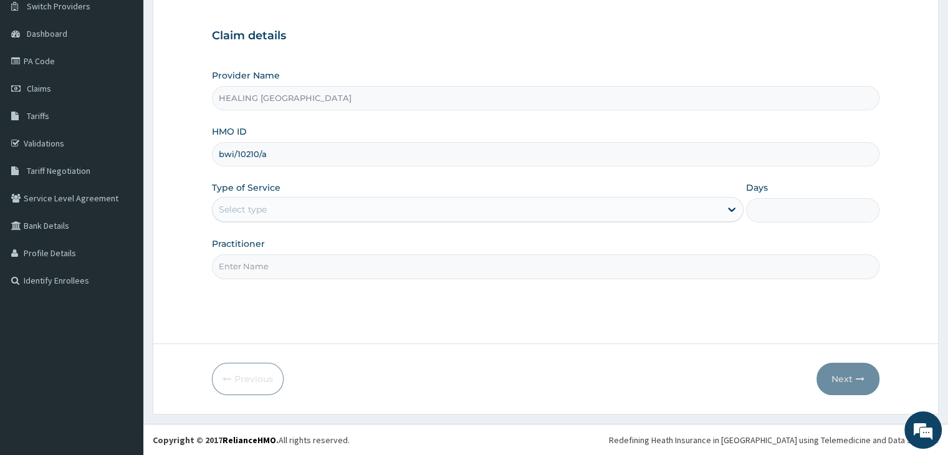
type input "bwi/10210/a"
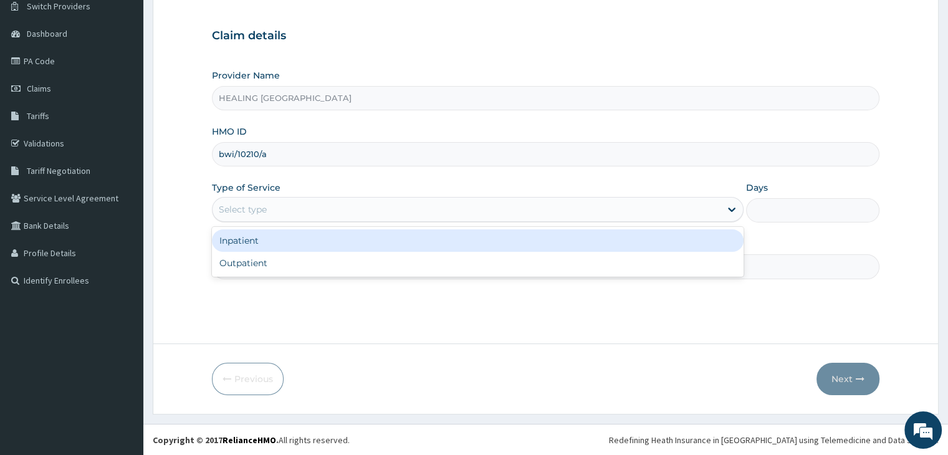
click at [385, 204] on div "Select type" at bounding box center [467, 210] width 508 height 20
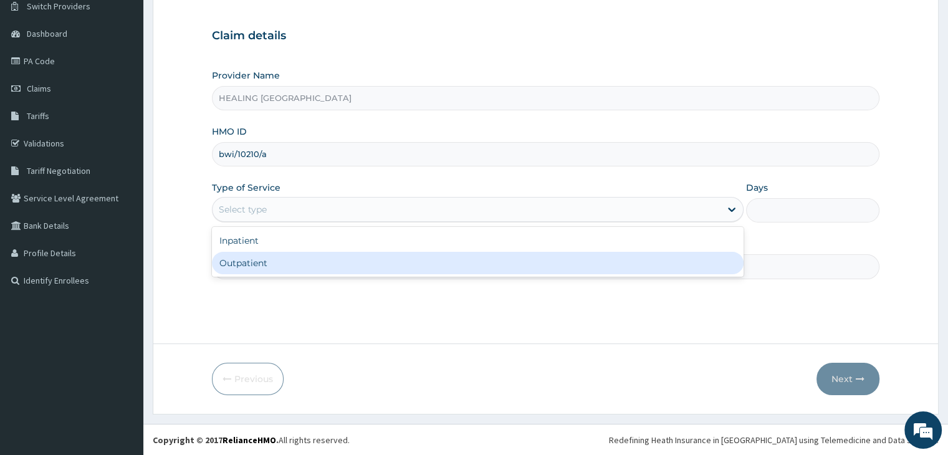
click at [378, 270] on div "Outpatient" at bounding box center [478, 263] width 532 height 22
type input "1"
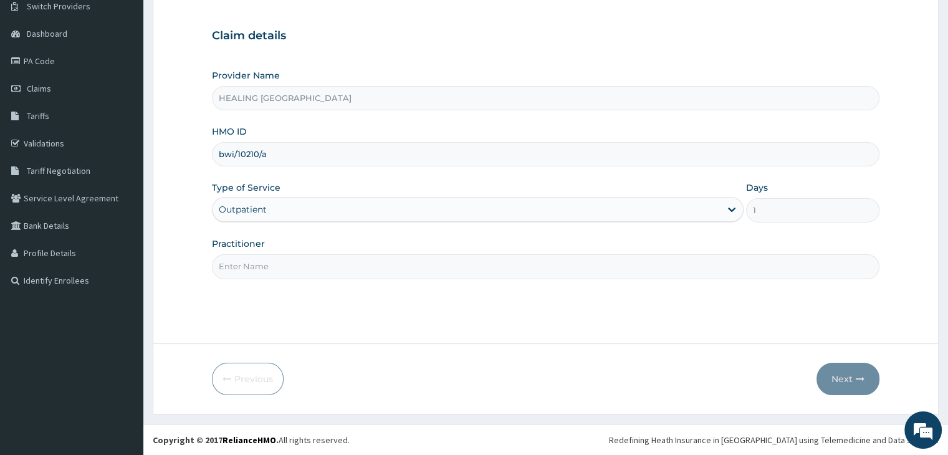
click at [378, 266] on input "Practitioner" at bounding box center [545, 266] width 667 height 24
type input "[PERSON_NAME]"
click at [850, 377] on button "Next" at bounding box center [848, 379] width 63 height 32
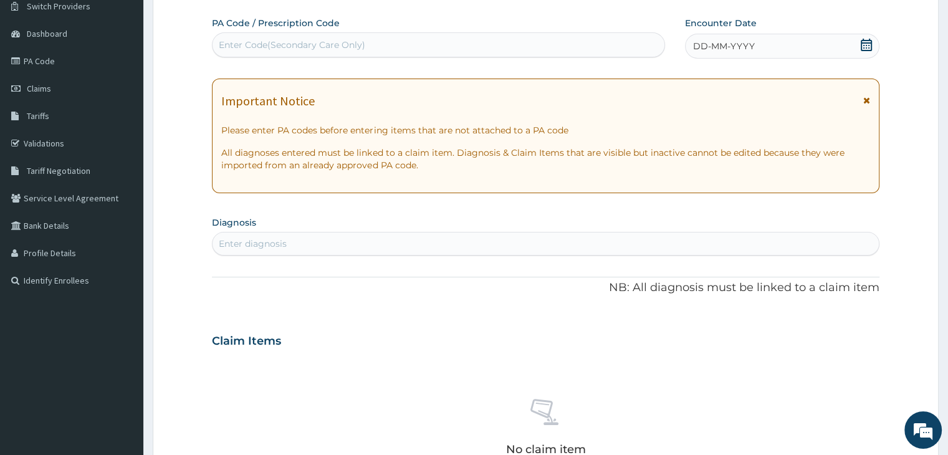
click at [868, 39] on icon at bounding box center [866, 45] width 12 height 12
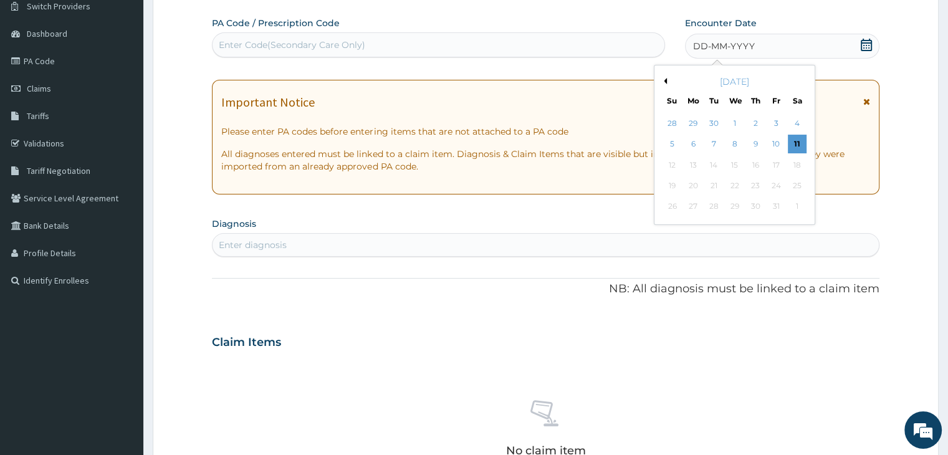
scroll to position [0, 0]
click at [665, 78] on button "Previous Month" at bounding box center [664, 81] width 6 height 6
click at [733, 185] on div "20" at bounding box center [735, 185] width 19 height 19
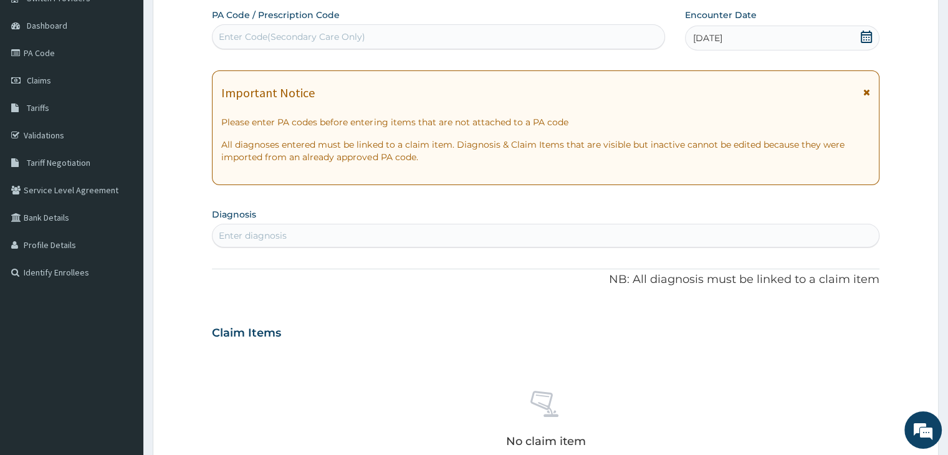
scroll to position [102, 0]
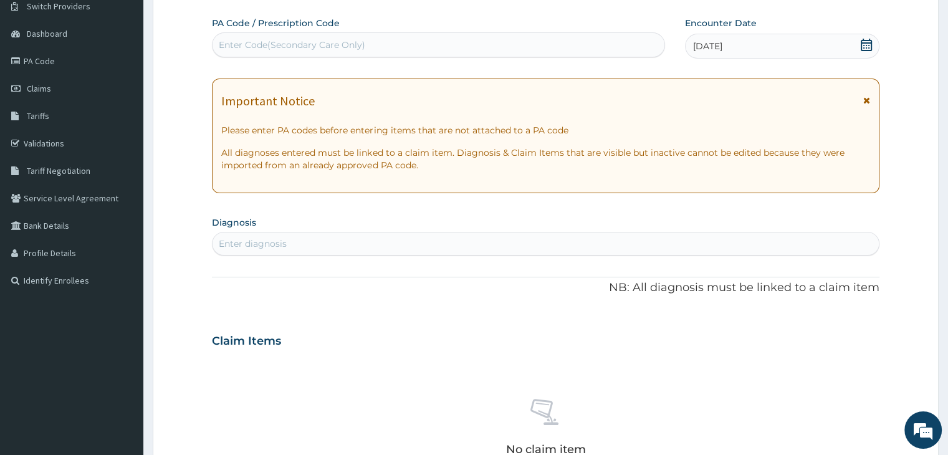
click at [469, 239] on div "Enter diagnosis" at bounding box center [546, 244] width 666 height 20
type input "fever"
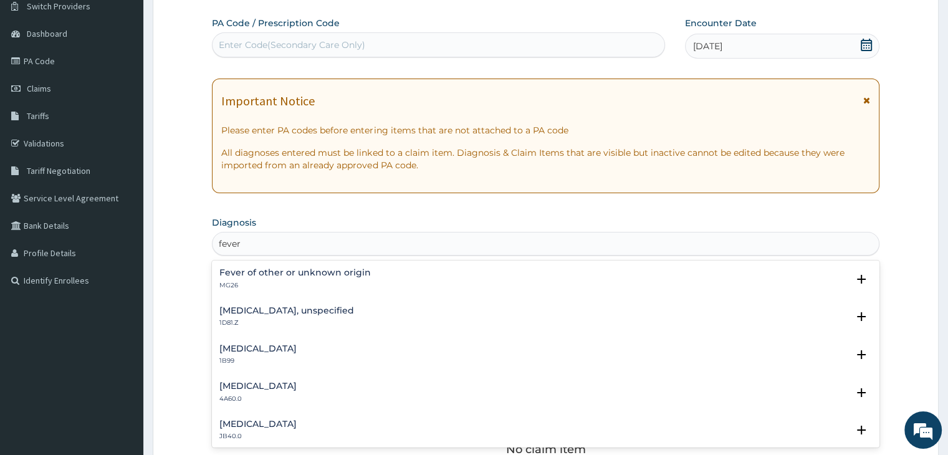
click at [304, 279] on div "Fever of other or unknown origin MG26" at bounding box center [295, 279] width 152 height 22
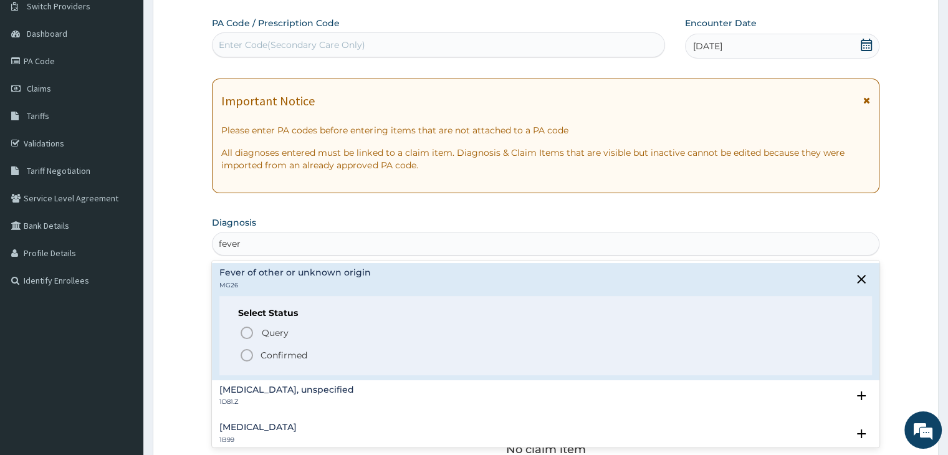
click at [247, 352] on icon "status option filled" at bounding box center [246, 355] width 15 height 15
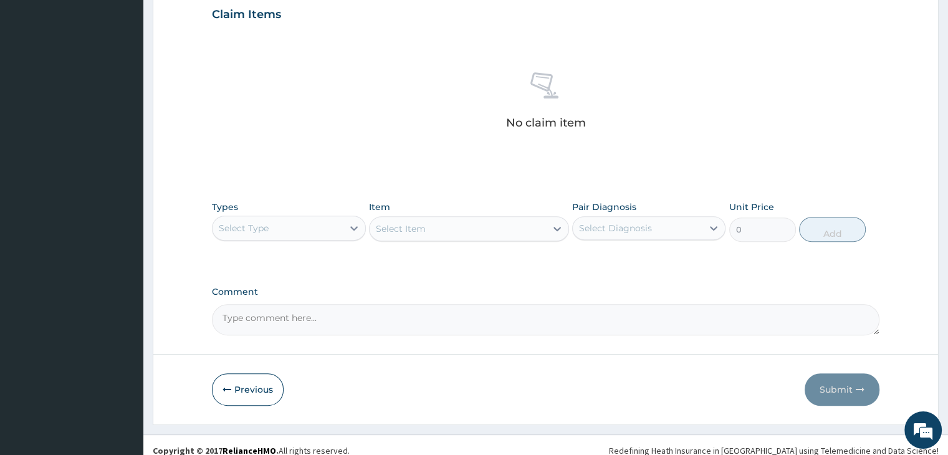
scroll to position [443, 0]
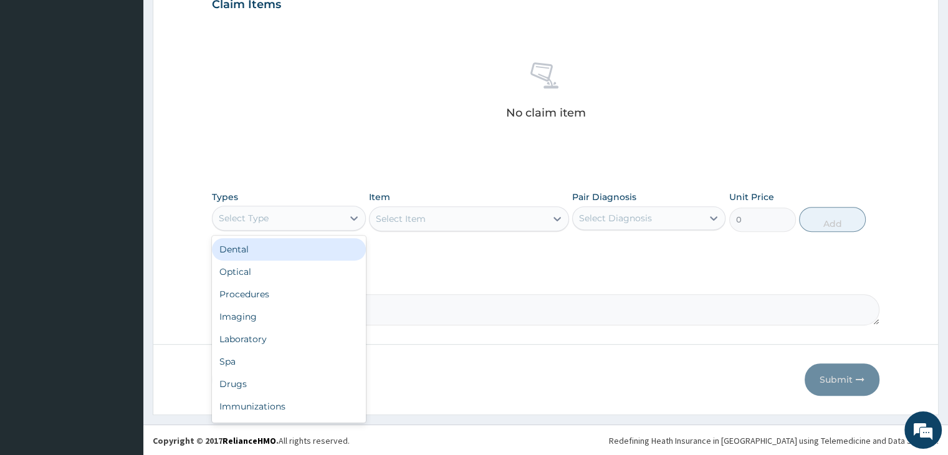
click at [298, 217] on div "Select Type" at bounding box center [278, 218] width 130 height 20
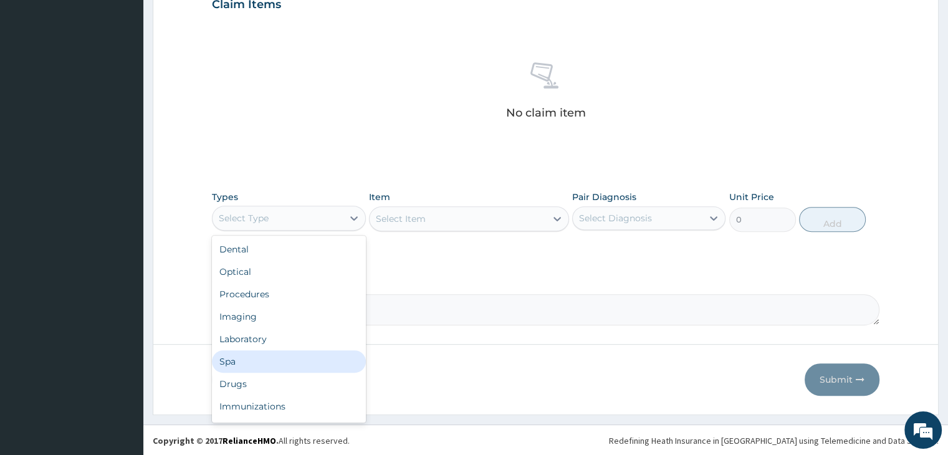
scroll to position [42, 0]
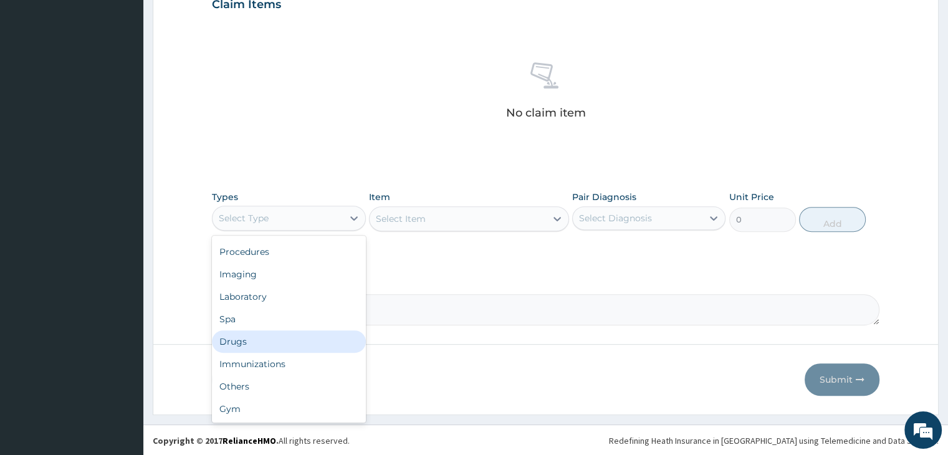
click at [275, 335] on div "Drugs" at bounding box center [288, 341] width 153 height 22
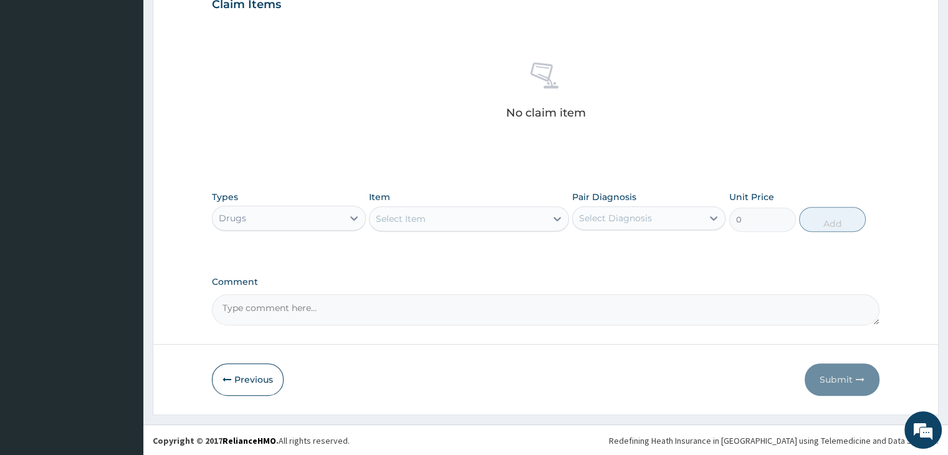
click at [484, 218] on div "Select Item" at bounding box center [458, 219] width 176 height 20
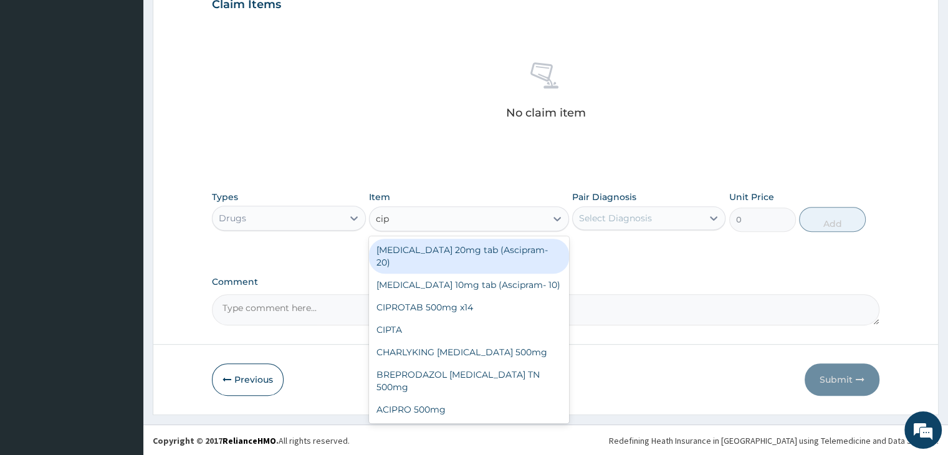
type input "cipr"
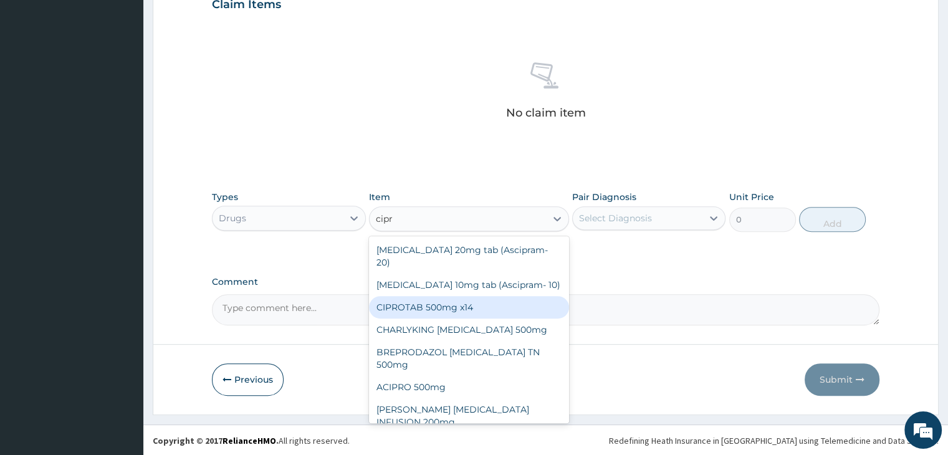
click at [493, 296] on div "CIPROTAB 500mg x14" at bounding box center [469, 307] width 200 height 22
type input "341.55"
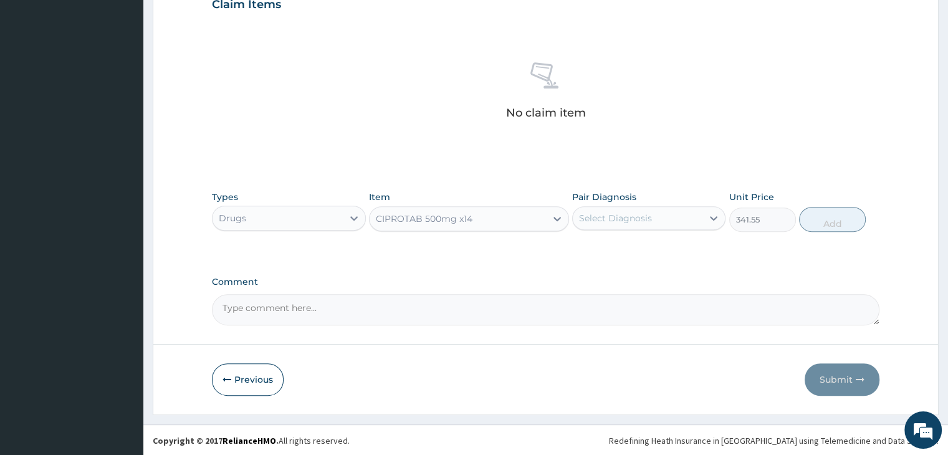
click at [681, 219] on div "Select Diagnosis" at bounding box center [638, 218] width 130 height 20
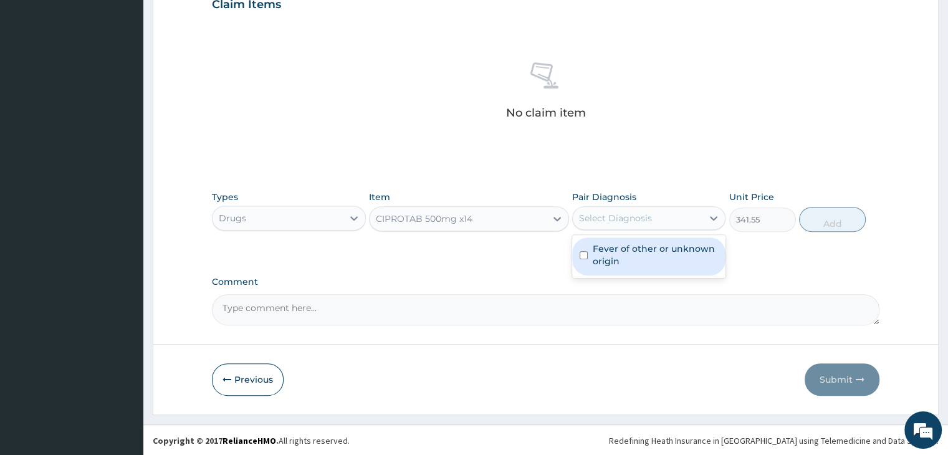
click at [659, 261] on label "Fever of other or unknown origin" at bounding box center [655, 255] width 125 height 25
checkbox input "true"
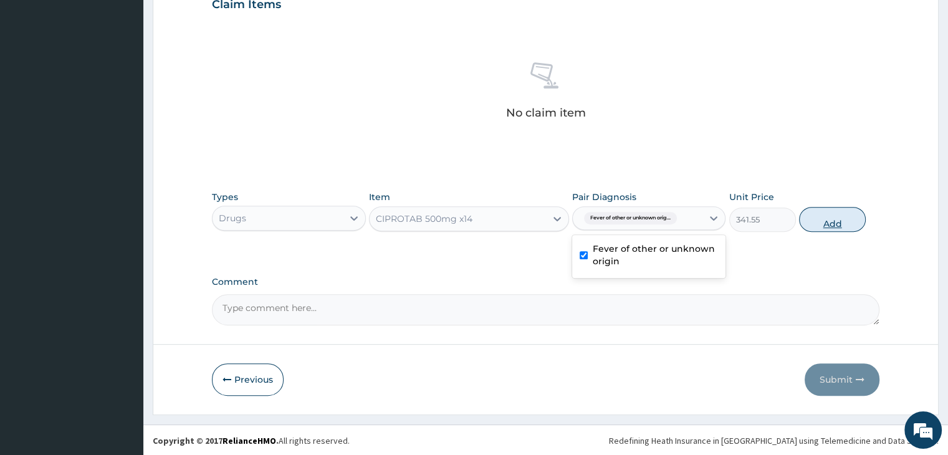
click at [844, 218] on button "Add" at bounding box center [832, 219] width 67 height 25
type input "0"
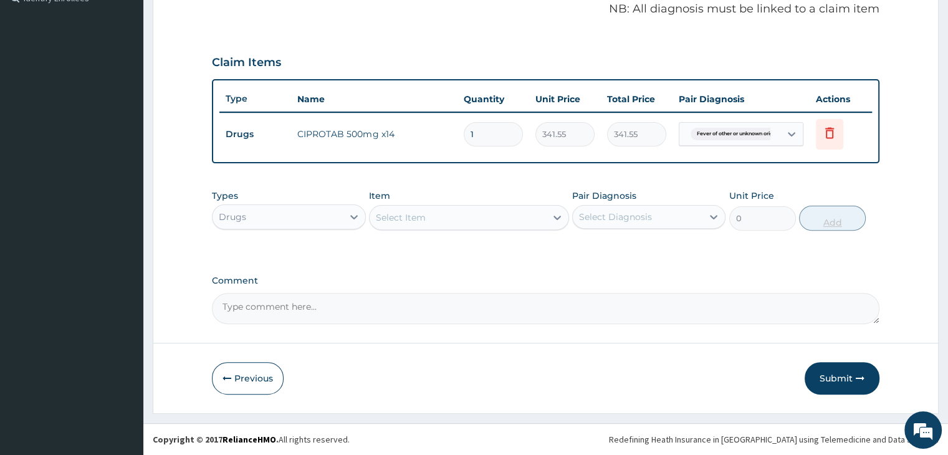
scroll to position [383, 0]
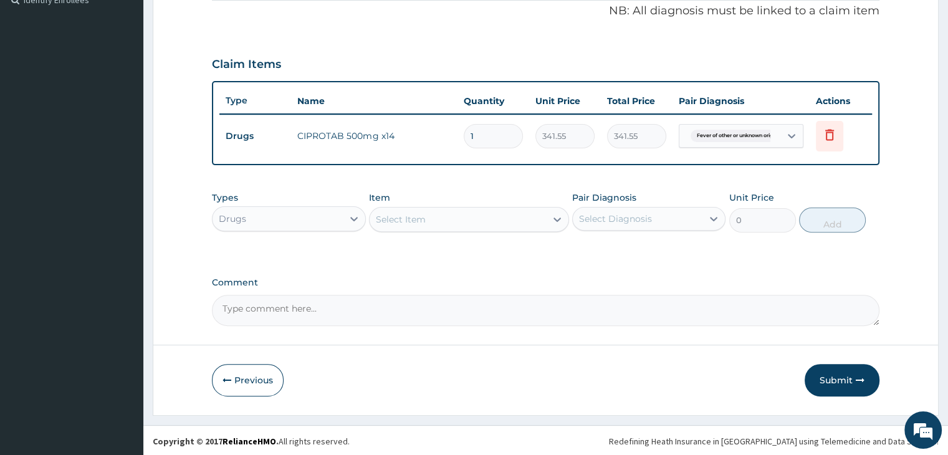
type input "14"
type input "4781.70"
type input "14"
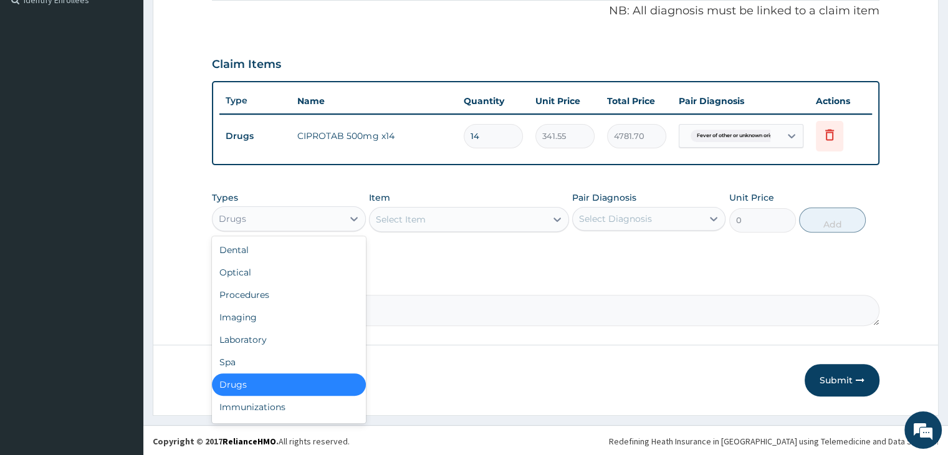
click at [311, 216] on div "Drugs" at bounding box center [278, 219] width 130 height 20
click at [301, 289] on div "Procedures" at bounding box center [288, 295] width 153 height 22
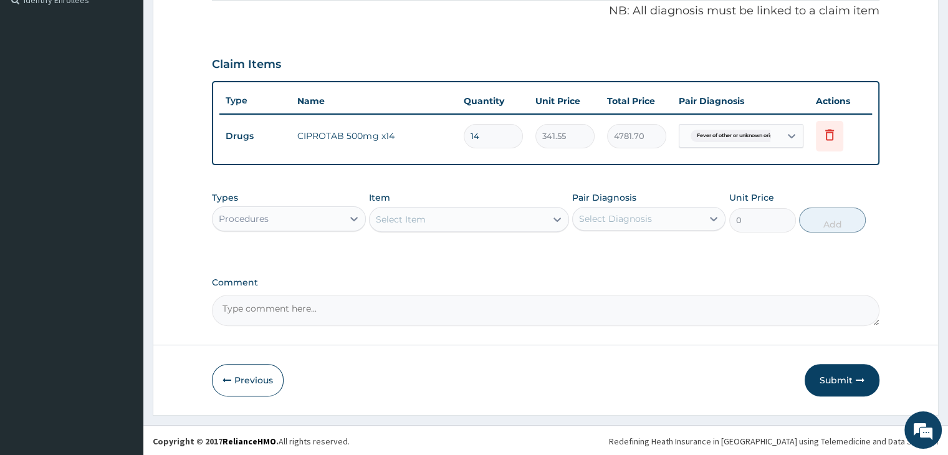
click at [466, 223] on div "Select Item" at bounding box center [458, 219] width 176 height 20
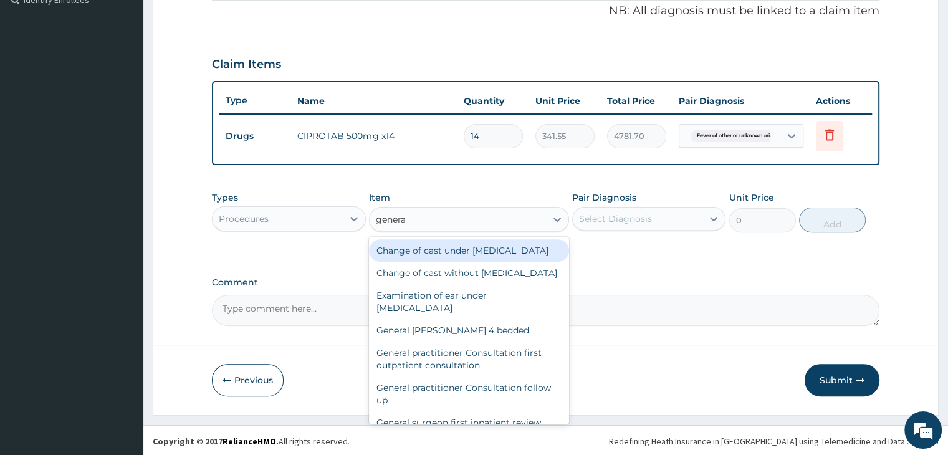
type input "general"
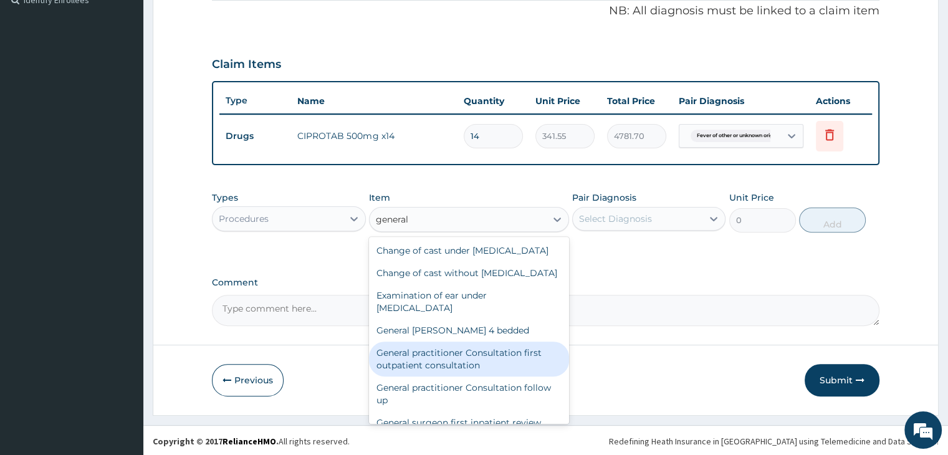
click at [441, 377] on div "General practitioner Consultation first outpatient consultation" at bounding box center [469, 359] width 200 height 35
type input "3795"
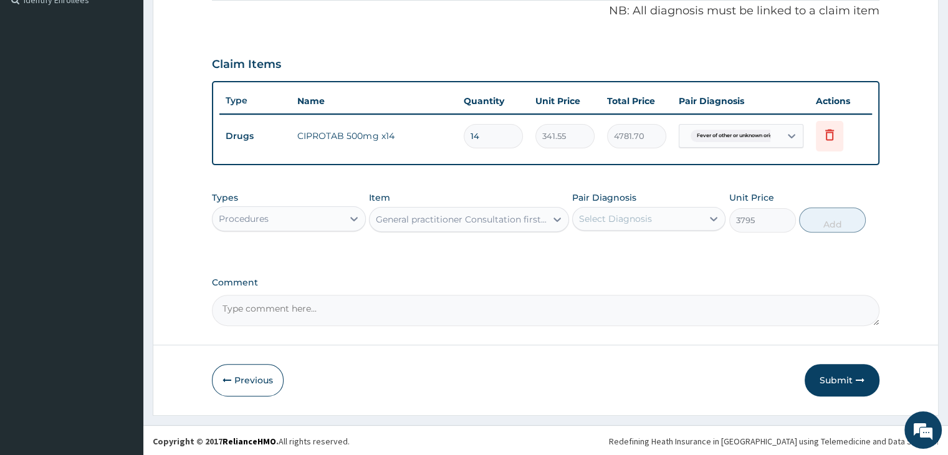
click at [656, 216] on div "Select Diagnosis" at bounding box center [638, 219] width 130 height 20
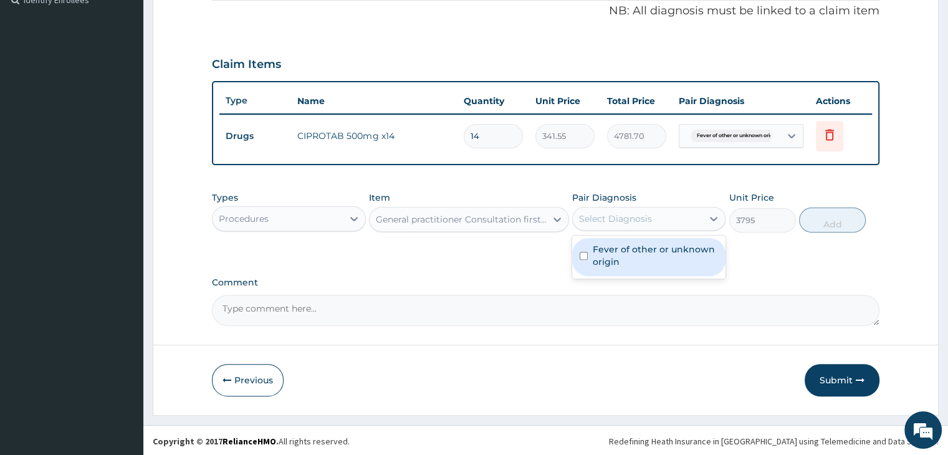
click at [643, 253] on label "Fever of other or unknown origin" at bounding box center [655, 255] width 125 height 25
checkbox input "true"
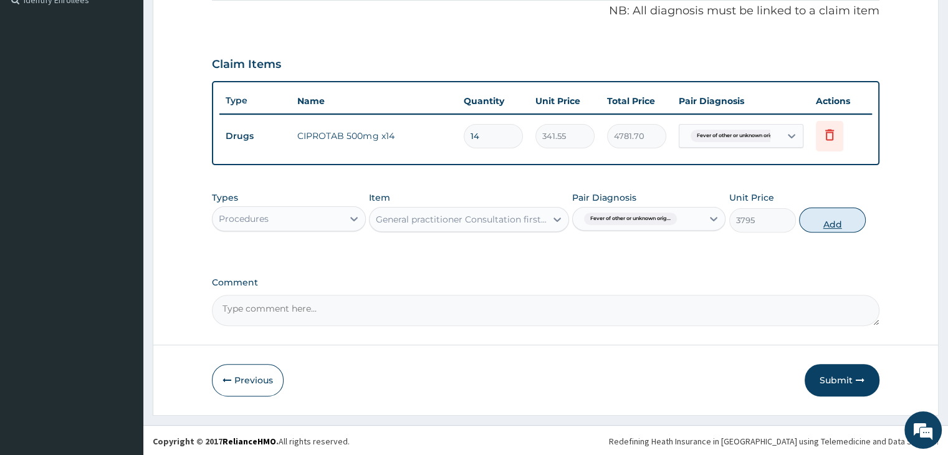
click at [830, 218] on button "Add" at bounding box center [832, 220] width 67 height 25
type input "0"
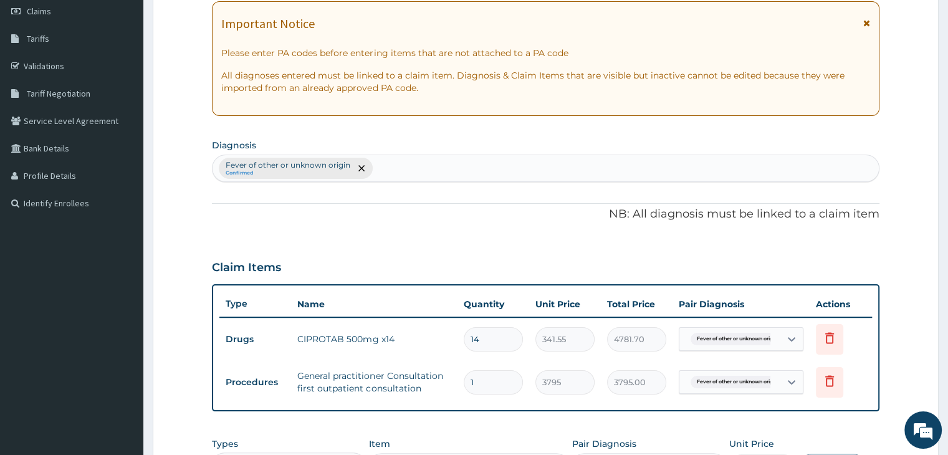
scroll to position [133, 0]
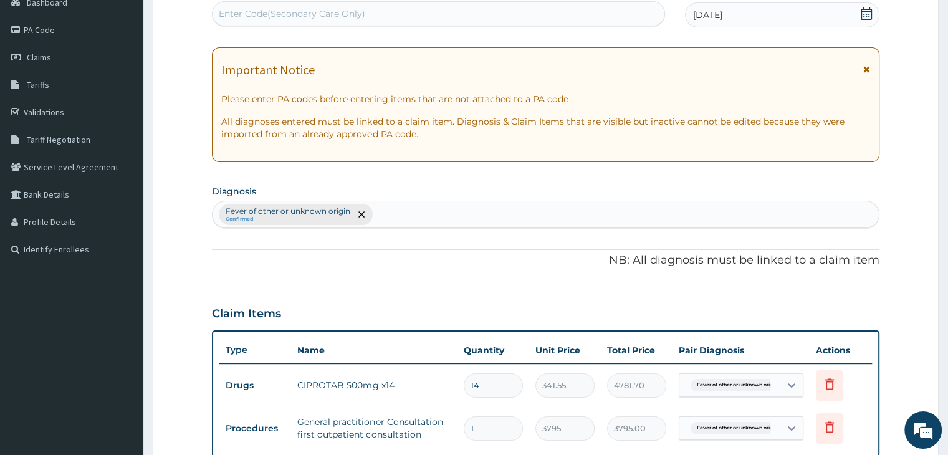
click at [471, 210] on div "Fever of other or unknown origin Confirmed" at bounding box center [546, 214] width 666 height 26
type input "u"
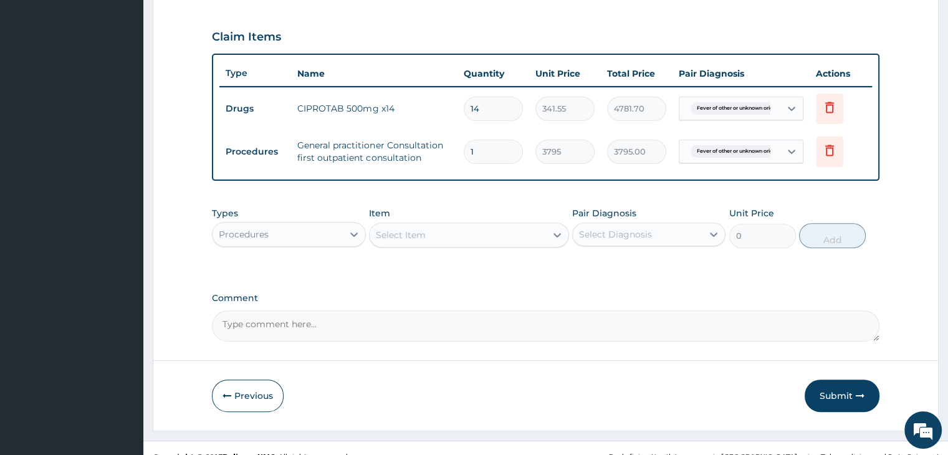
scroll to position [426, 0]
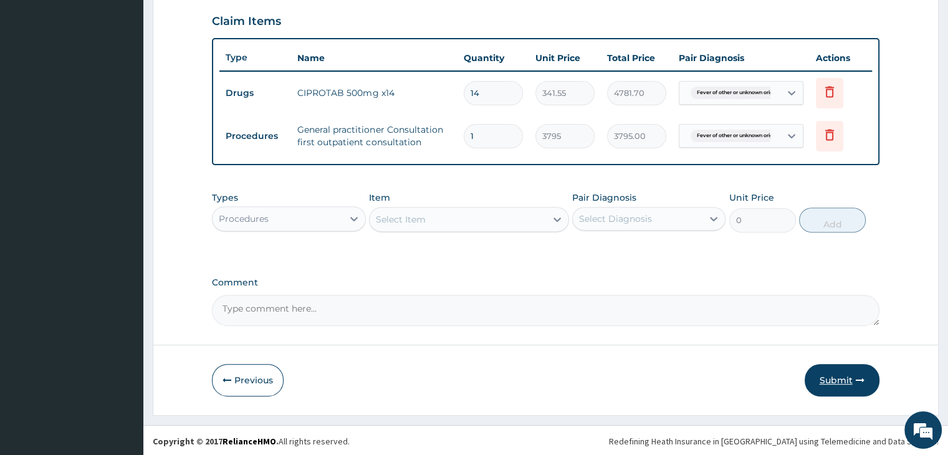
click at [850, 377] on button "Submit" at bounding box center [842, 380] width 75 height 32
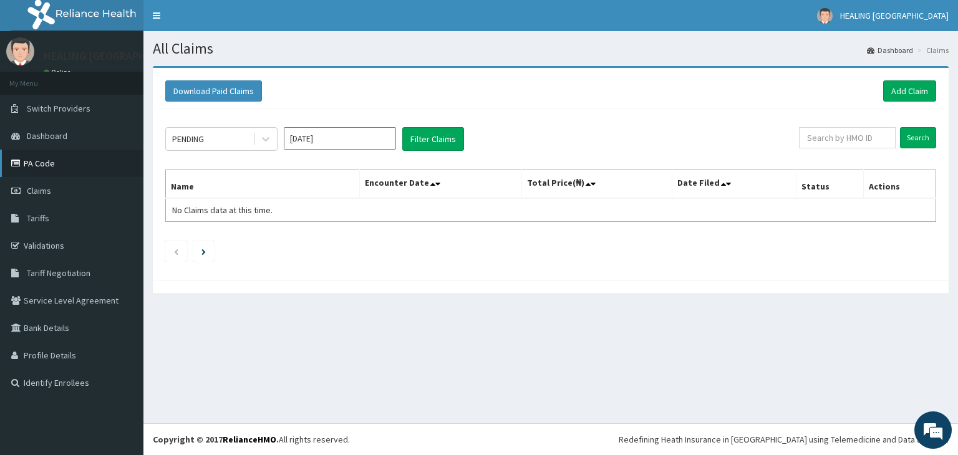
click at [54, 168] on link "PA Code" at bounding box center [71, 163] width 143 height 27
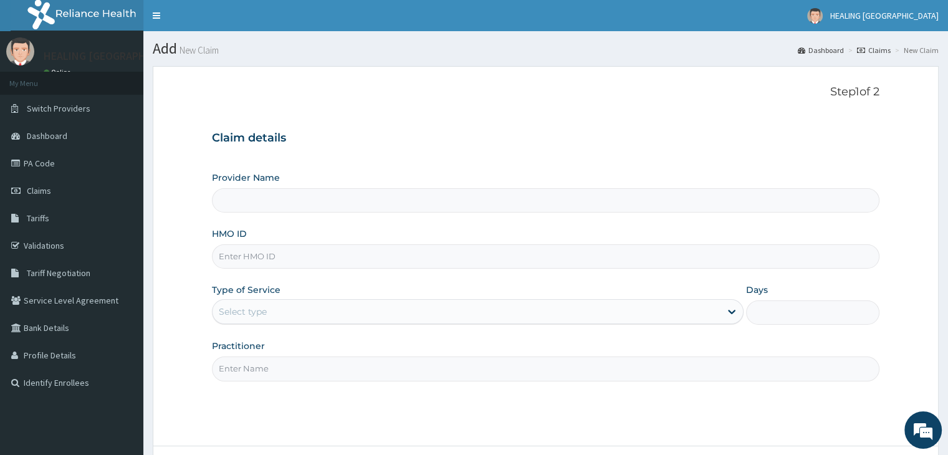
click at [287, 262] on input "HMO ID" at bounding box center [545, 256] width 667 height 24
paste input "cmr/10026/a"
type input "cmr/10026/a"
type input "HEALING VIRTUES HOSPITAL"
type input "cmr/10026/a"
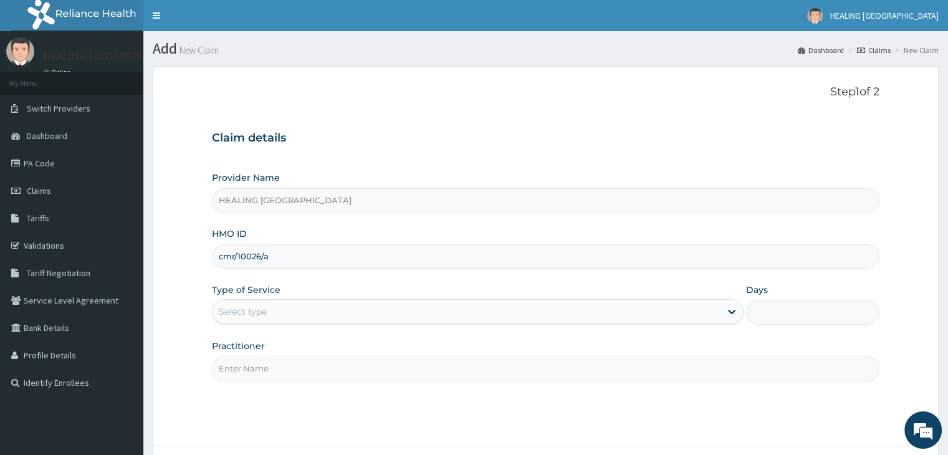
click at [312, 306] on div "Select type" at bounding box center [467, 312] width 508 height 20
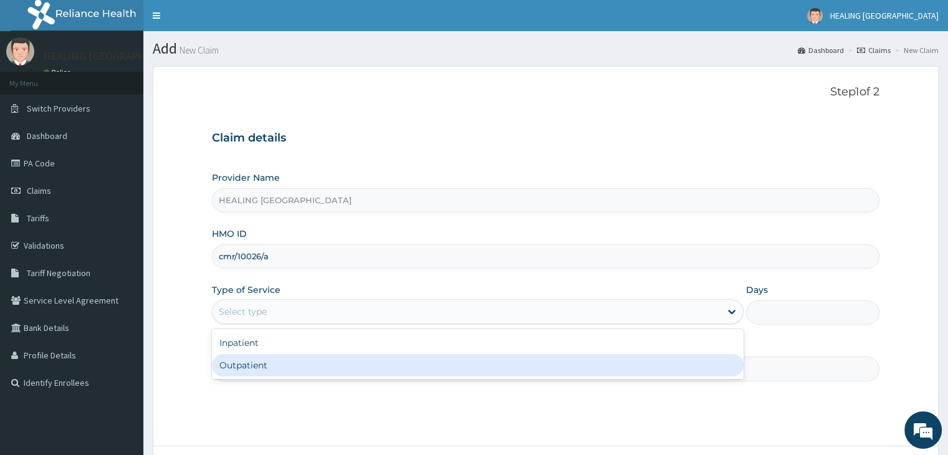
click at [304, 362] on div "Outpatient" at bounding box center [478, 365] width 532 height 22
type input "1"
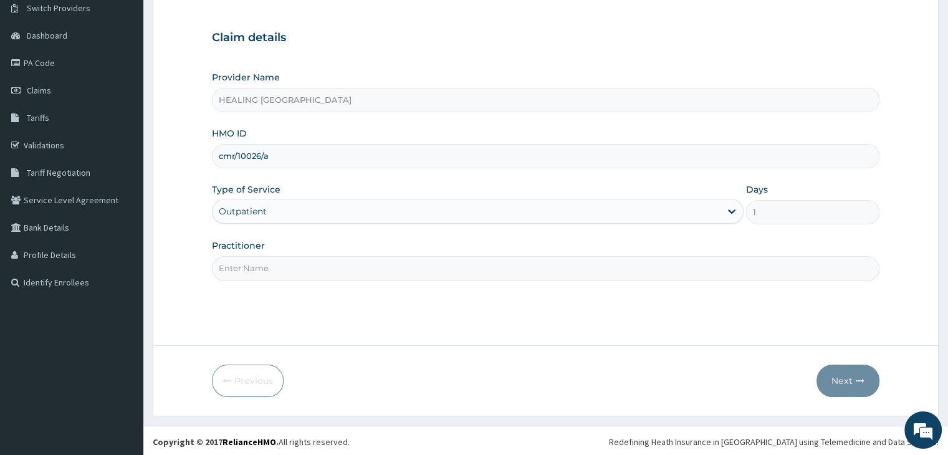
scroll to position [102, 0]
click at [335, 262] on input "Practitioner" at bounding box center [545, 266] width 667 height 24
type input "Dr Ajayi"
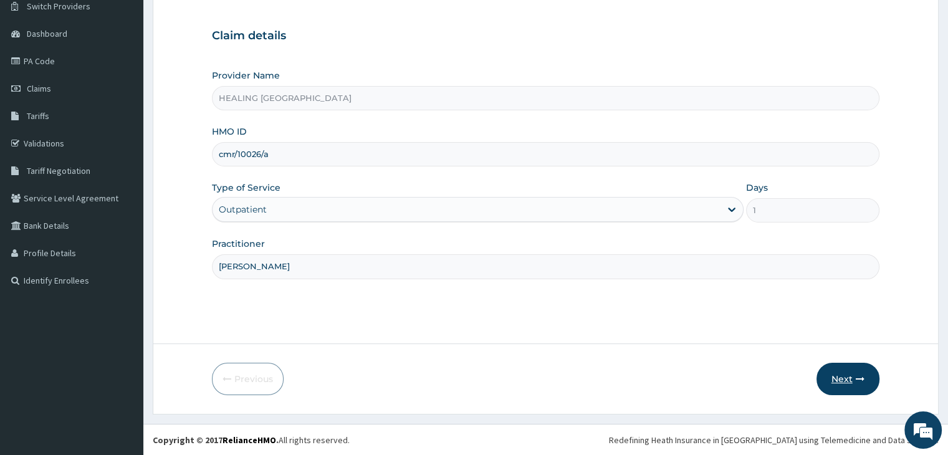
click at [838, 383] on button "Next" at bounding box center [848, 379] width 63 height 32
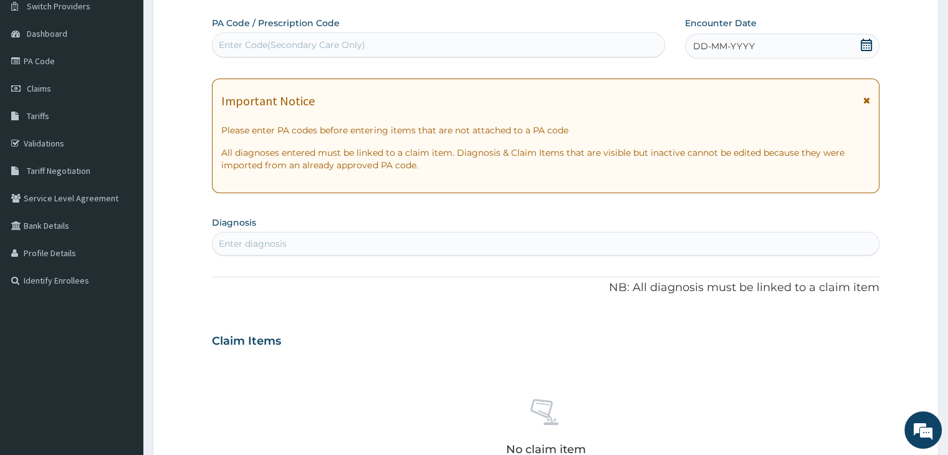
scroll to position [0, 0]
click at [867, 44] on icon at bounding box center [866, 45] width 12 height 12
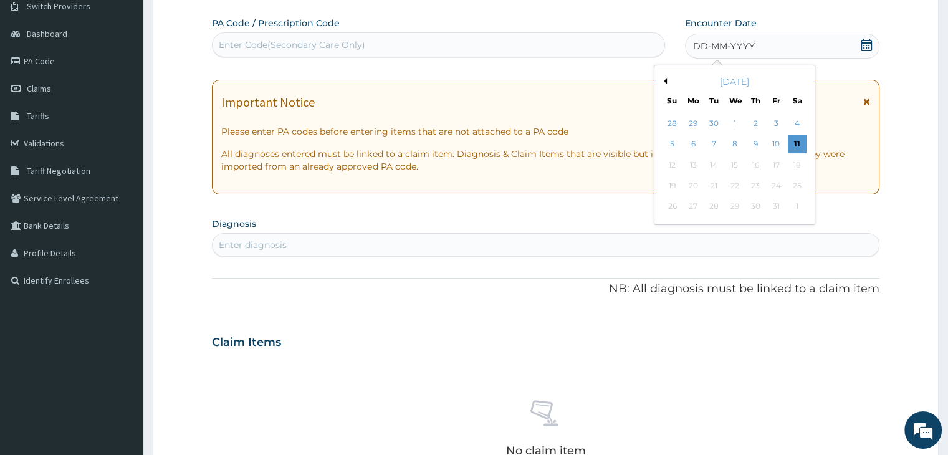
click at [666, 80] on button "Previous Month" at bounding box center [664, 81] width 6 height 6
click at [759, 165] on div "18" at bounding box center [755, 165] width 19 height 19
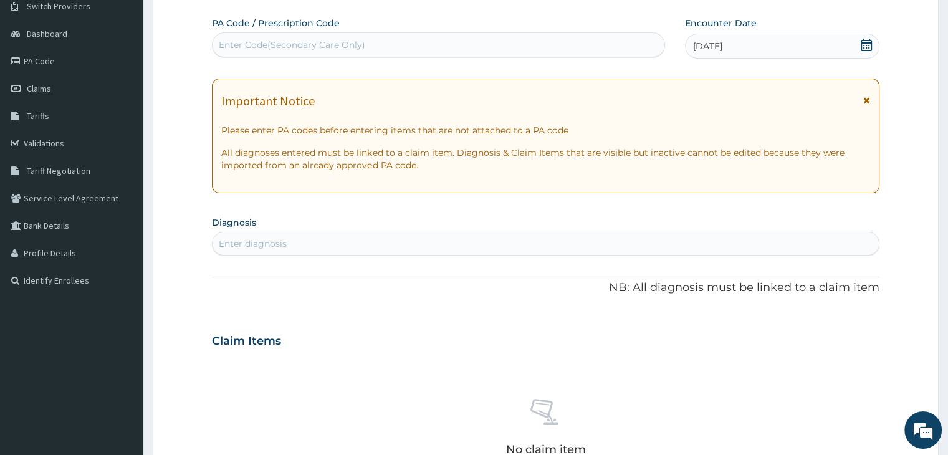
click at [429, 239] on div "Enter diagnosis" at bounding box center [546, 244] width 666 height 20
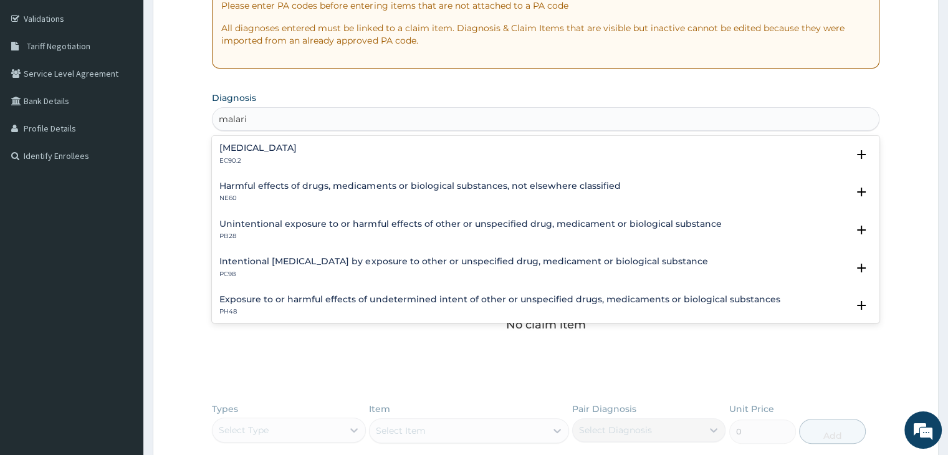
scroll to position [82, 0]
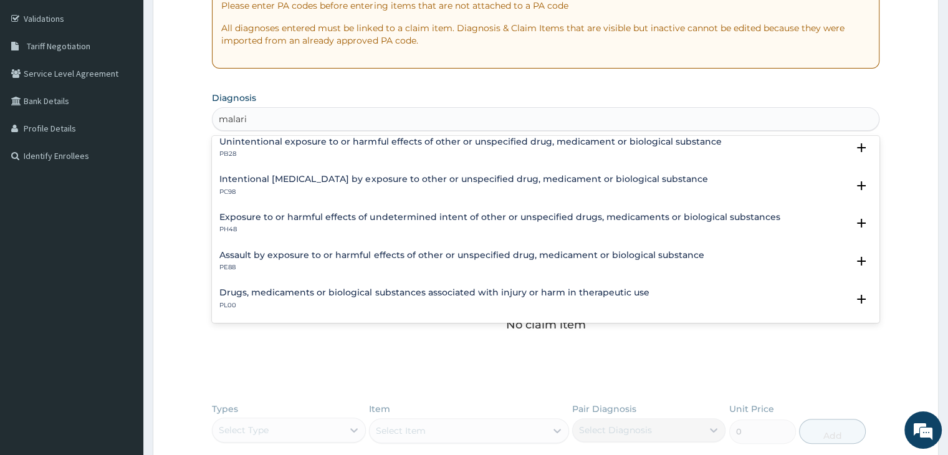
type input "malaria"
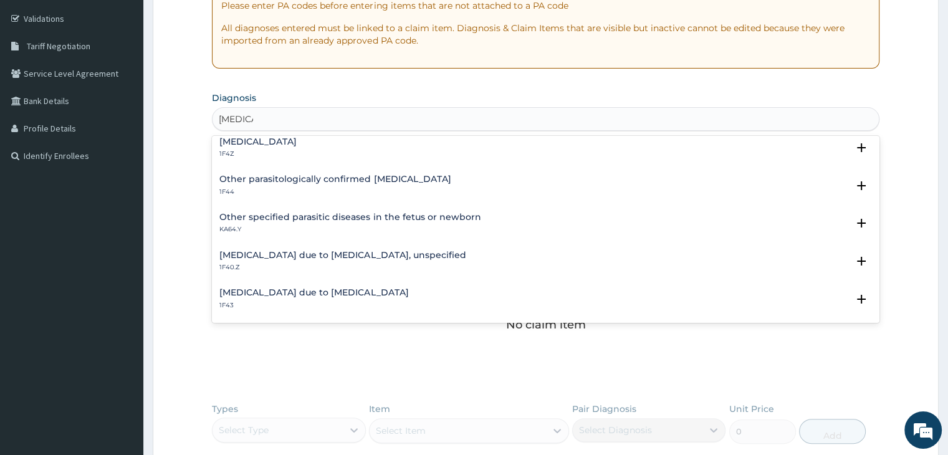
click at [294, 145] on div "Malaria, unspecified 1F4Z" at bounding box center [257, 148] width 77 height 22
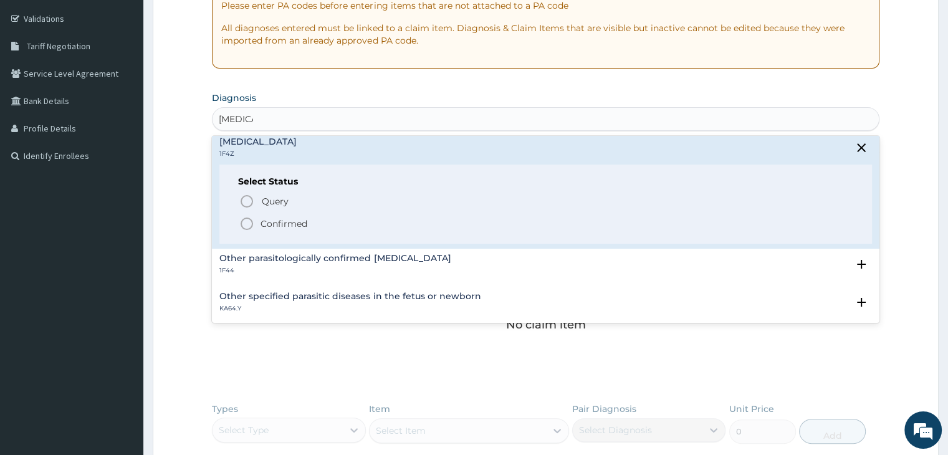
click at [243, 218] on circle "status option filled" at bounding box center [246, 223] width 11 height 11
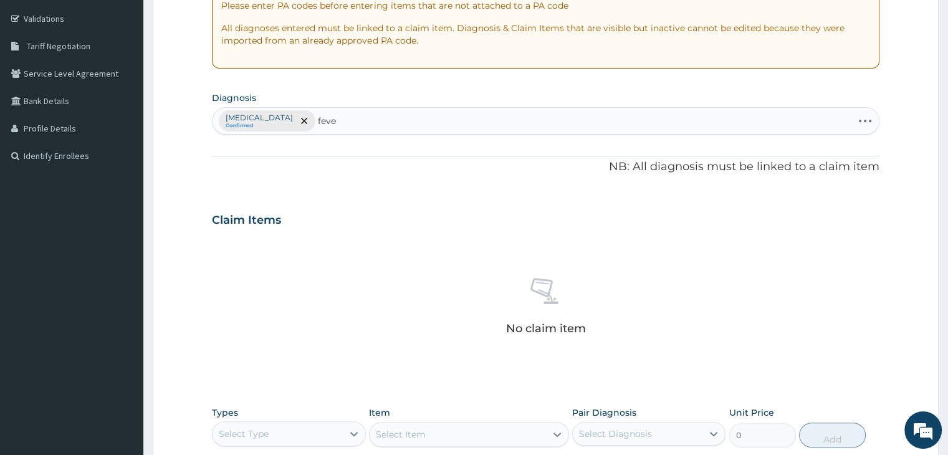
type input "fever"
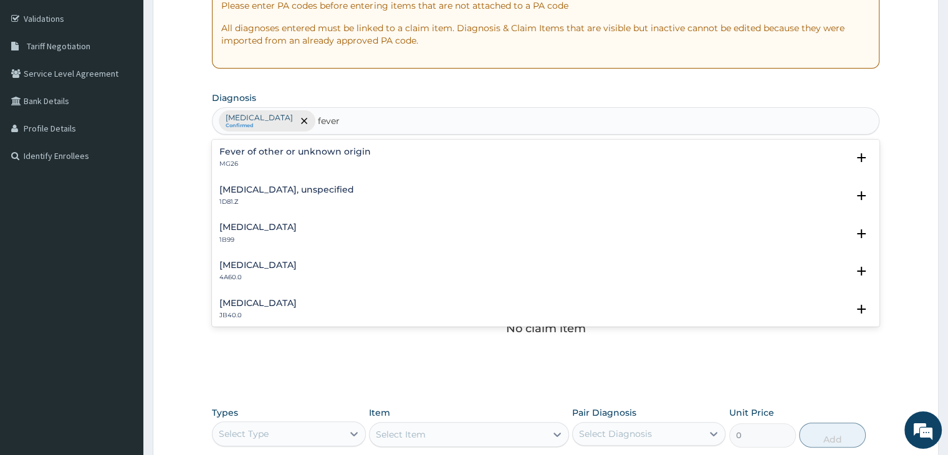
click at [307, 156] on div "Fever of other or unknown origin MG26" at bounding box center [295, 158] width 152 height 22
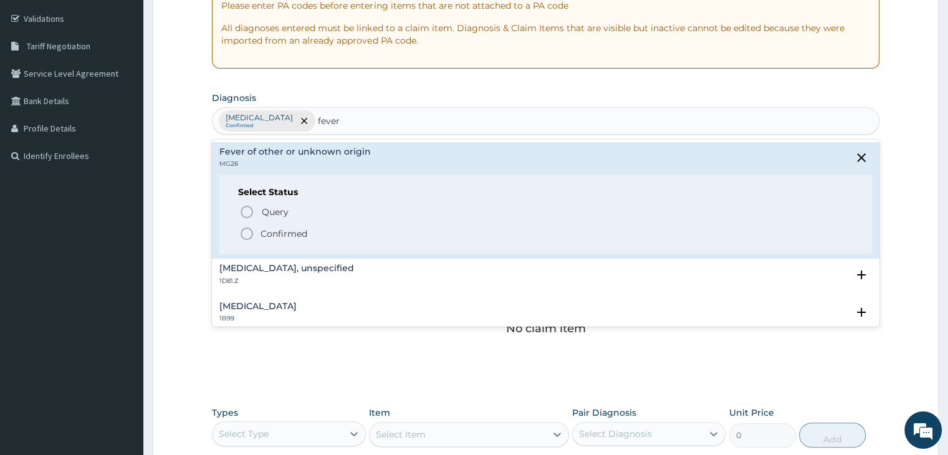
click at [251, 234] on icon "status option filled" at bounding box center [246, 233] width 15 height 15
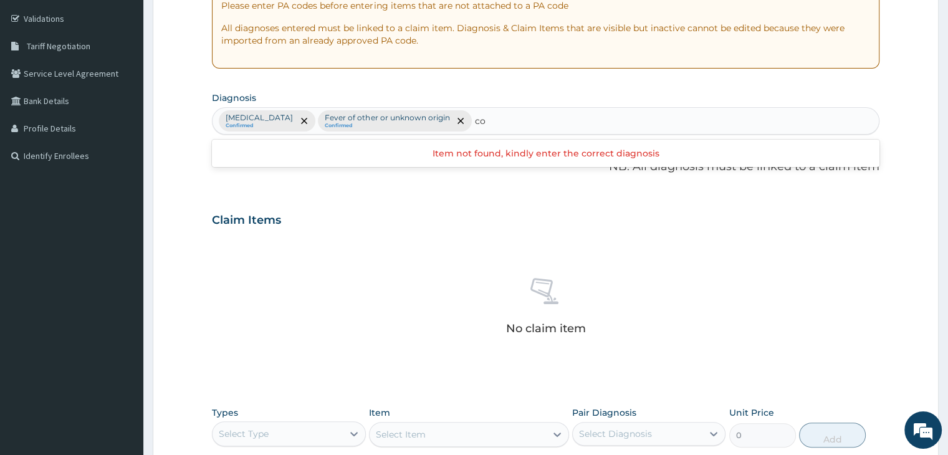
type input "c"
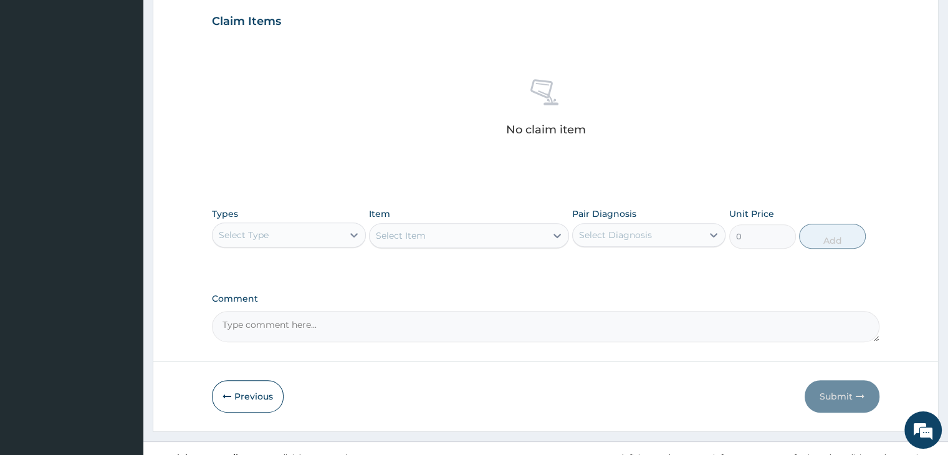
scroll to position [443, 0]
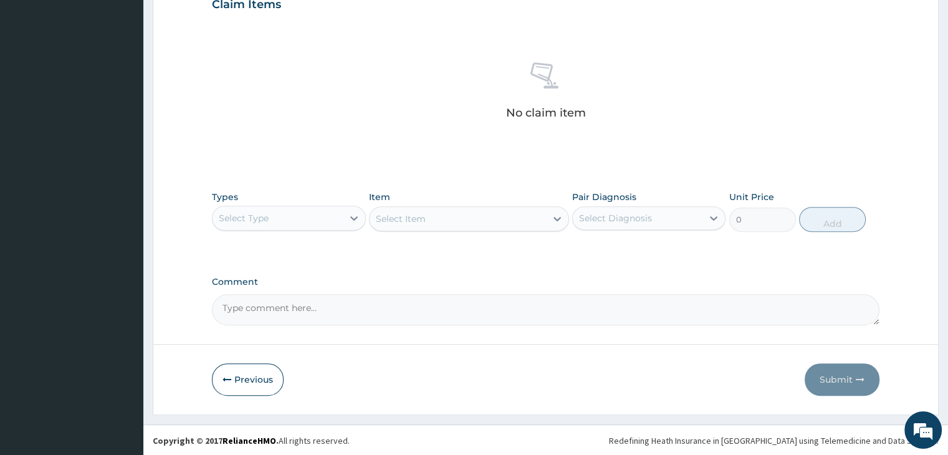
click at [293, 208] on div "Select Type" at bounding box center [278, 218] width 130 height 20
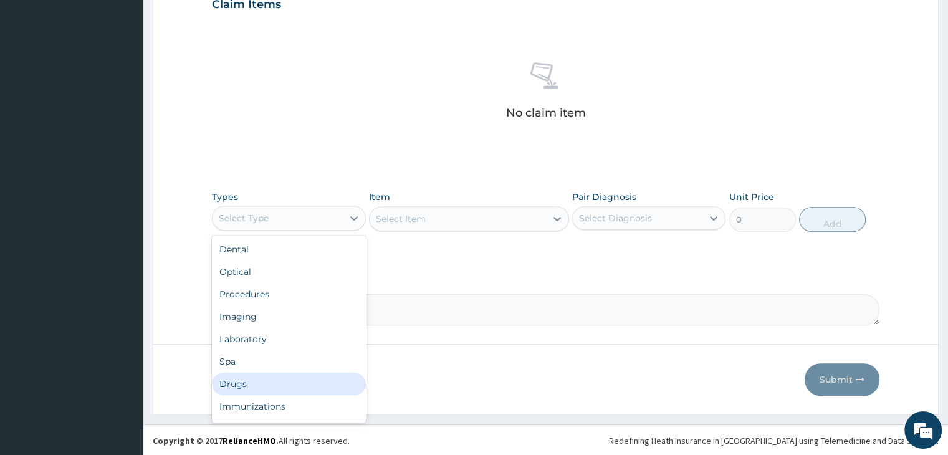
click at [284, 385] on div "Drugs" at bounding box center [288, 384] width 153 height 22
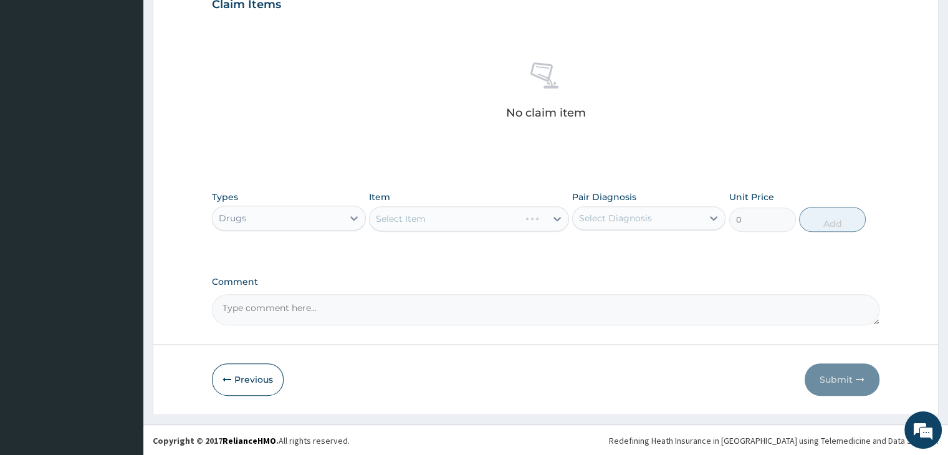
click at [453, 216] on div "Select Item" at bounding box center [469, 218] width 200 height 25
click at [453, 216] on div "Select Item" at bounding box center [458, 219] width 176 height 20
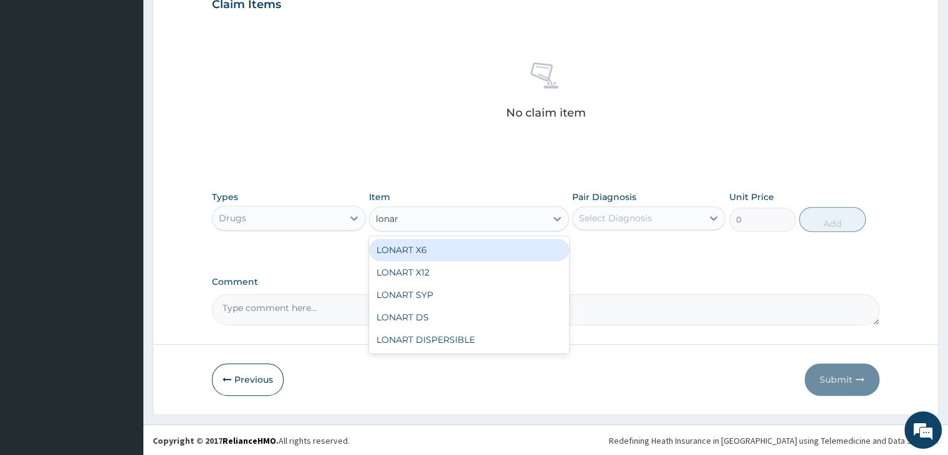
type input "lonart"
click at [466, 248] on div "LONART X6" at bounding box center [469, 250] width 200 height 22
type input "506"
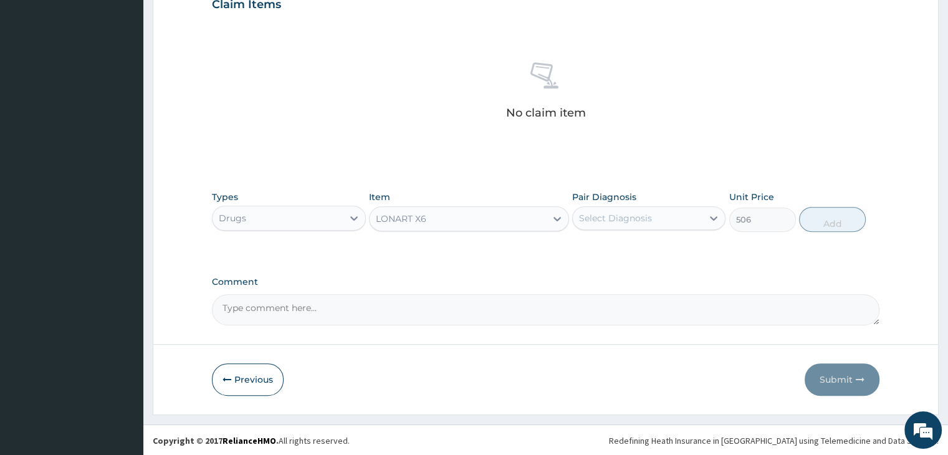
click at [647, 220] on div "Select Diagnosis" at bounding box center [615, 218] width 73 height 12
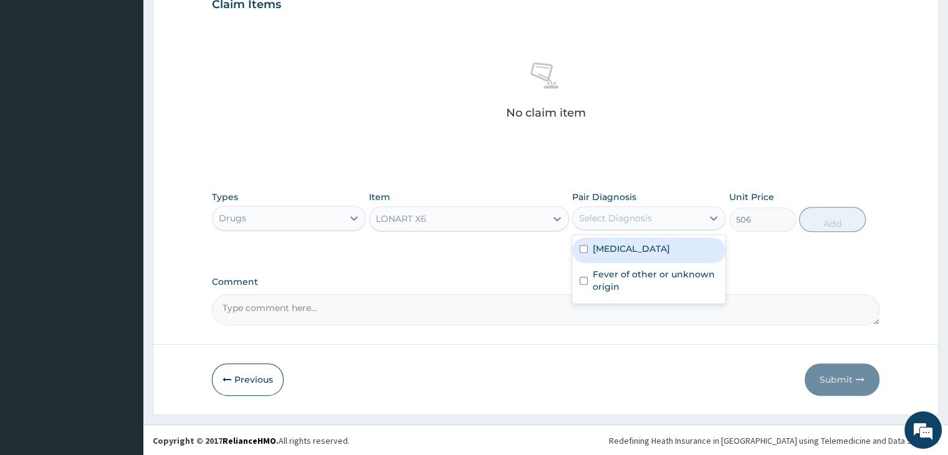
click at [652, 253] on label "Malaria, unspecified" at bounding box center [631, 249] width 77 height 12
checkbox input "true"
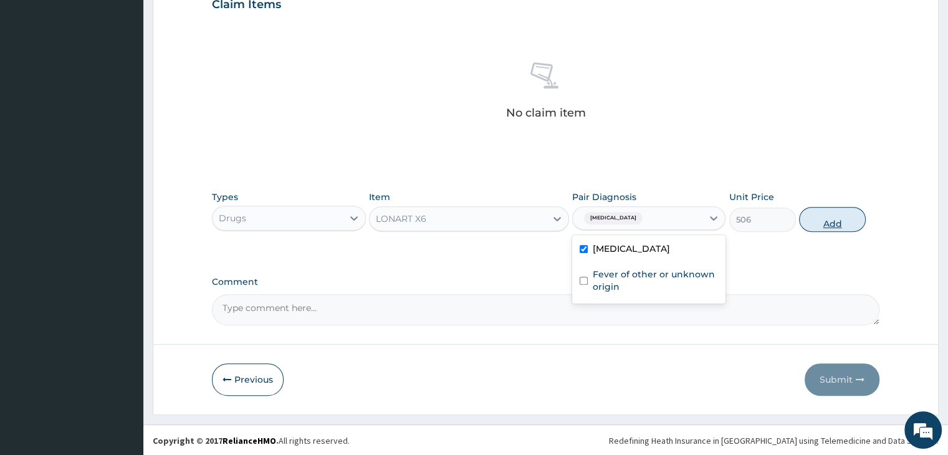
click at [837, 222] on button "Add" at bounding box center [832, 219] width 67 height 25
type input "0"
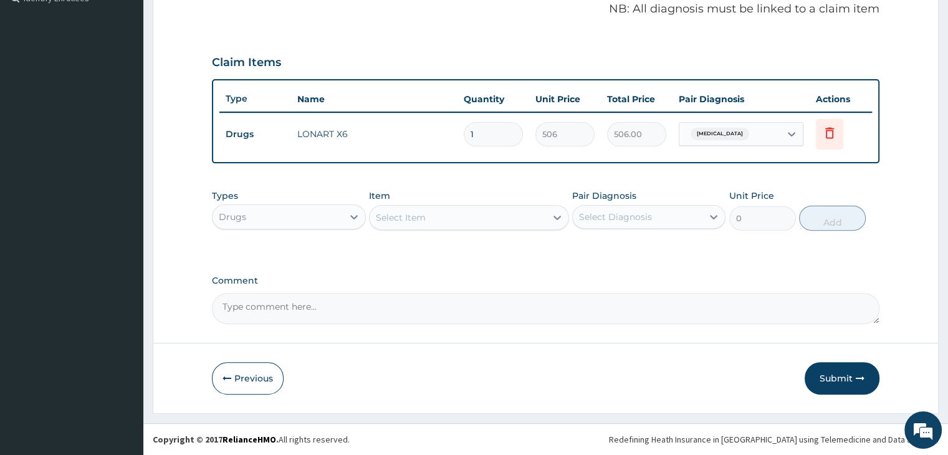
scroll to position [383, 0]
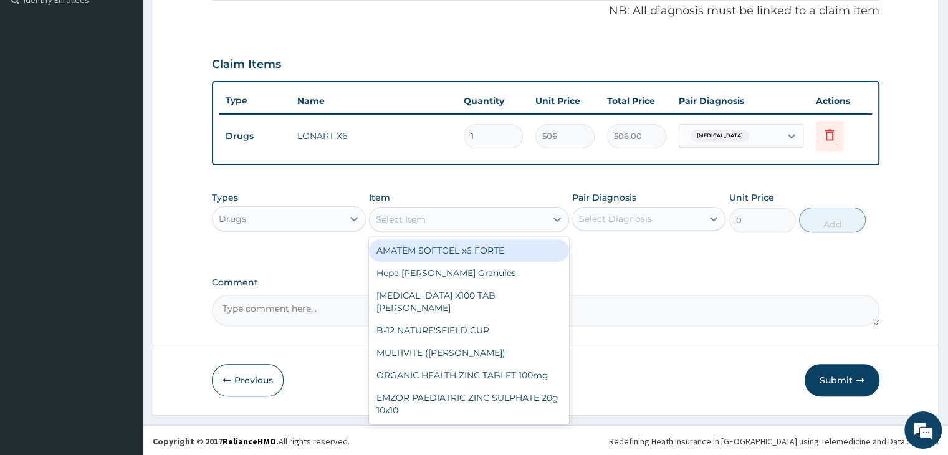
click at [467, 218] on div "Select Item" at bounding box center [458, 219] width 176 height 20
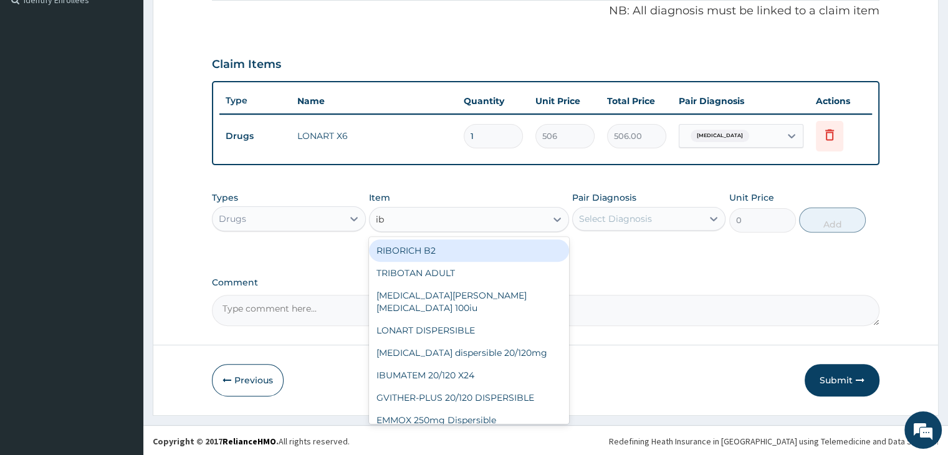
type input "ibu"
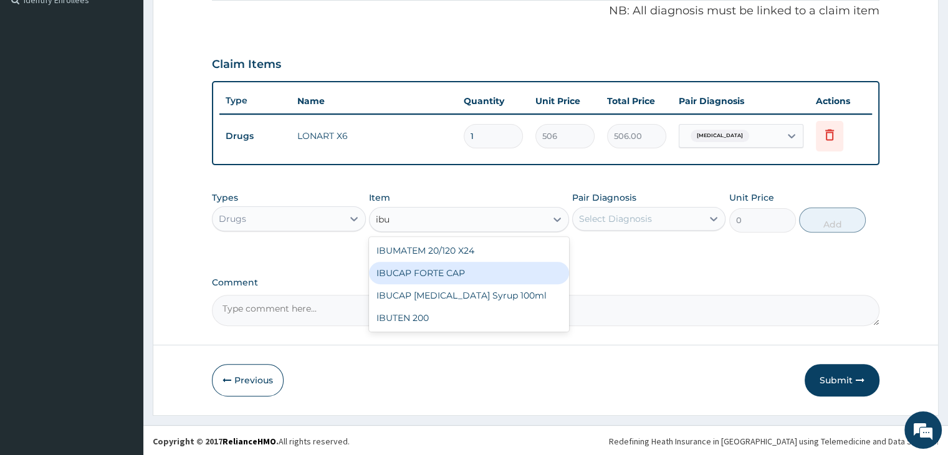
click at [454, 271] on div "IBUCAP FORTE CAP" at bounding box center [469, 273] width 200 height 22
type input "63.25"
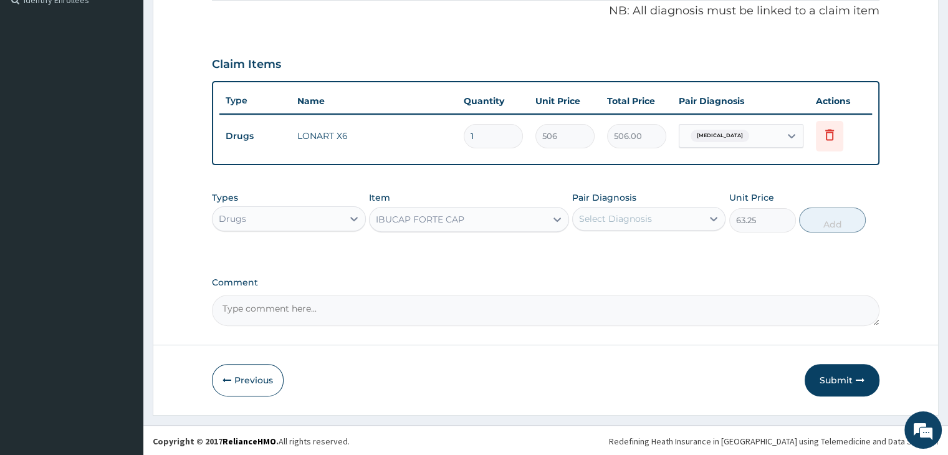
click at [646, 214] on div "Select Diagnosis" at bounding box center [615, 219] width 73 height 12
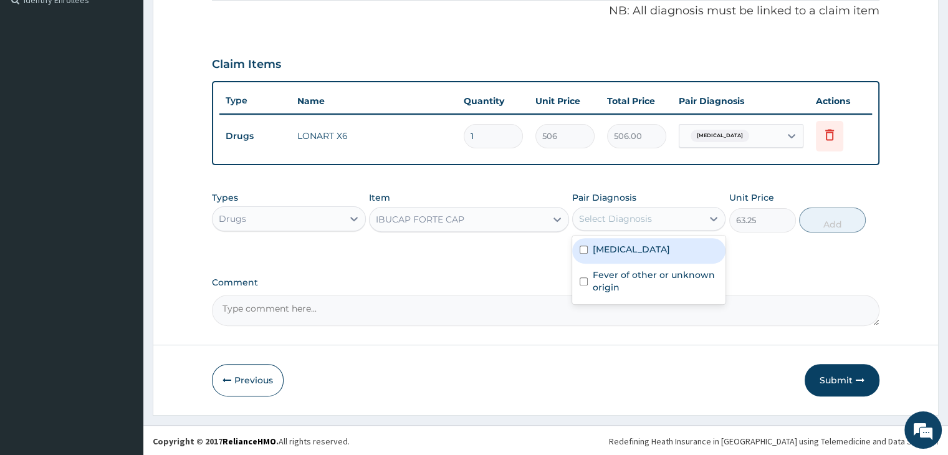
click at [640, 255] on div "Malaria, unspecified" at bounding box center [648, 251] width 153 height 26
checkbox input "true"
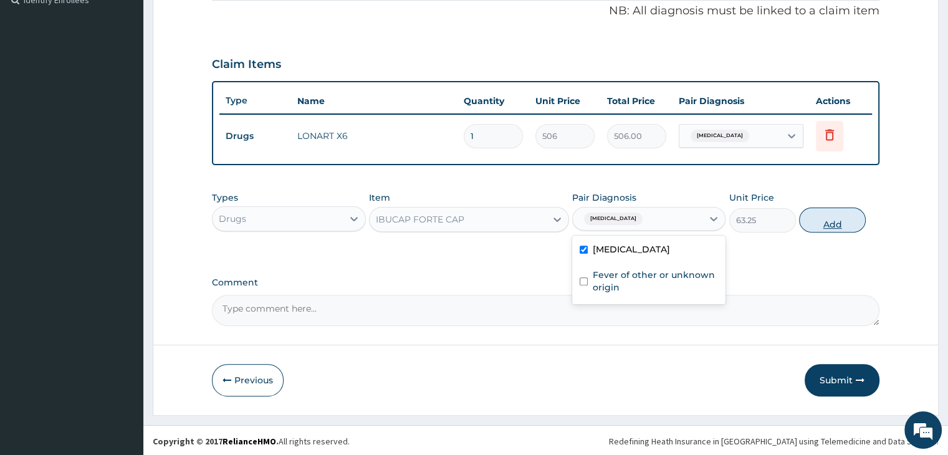
click at [835, 216] on button "Add" at bounding box center [832, 220] width 67 height 25
type input "0"
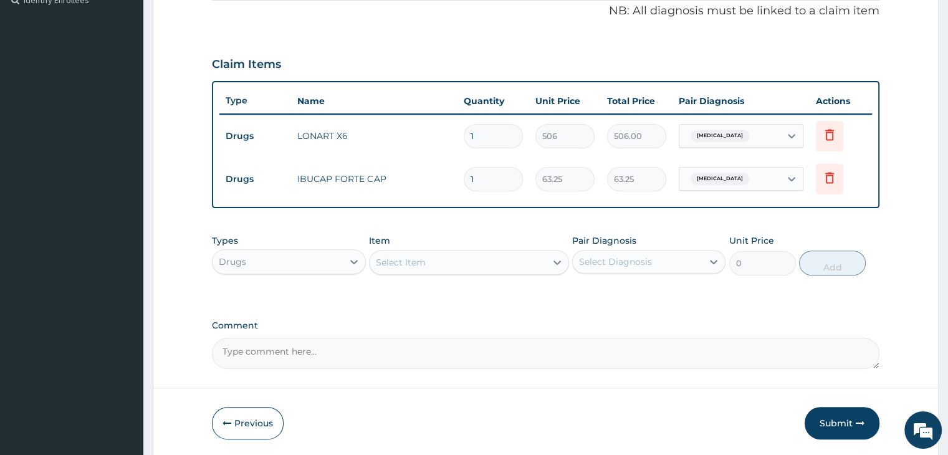
click at [489, 260] on div "Select Item" at bounding box center [458, 263] width 176 height 20
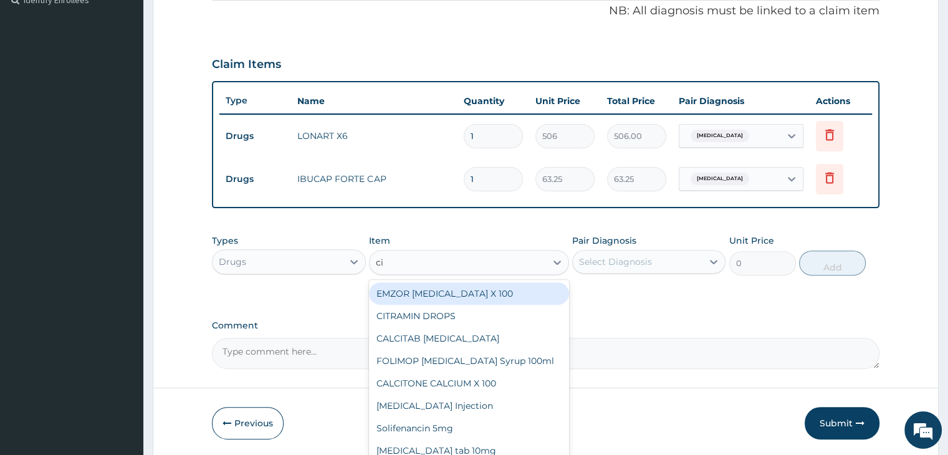
type input "cip"
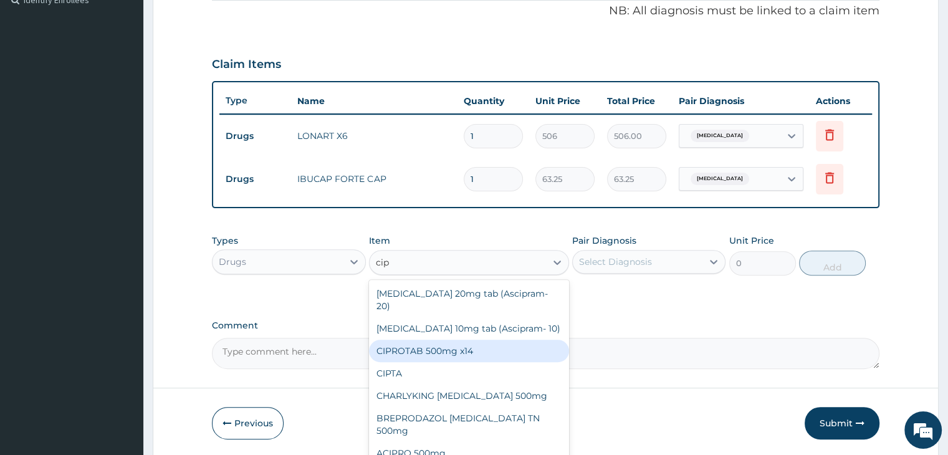
click at [491, 342] on div "CIPROTAB 500mg x14" at bounding box center [469, 351] width 200 height 22
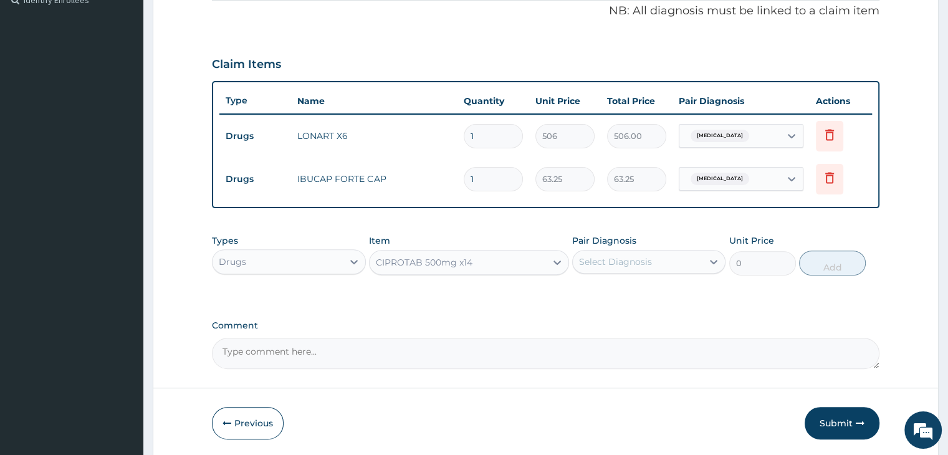
type input "341.55"
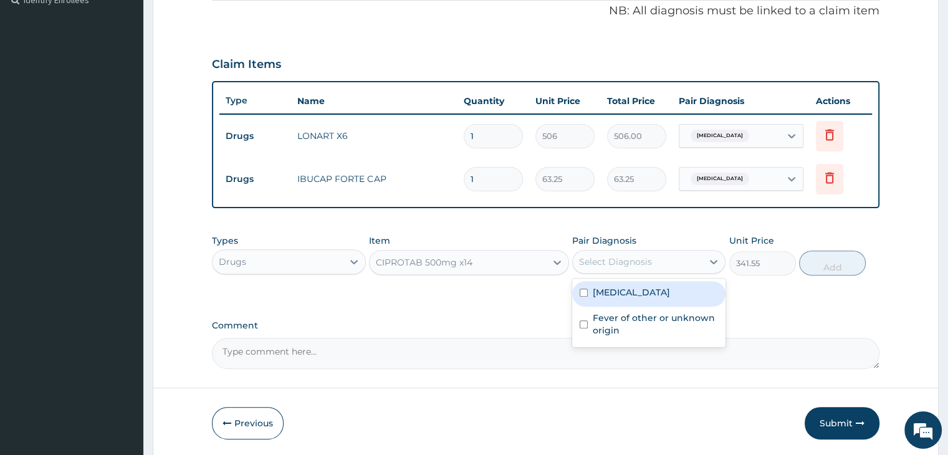
click at [665, 264] on div "Select Diagnosis" at bounding box center [638, 262] width 130 height 20
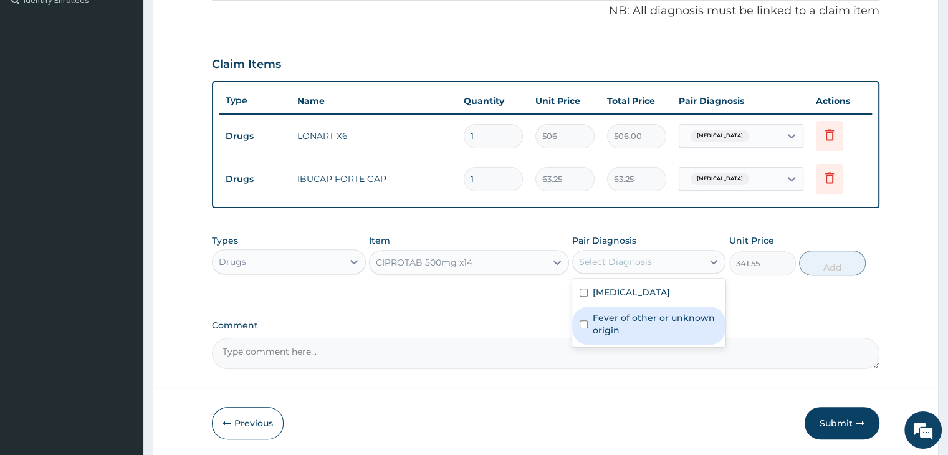
click at [660, 315] on label "Fever of other or unknown origin" at bounding box center [655, 324] width 125 height 25
checkbox input "true"
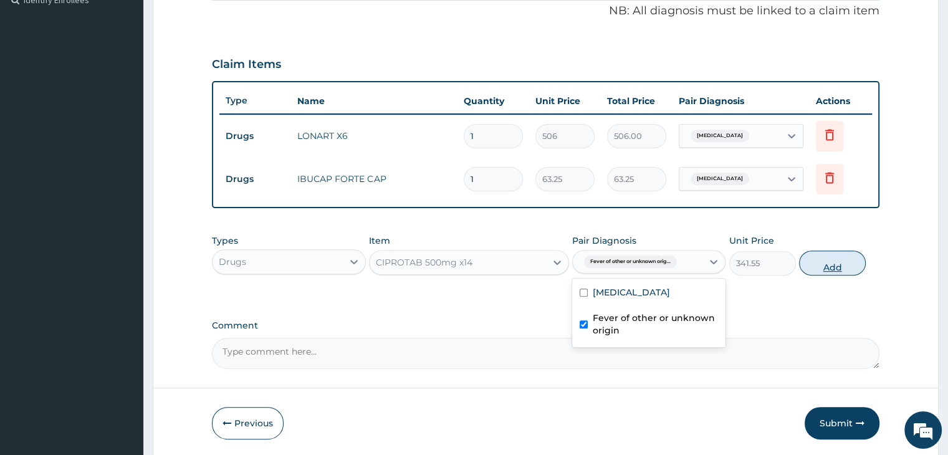
click at [840, 254] on button "Add" at bounding box center [832, 263] width 67 height 25
type input "0"
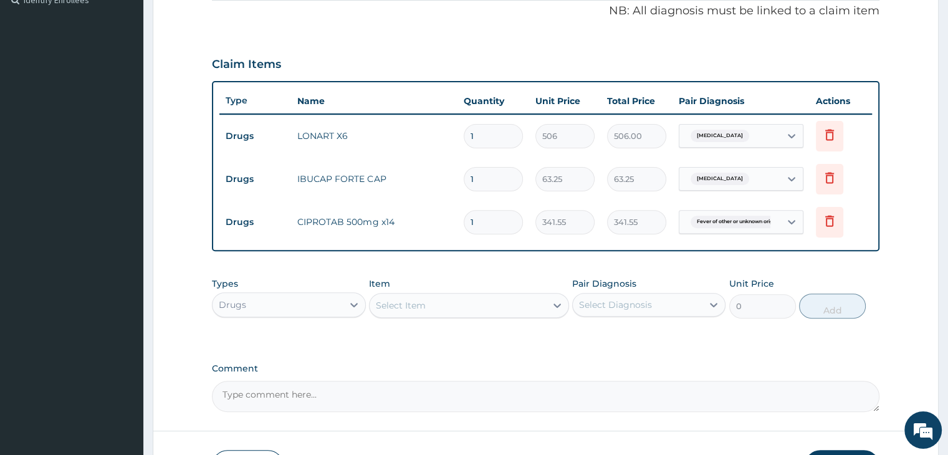
click at [484, 299] on div "Select Item" at bounding box center [458, 306] width 176 height 20
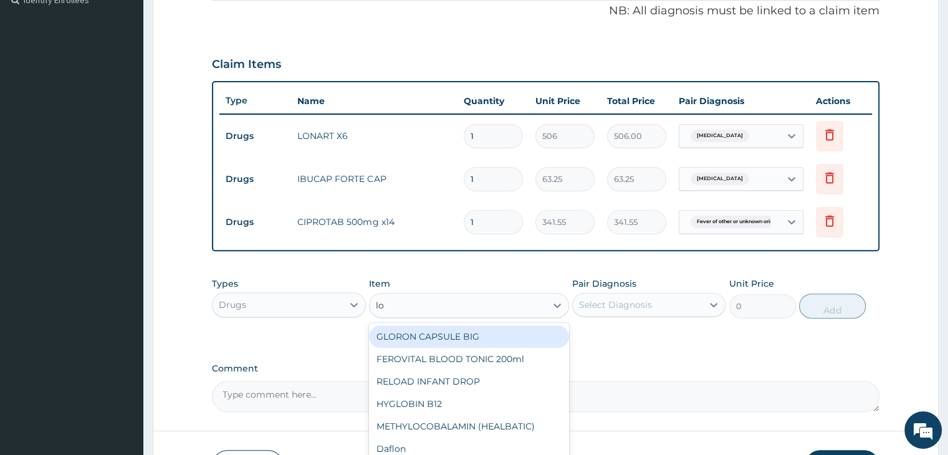
type input "l"
type input "aqua"
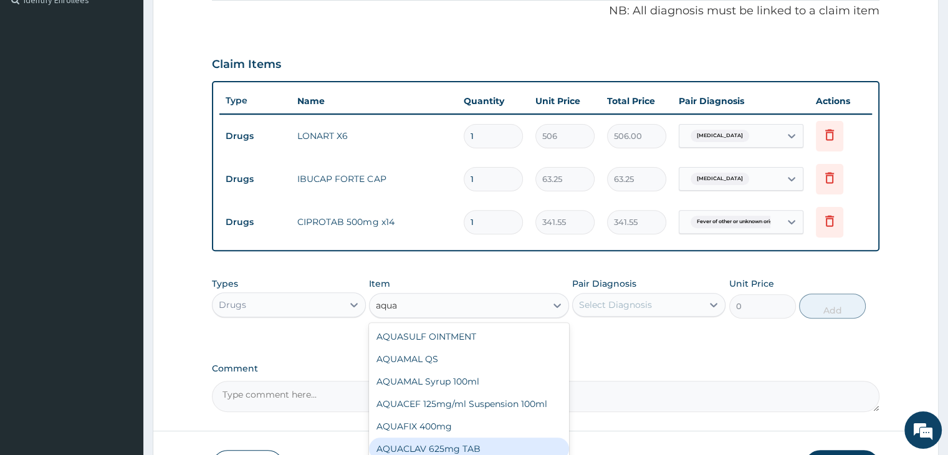
click at [478, 446] on div "AQUACLAV 625mg TAB" at bounding box center [469, 449] width 200 height 22
type input "259.325"
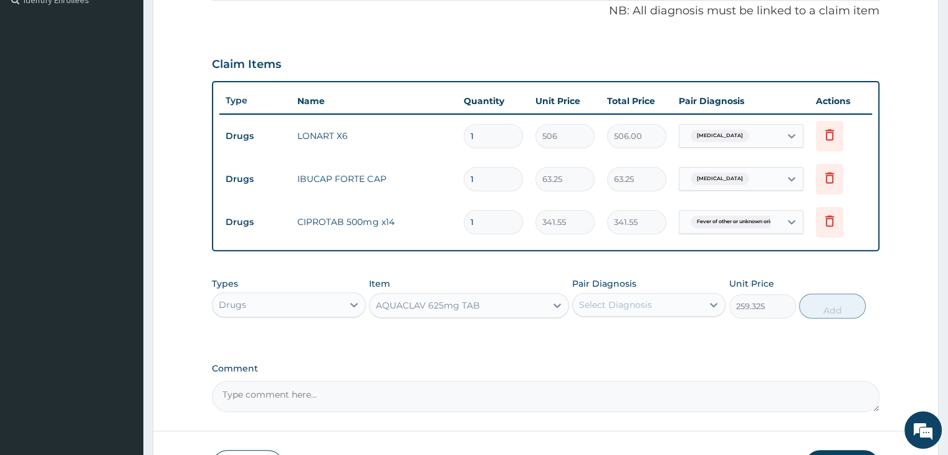
click at [648, 316] on div "Types Drugs Item option AQUACLAV 625mg TAB, selected. Select is focused ,type t…" at bounding box center [545, 298] width 667 height 54
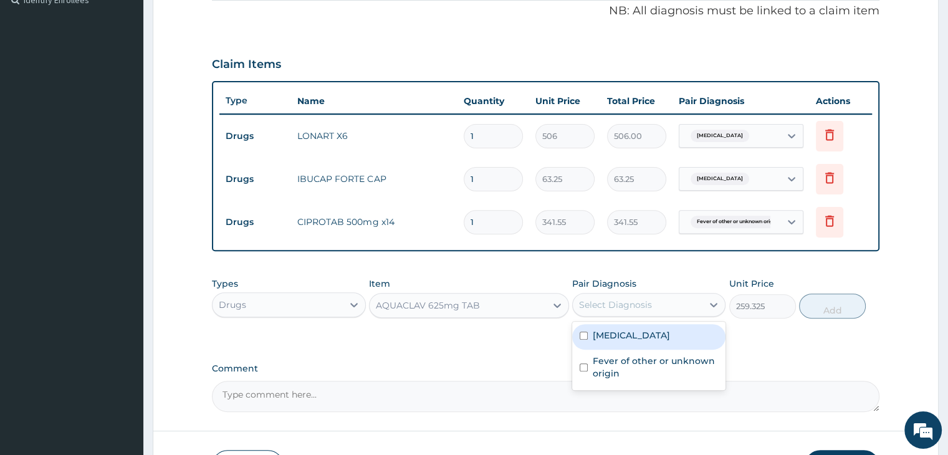
click at [649, 304] on div "Select Diagnosis" at bounding box center [615, 305] width 73 height 12
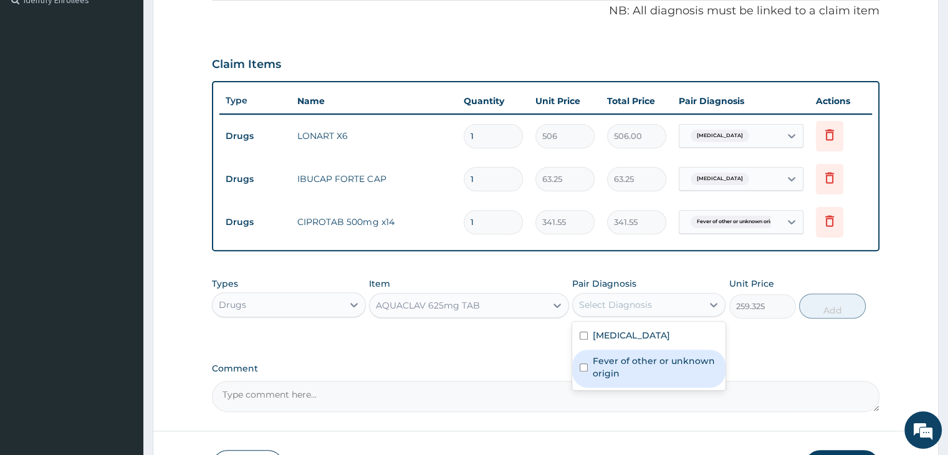
click at [646, 370] on label "Fever of other or unknown origin" at bounding box center [655, 367] width 125 height 25
checkbox input "true"
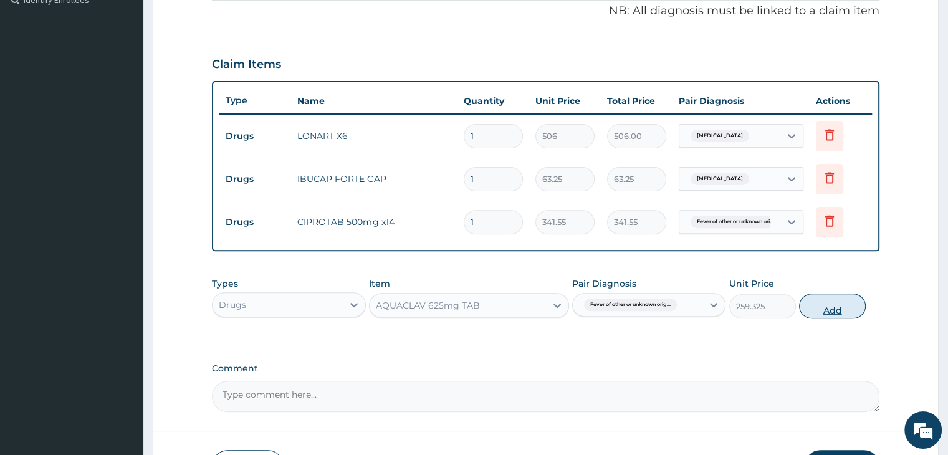
click at [838, 298] on button "Add" at bounding box center [832, 306] width 67 height 25
type input "0"
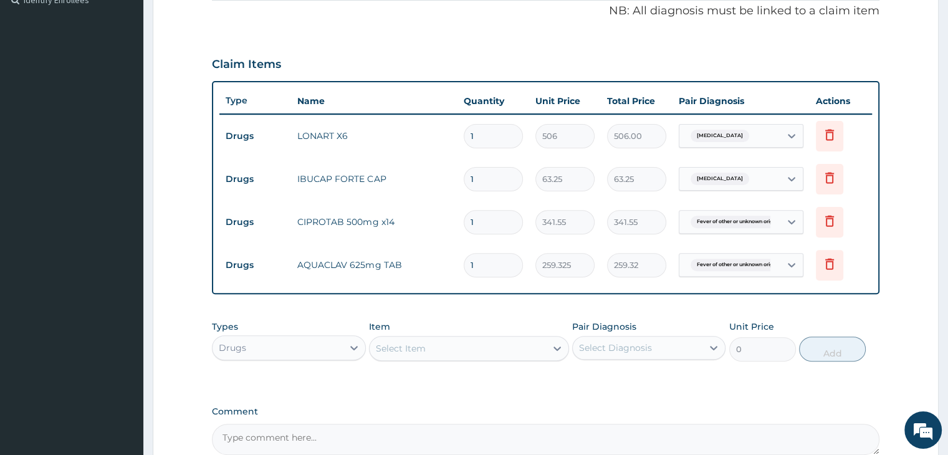
click at [516, 143] on input "1" at bounding box center [493, 136] width 59 height 24
type input "0.00"
type input "6"
type input "3036.00"
type input "6"
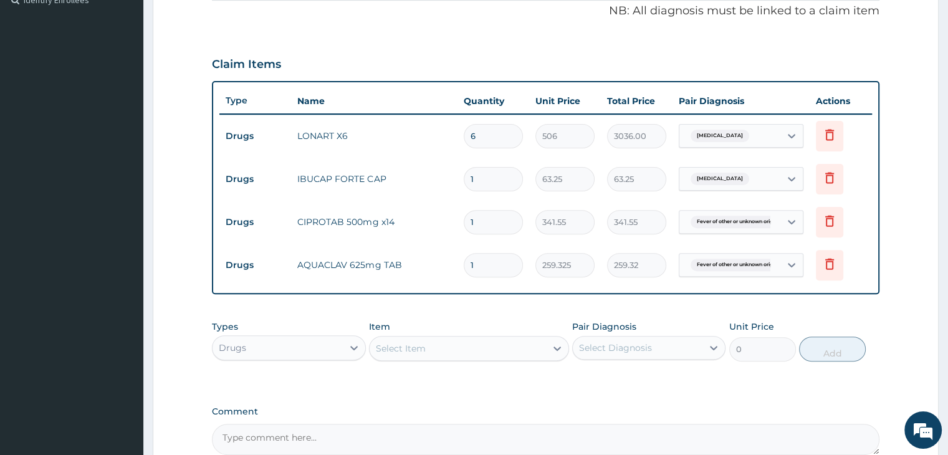
click at [507, 180] on input "1" at bounding box center [493, 179] width 59 height 24
type input "10"
type input "632.50"
type input "10"
click at [500, 223] on input "1" at bounding box center [493, 222] width 59 height 24
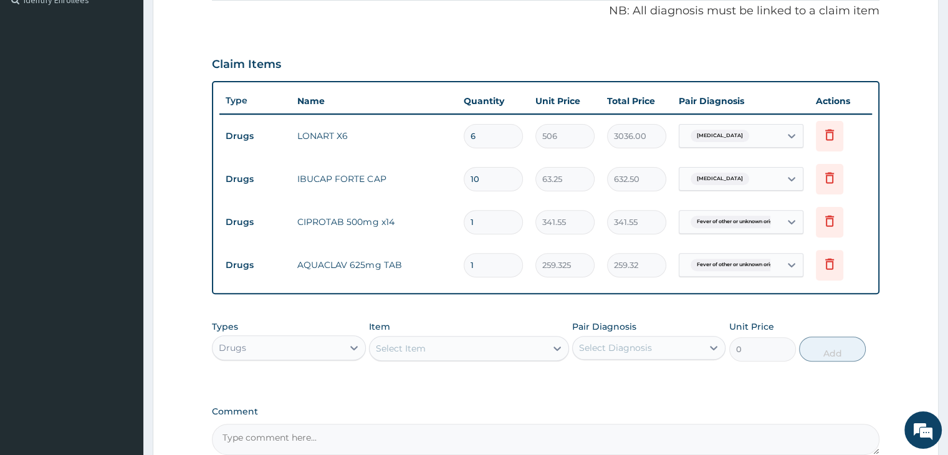
type input "14"
type input "4781.70"
type input "14"
click at [496, 265] on input "1" at bounding box center [493, 265] width 59 height 24
type input "14"
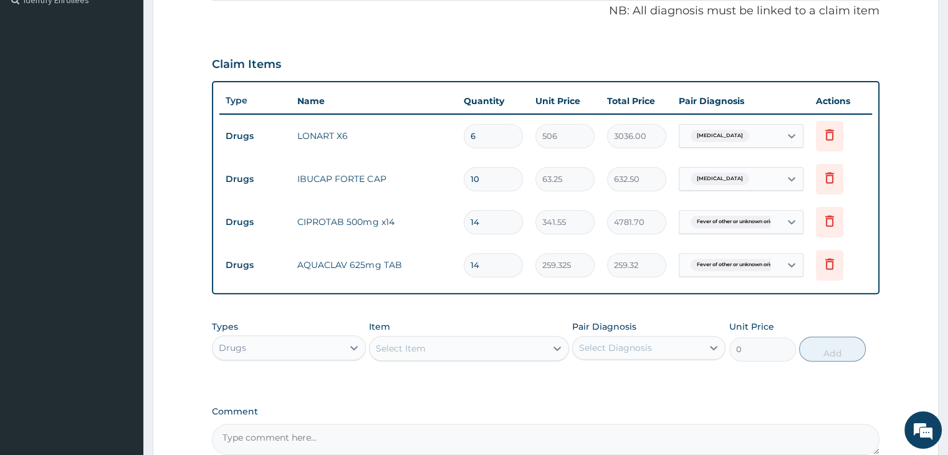
type input "3630.55"
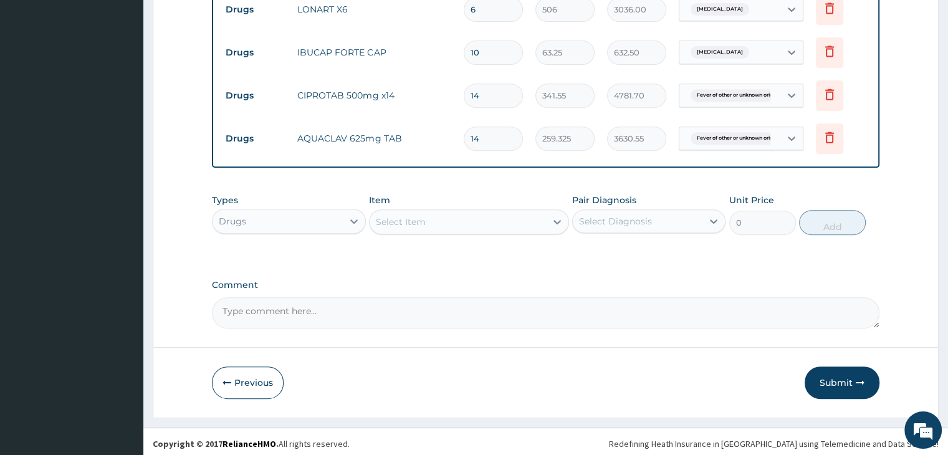
scroll to position [511, 0]
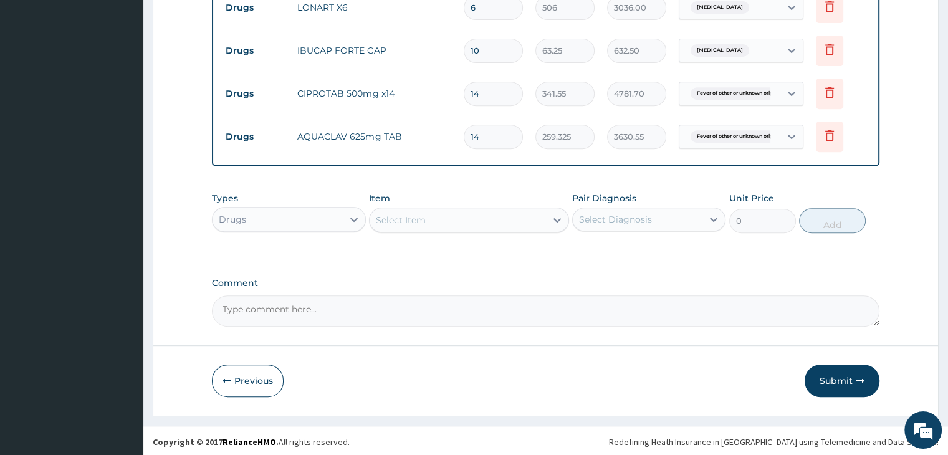
type input "14"
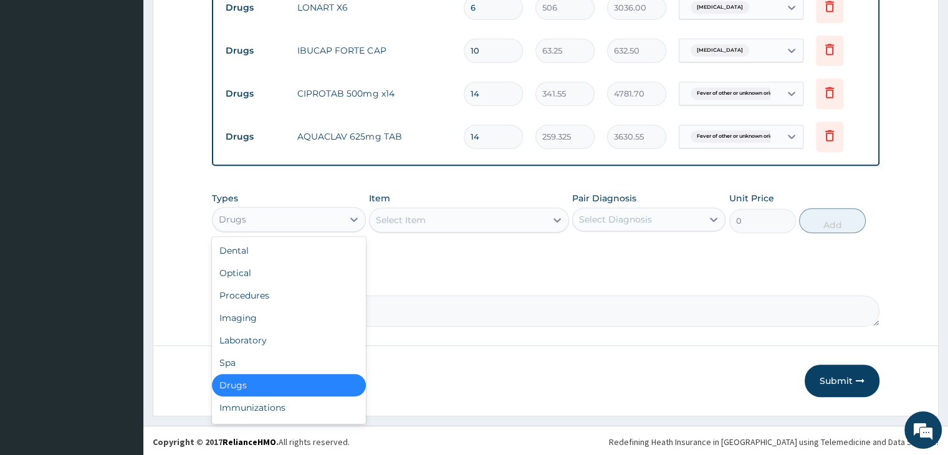
click at [302, 211] on div "Drugs" at bounding box center [278, 219] width 130 height 20
click at [282, 330] on div "Laboratory" at bounding box center [288, 340] width 153 height 22
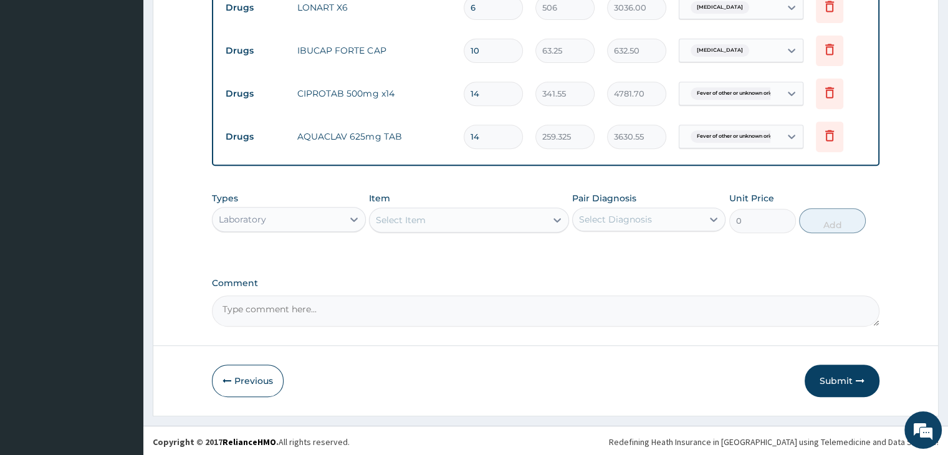
click at [479, 214] on div "Select Item" at bounding box center [458, 220] width 176 height 20
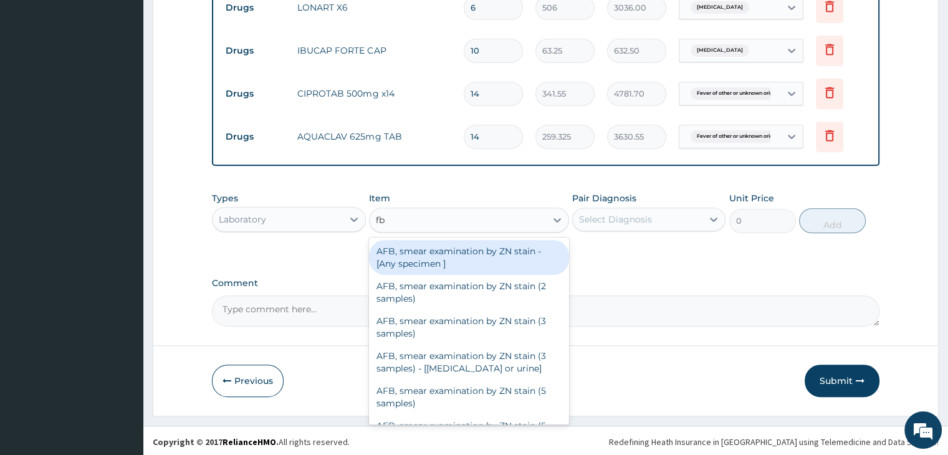
type input "fbc"
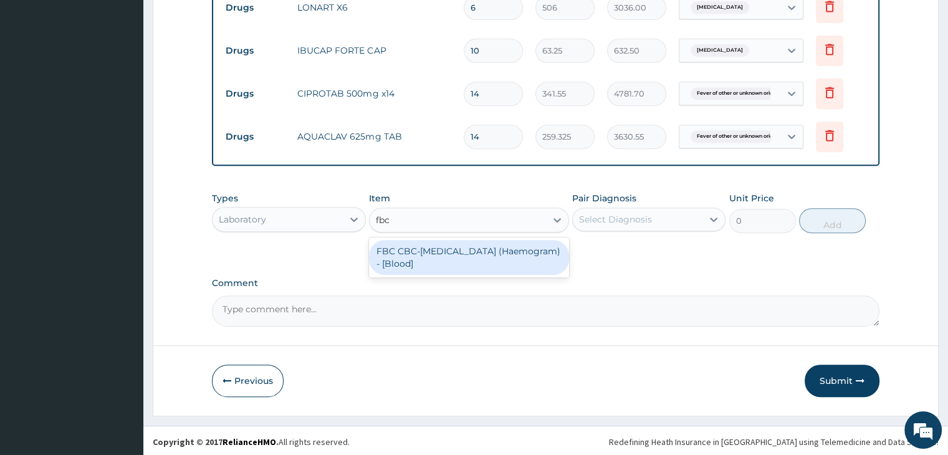
click at [469, 262] on div "FBC CBC-Complete Blood Count (Haemogram) - [Blood]" at bounding box center [469, 257] width 200 height 35
type input "4600"
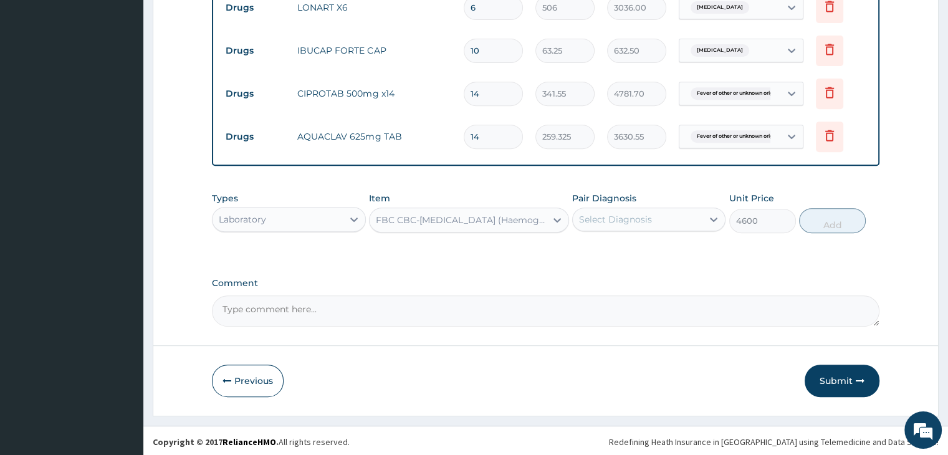
click at [676, 219] on div "Select Diagnosis" at bounding box center [638, 219] width 130 height 20
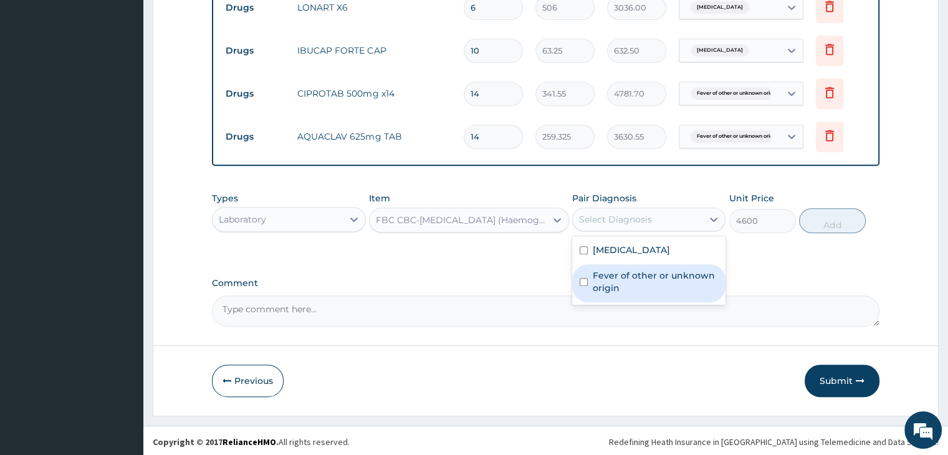
click at [647, 285] on label "Fever of other or unknown origin" at bounding box center [655, 281] width 125 height 25
checkbox input "true"
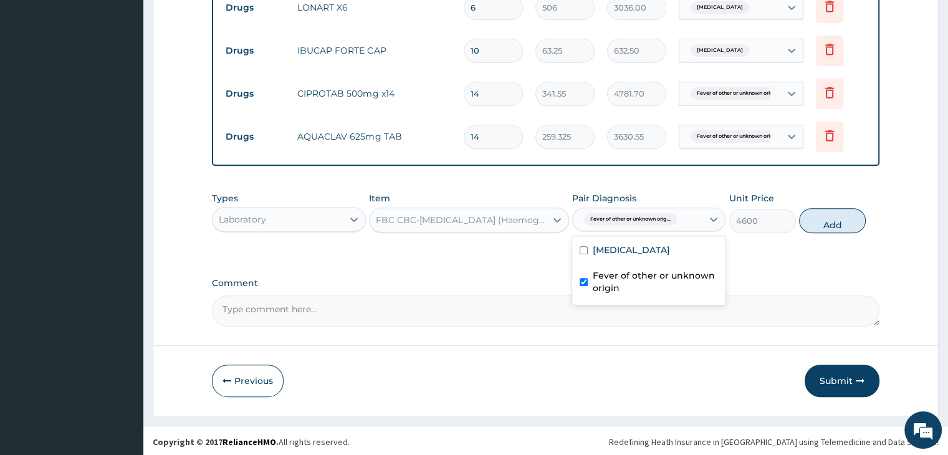
drag, startPoint x: 835, startPoint y: 208, endPoint x: 608, endPoint y: 238, distance: 228.2
click at [835, 208] on button "Add" at bounding box center [832, 220] width 67 height 25
type input "0"
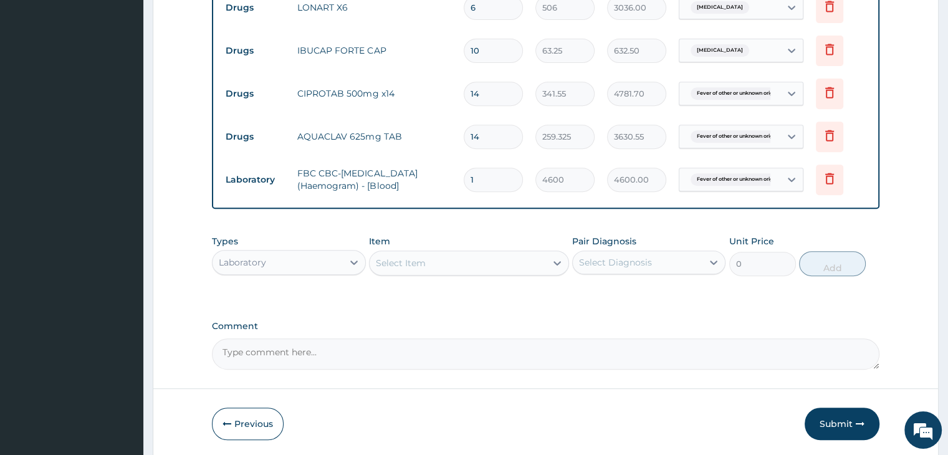
click at [485, 262] on div "Select Item" at bounding box center [458, 263] width 176 height 20
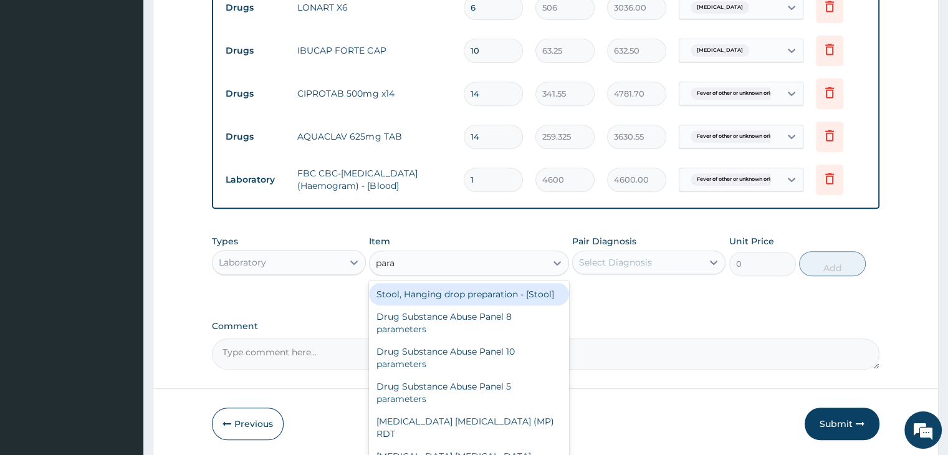
type input "paras"
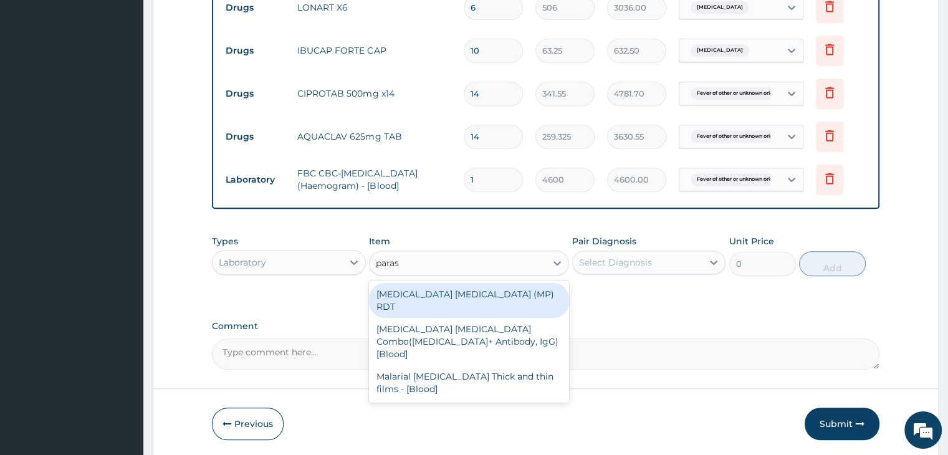
click at [481, 292] on div "MALARIA PARASITE (MP) RDT" at bounding box center [469, 300] width 200 height 35
type input "1725"
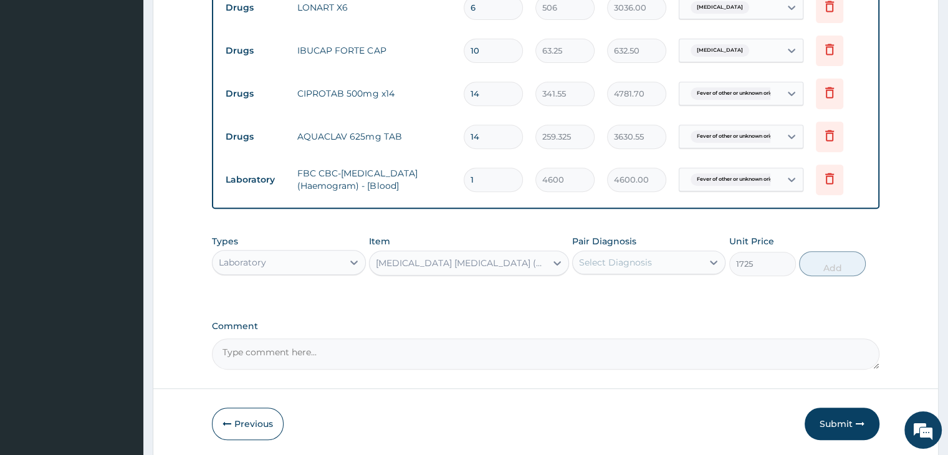
click at [656, 262] on div "Select Diagnosis" at bounding box center [638, 263] width 130 height 20
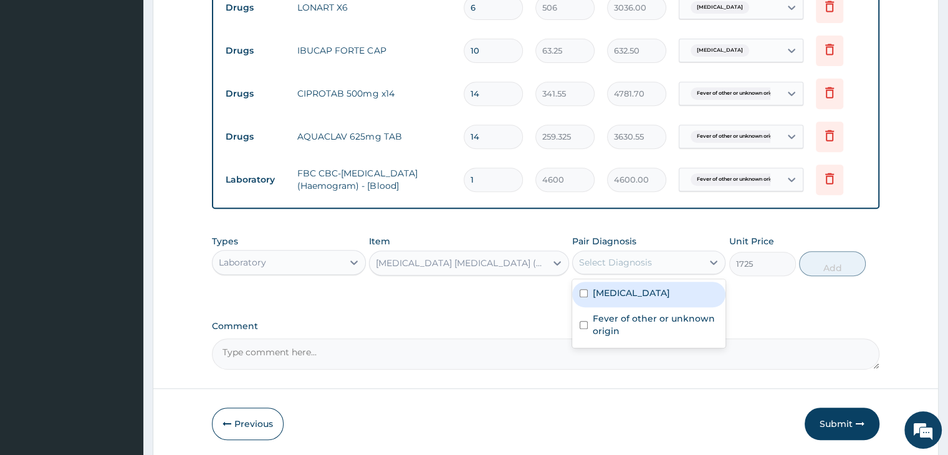
click at [657, 288] on label "Malaria, unspecified" at bounding box center [631, 293] width 77 height 12
checkbox input "true"
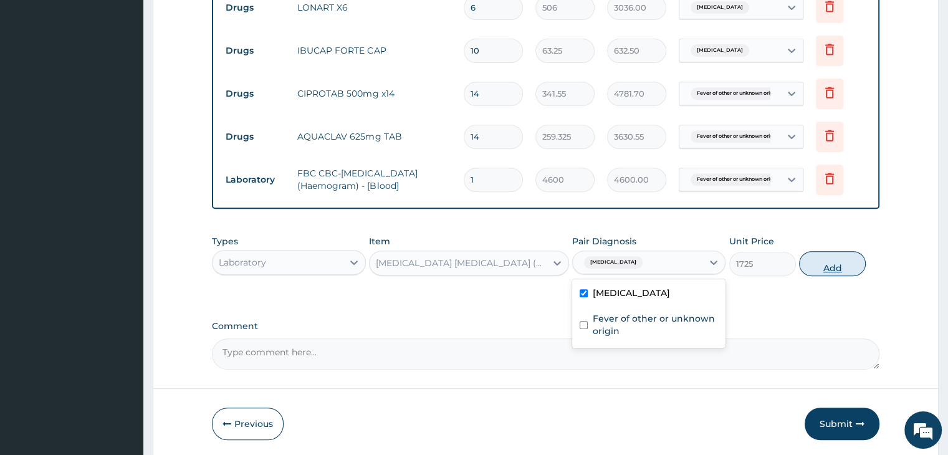
click at [824, 265] on button "Add" at bounding box center [832, 263] width 67 height 25
type input "0"
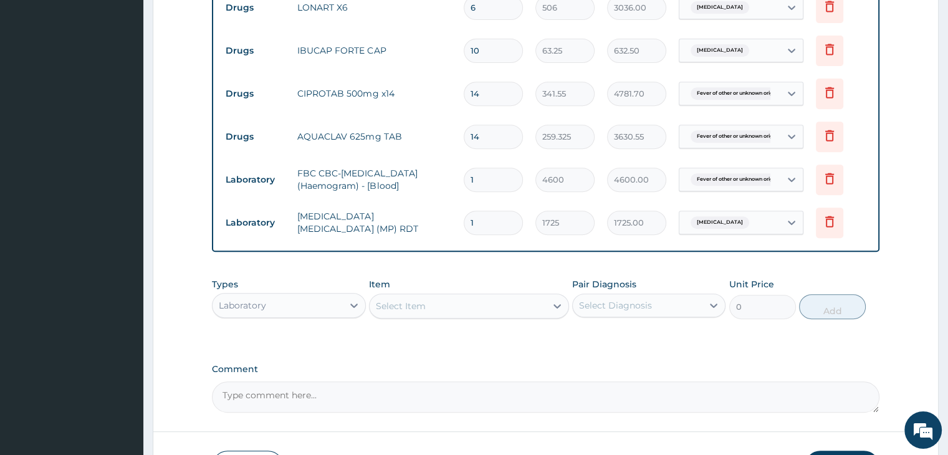
click at [291, 296] on div "Laboratory" at bounding box center [278, 306] width 130 height 20
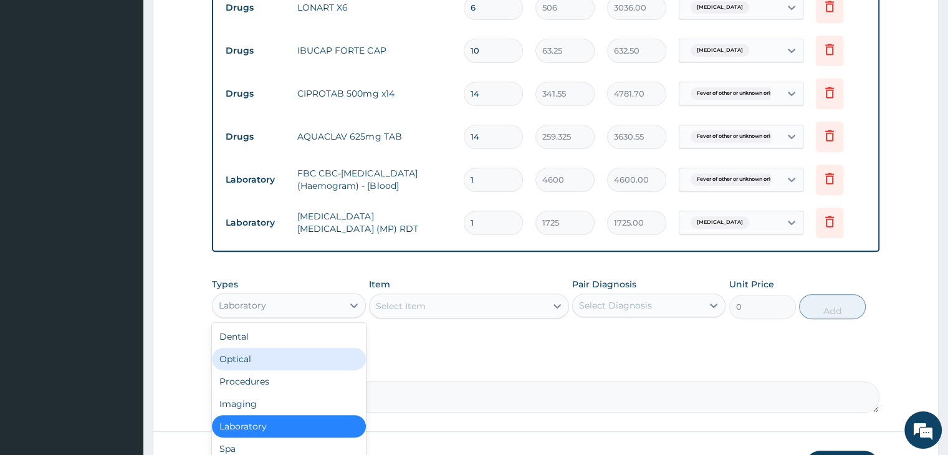
scroll to position [42, 0]
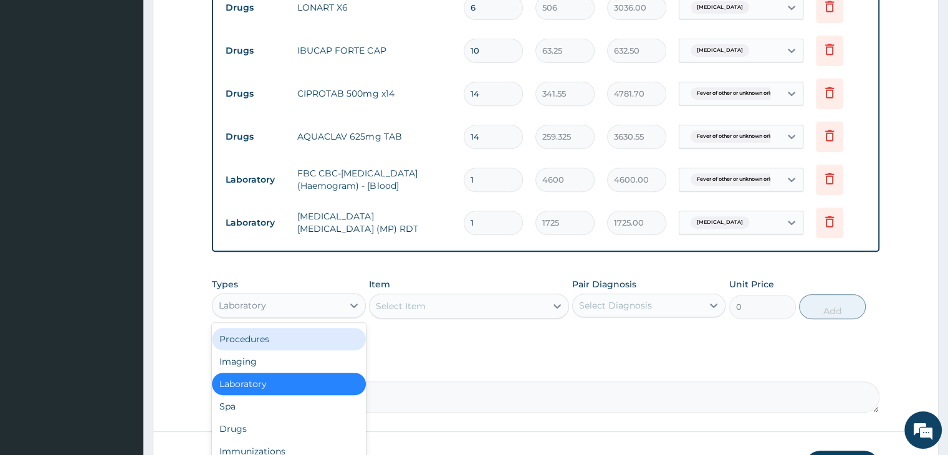
click at [279, 340] on div "Procedures" at bounding box center [288, 339] width 153 height 22
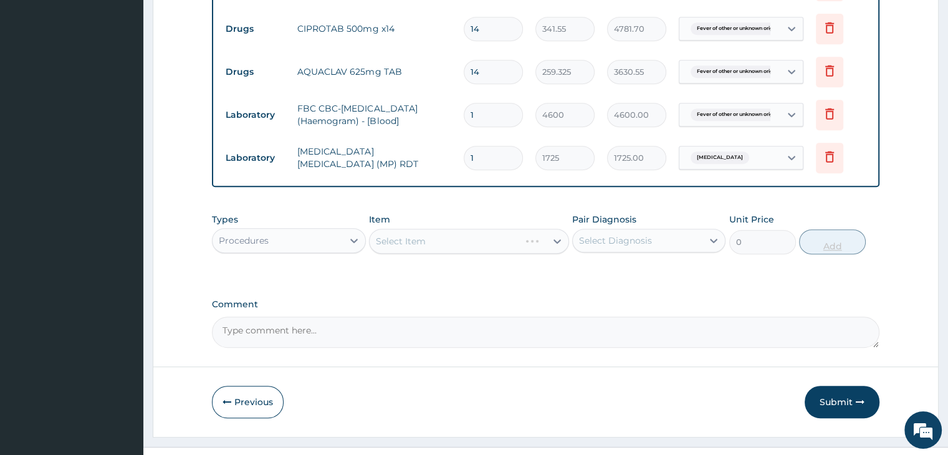
scroll to position [597, 0]
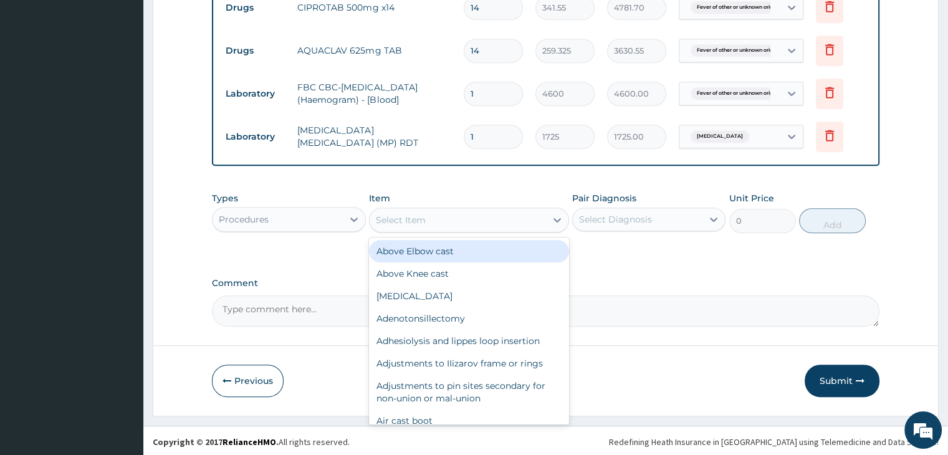
click at [499, 219] on div "Select Item" at bounding box center [458, 220] width 176 height 20
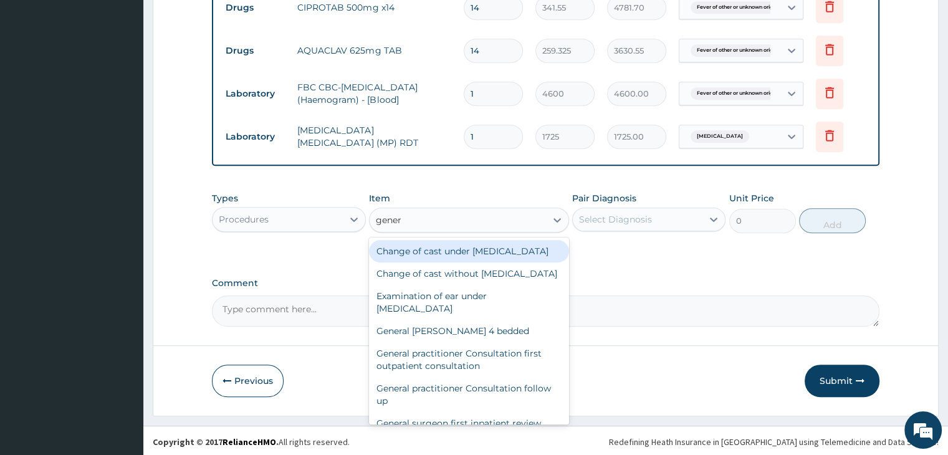
type input "genera"
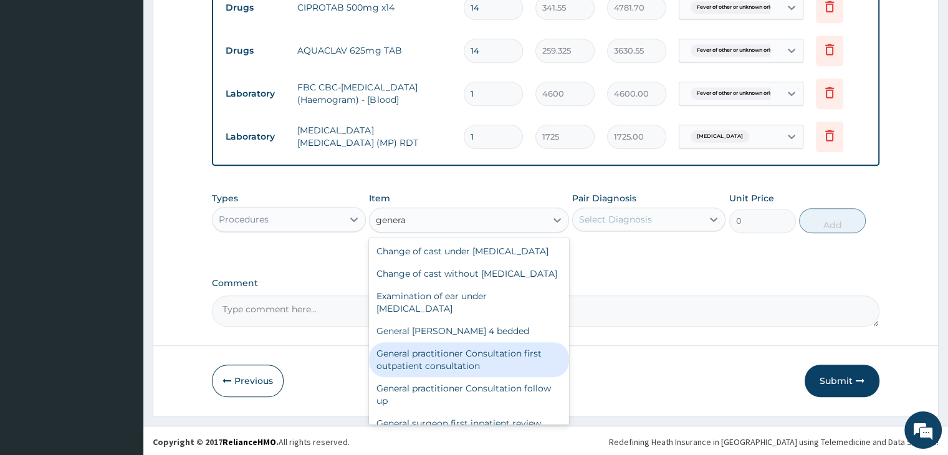
click at [463, 377] on div "General practitioner Consultation first outpatient consultation" at bounding box center [469, 359] width 200 height 35
type input "3795"
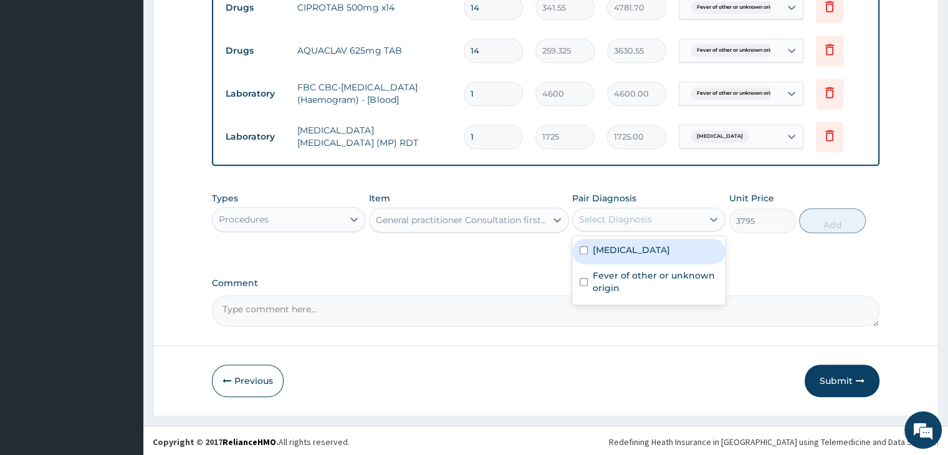
click at [656, 214] on div "Select Diagnosis" at bounding box center [638, 219] width 130 height 20
click at [651, 249] on label "Malaria, unspecified" at bounding box center [631, 250] width 77 height 12
checkbox input "true"
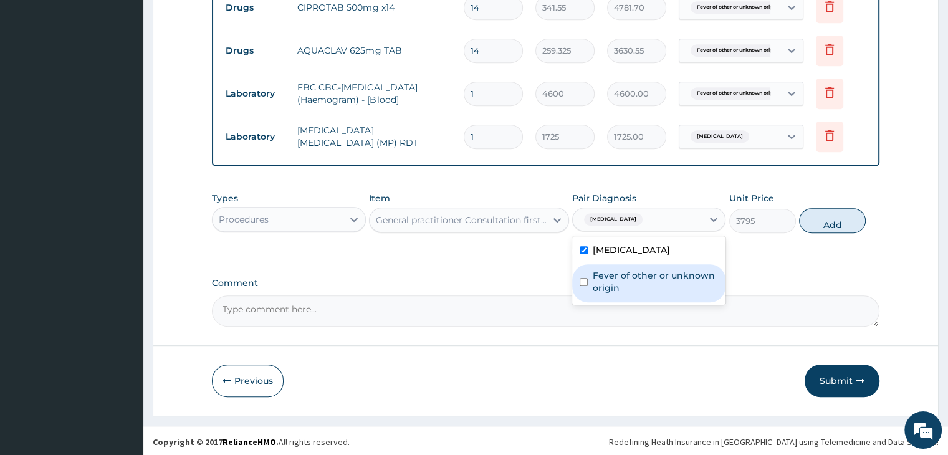
click at [650, 291] on label "Fever of other or unknown origin" at bounding box center [655, 281] width 125 height 25
checkbox input "true"
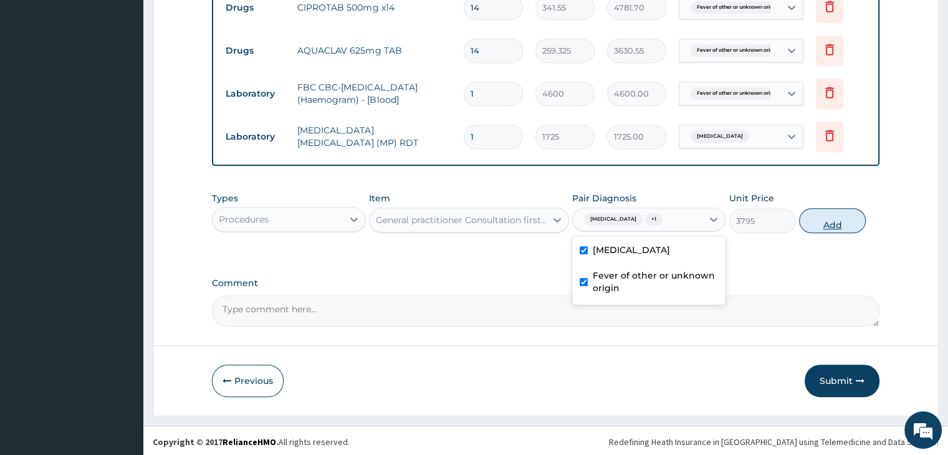
click at [835, 212] on button "Add" at bounding box center [832, 220] width 67 height 25
type input "0"
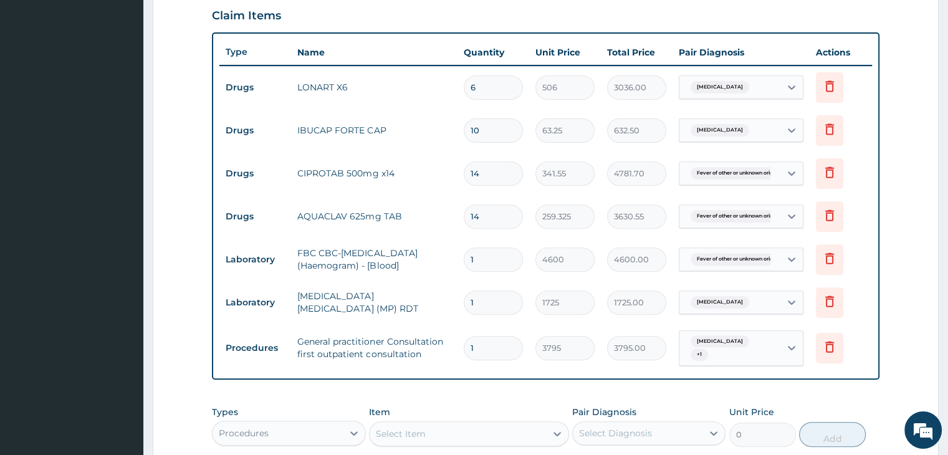
scroll to position [410, 0]
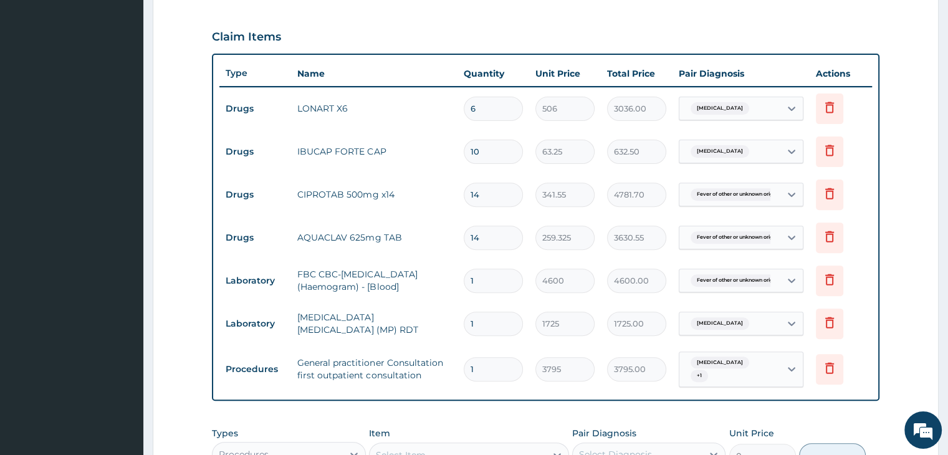
click at [922, 209] on form "Step 2 of 2 PA Code / Prescription Code Enter Code(Secondary Care Only) Encount…" at bounding box center [546, 154] width 786 height 996
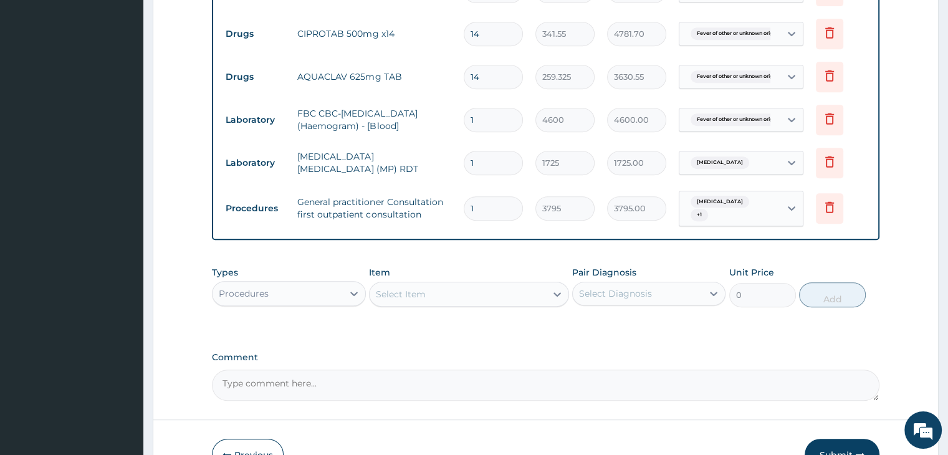
scroll to position [645, 0]
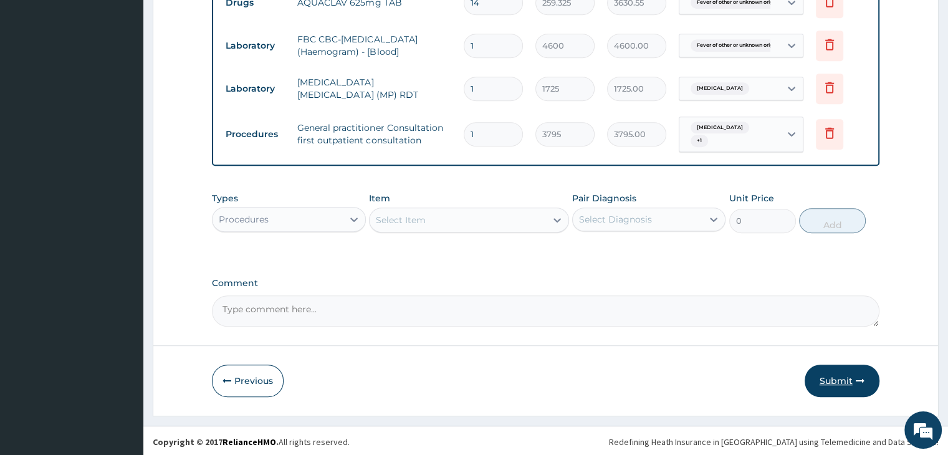
click at [854, 377] on button "Submit" at bounding box center [842, 381] width 75 height 32
